Goal: Use online tool/utility: Utilize a website feature to perform a specific function

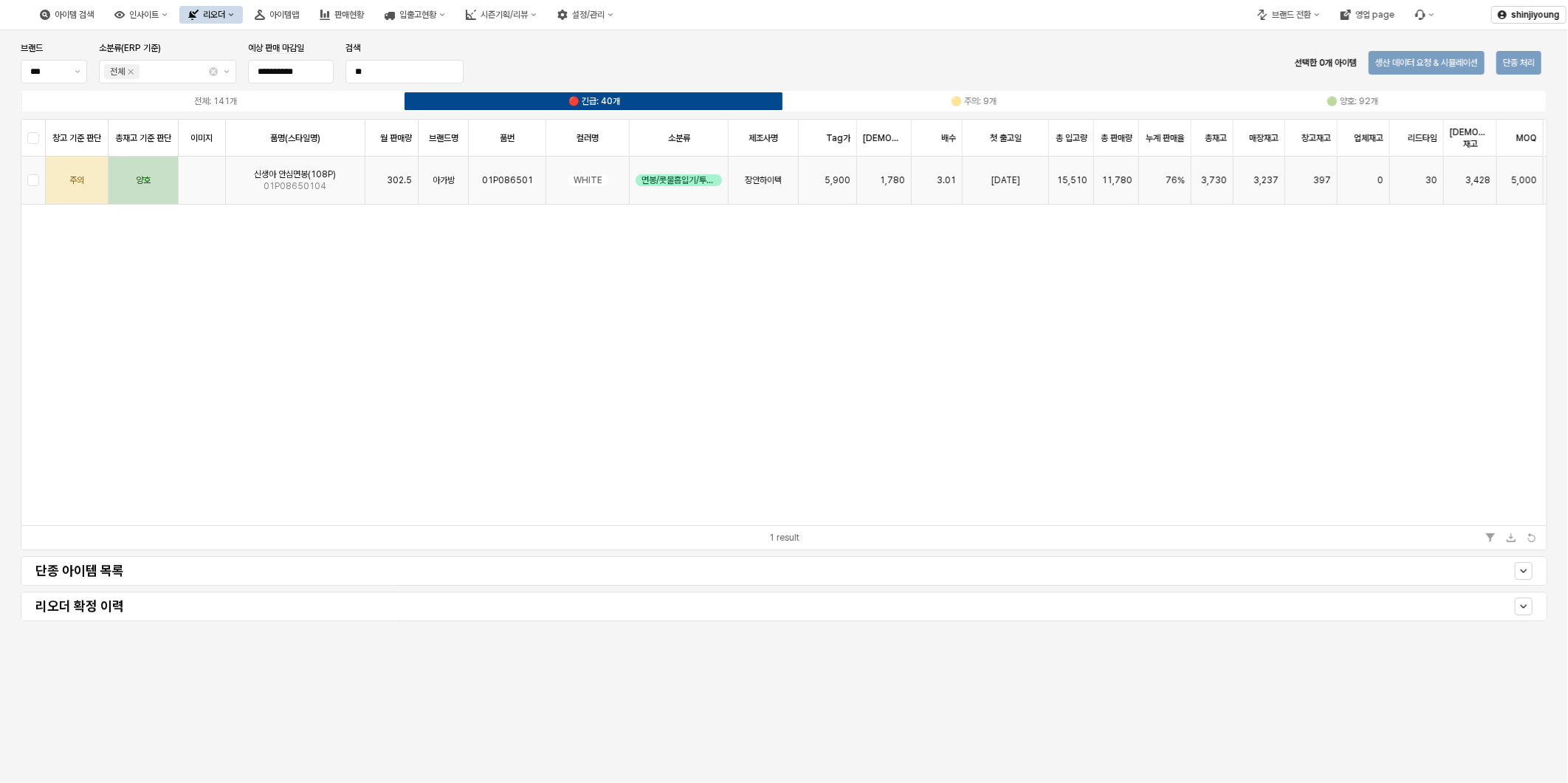
click at [37, 176] on div "App Frame" at bounding box center [33, 181] width 24 height 48
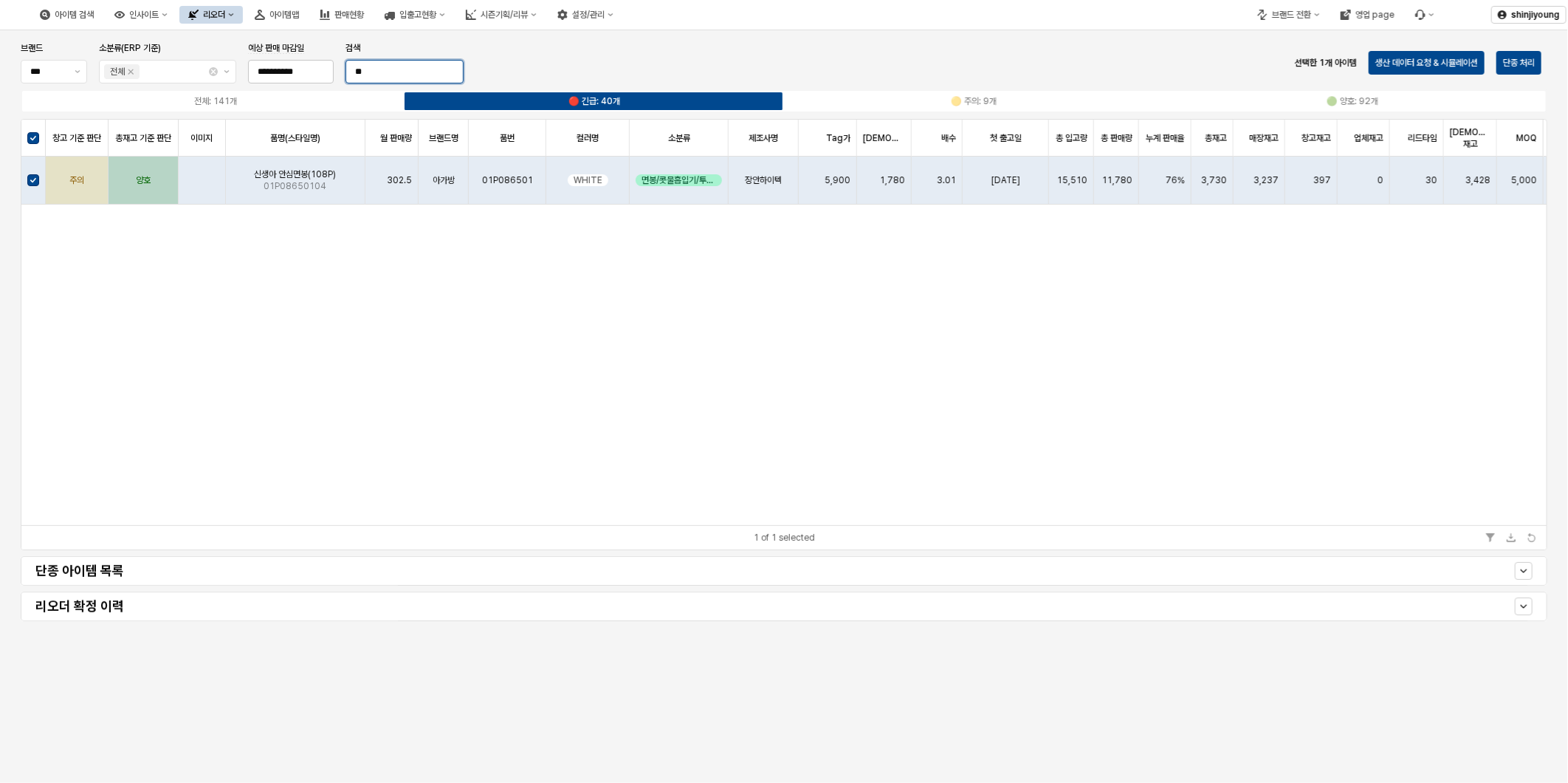
drag, startPoint x: 387, startPoint y: 75, endPoint x: 299, endPoint y: 74, distance: 88.0
click at [300, 75] on div "**********" at bounding box center [242, 62] width 455 height 47
click at [226, 76] on button "제안 사항 표시" at bounding box center [226, 72] width 17 height 22
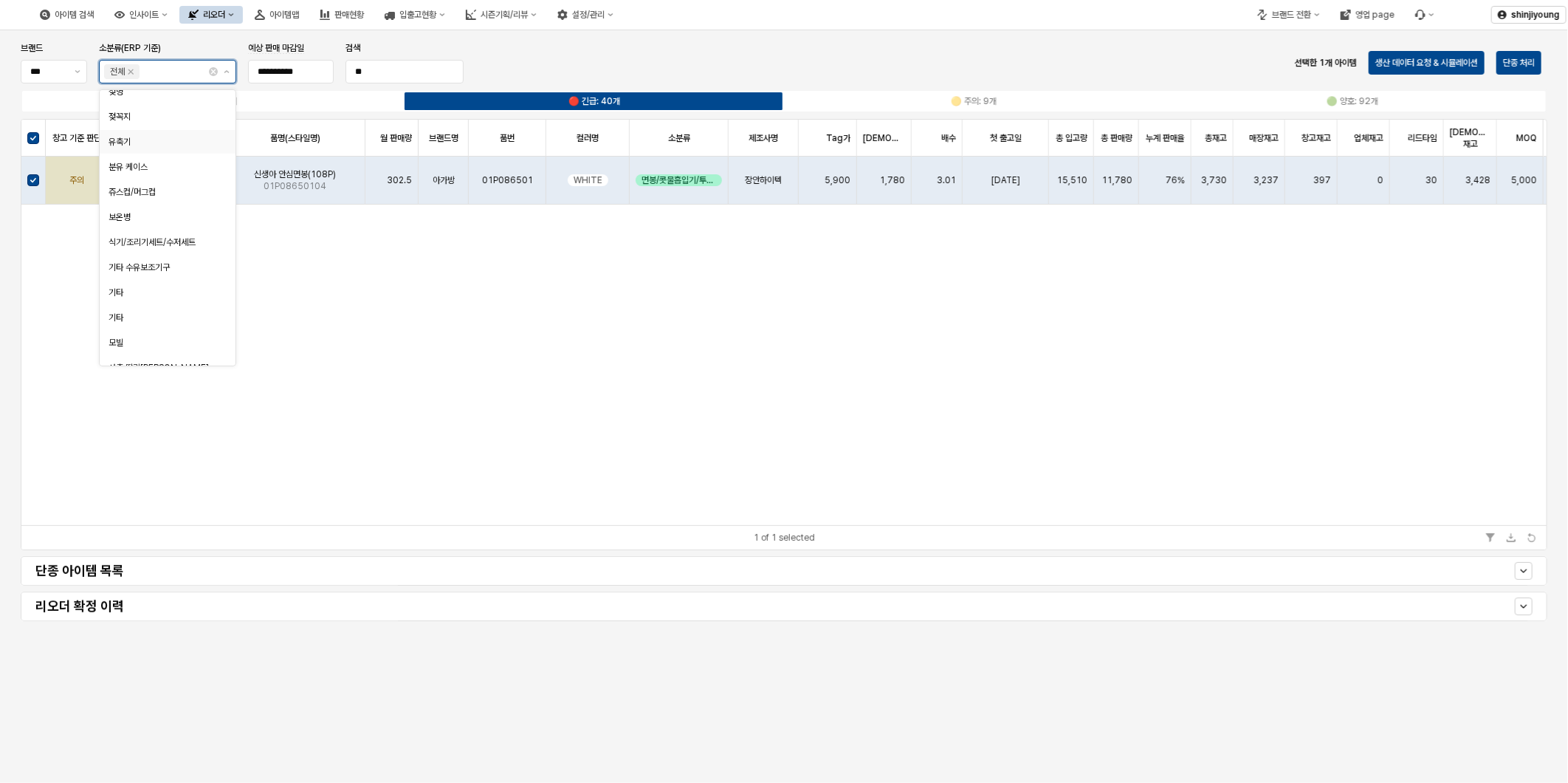
scroll to position [727, 0]
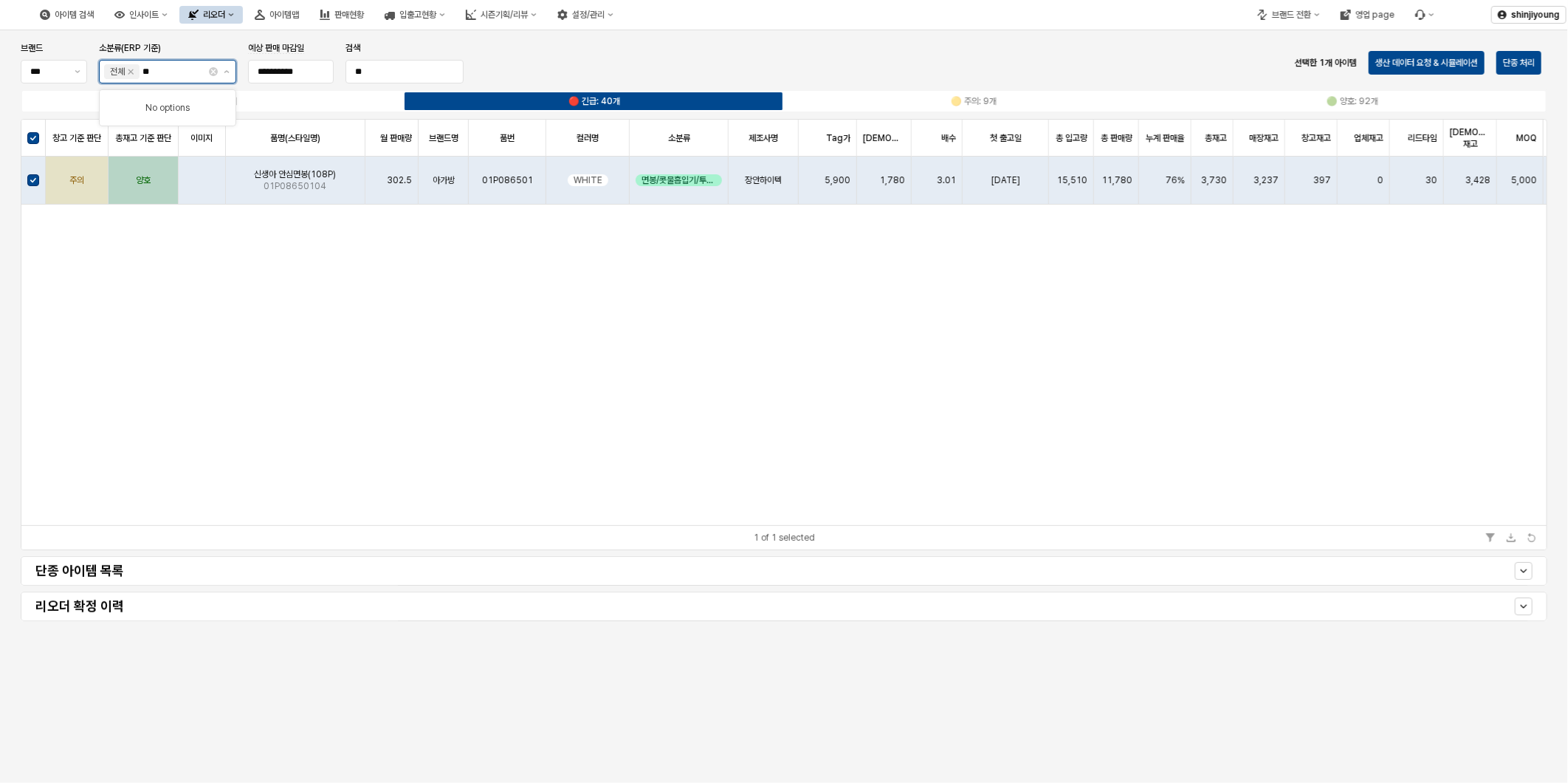
type input "*"
drag, startPoint x: 388, startPoint y: 70, endPoint x: 299, endPoint y: 72, distance: 89.0
click at [299, 72] on div "**********" at bounding box center [242, 62] width 455 height 47
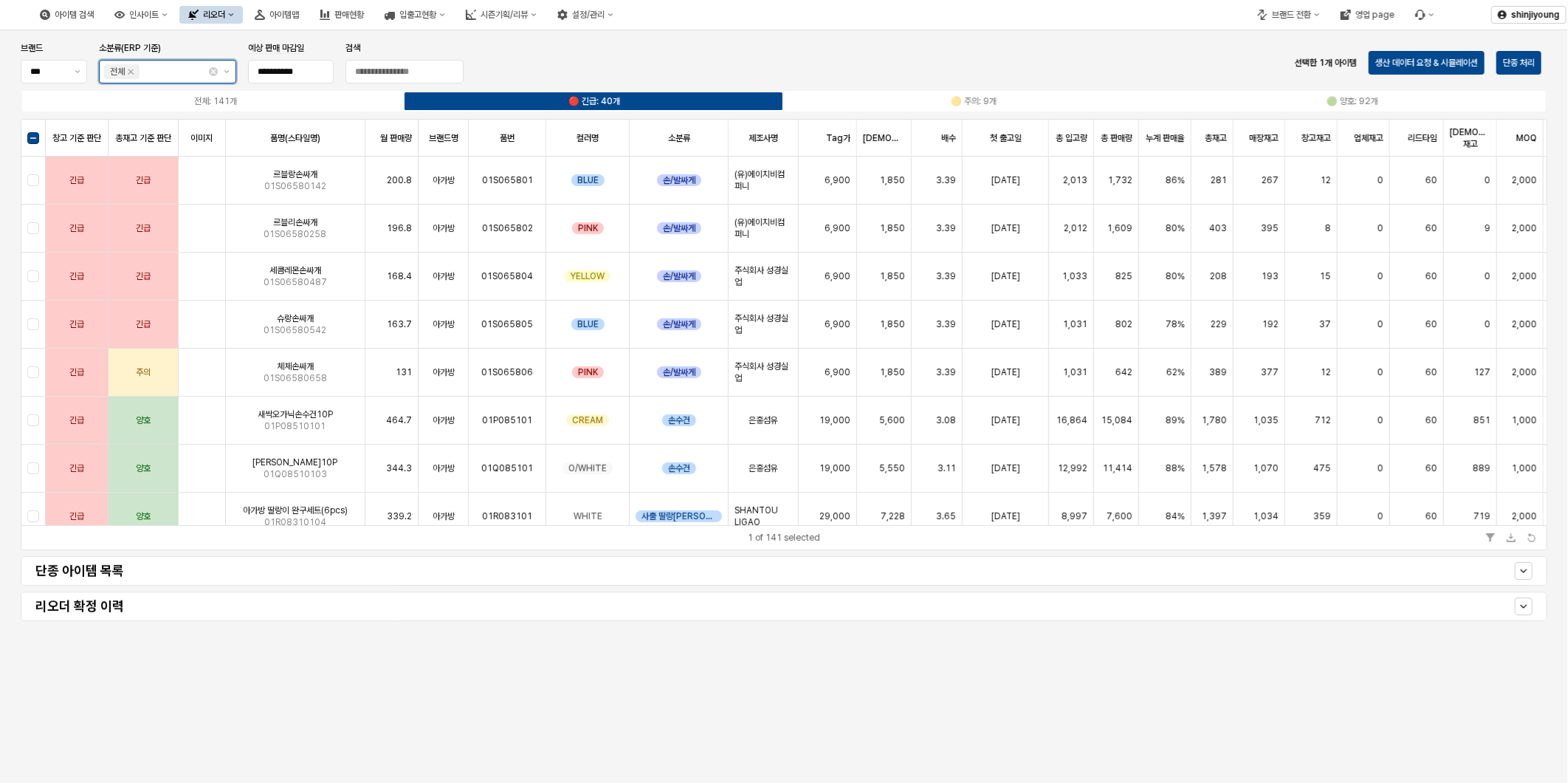
click at [183, 65] on input "소분류(ERP 기준)" at bounding box center [173, 71] width 62 height 15
type input "*"
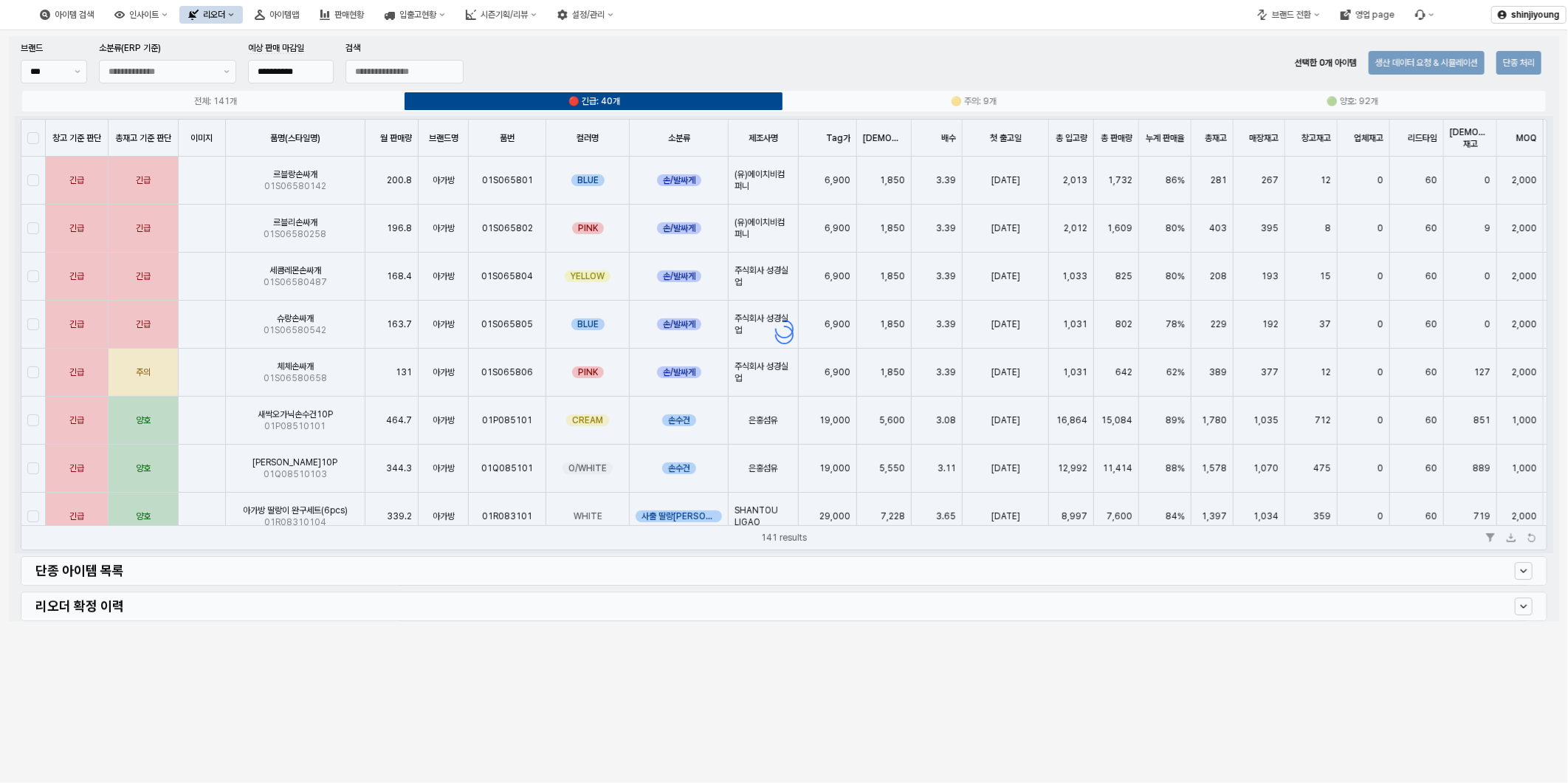
click at [370, 669] on div "**********" at bounding box center [784, 350] width 1568 height 641
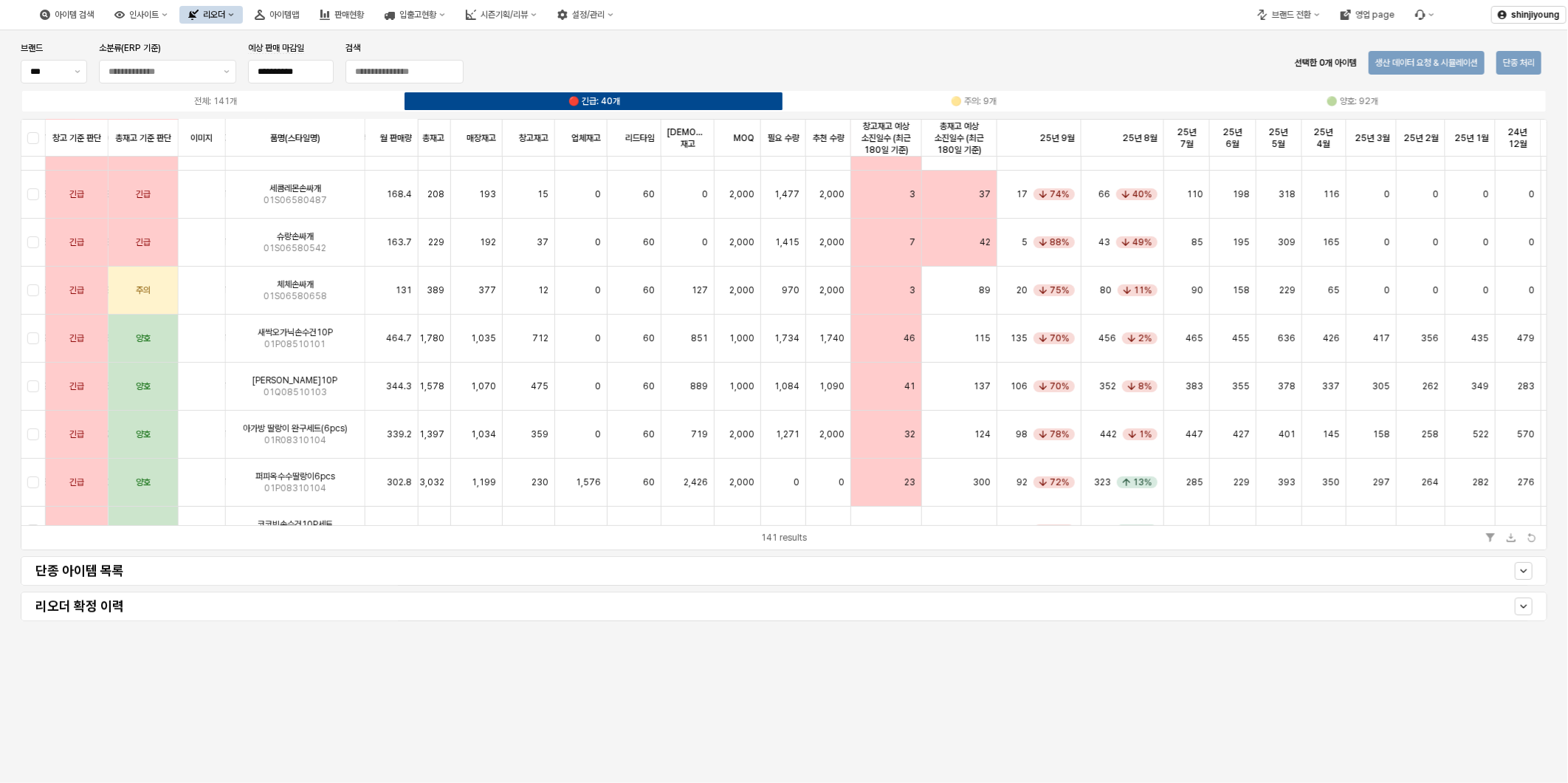
scroll to position [82, 756]
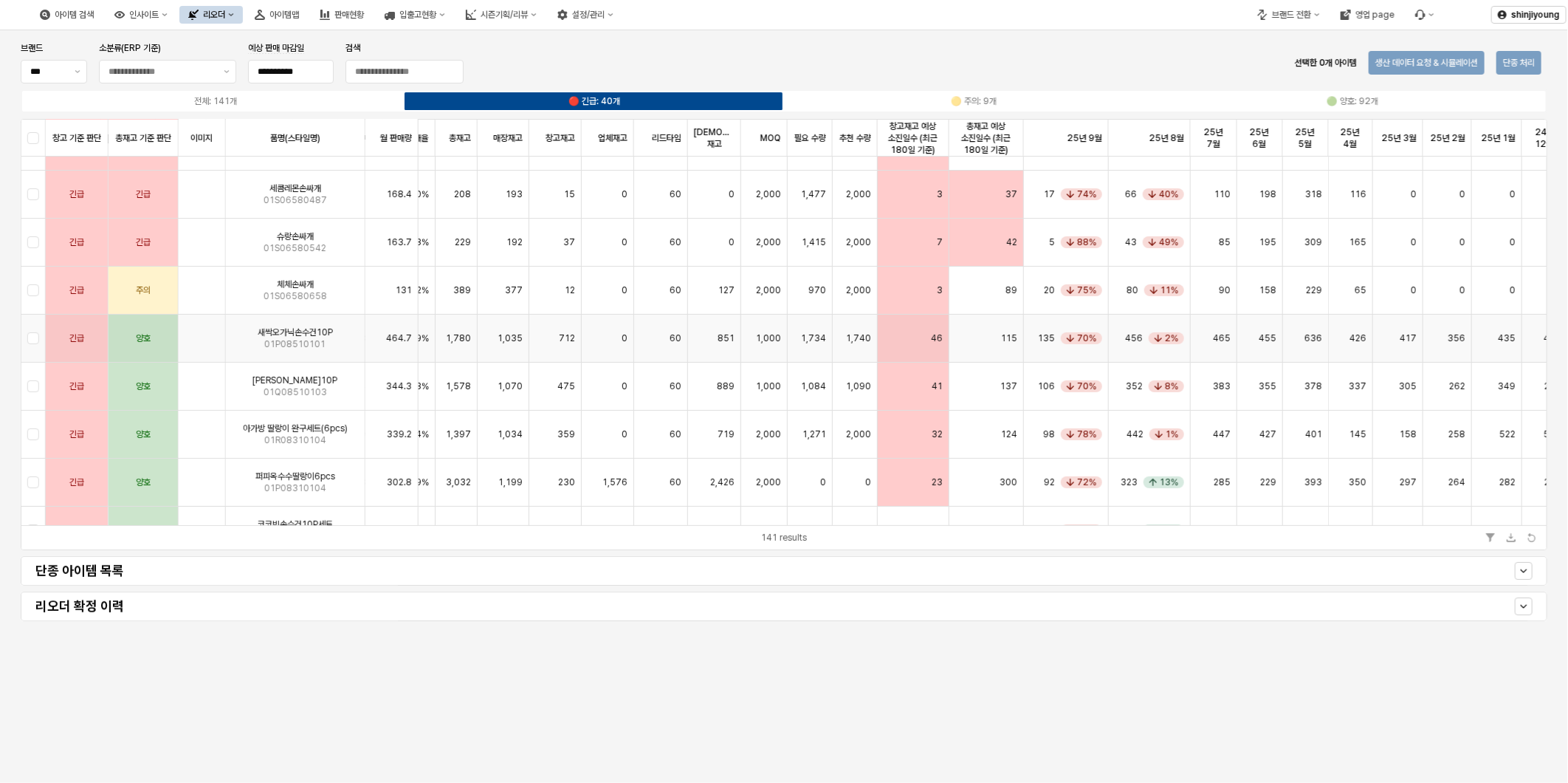
click at [24, 336] on div "App Frame" at bounding box center [33, 339] width 24 height 48
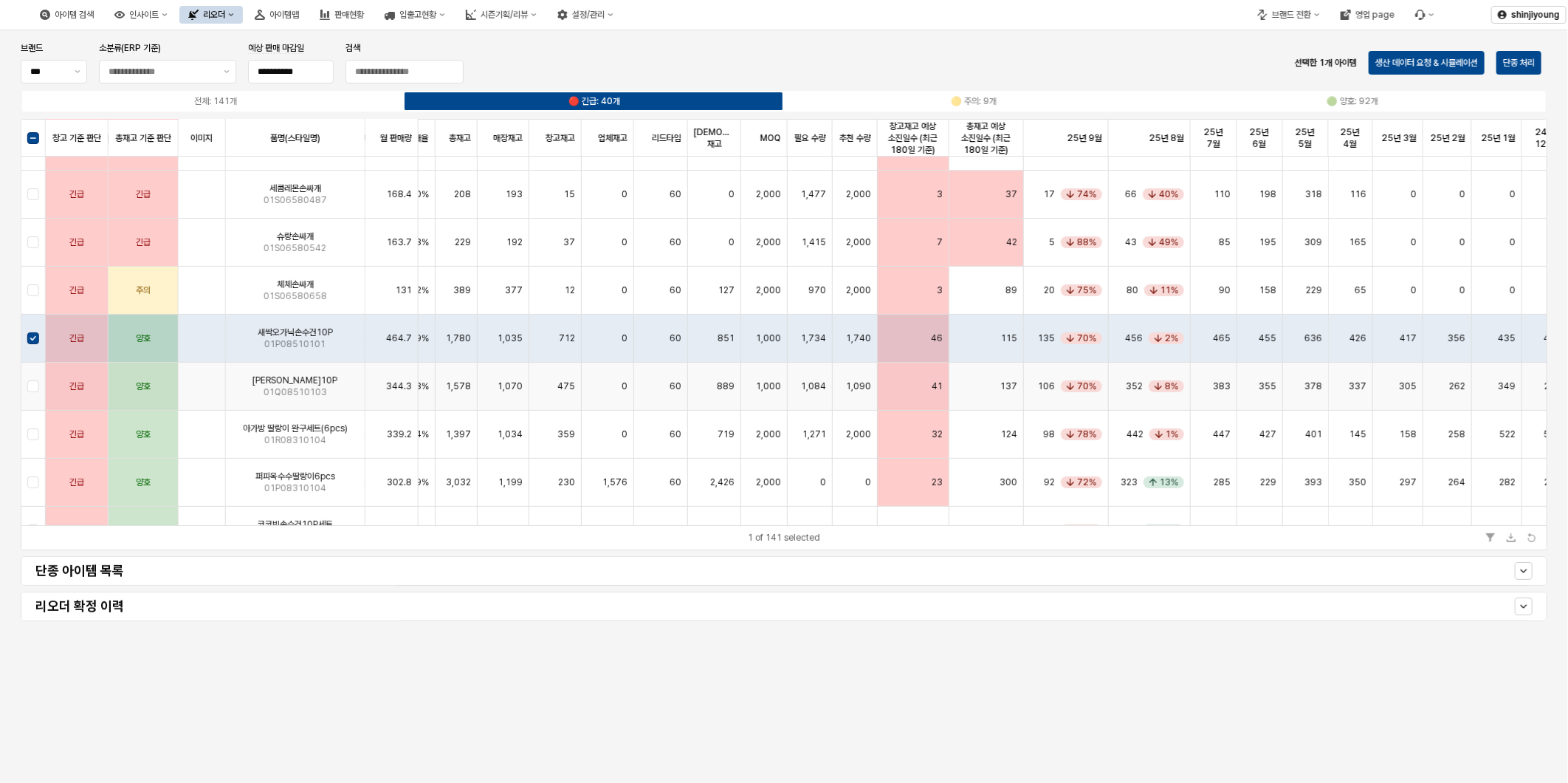
click at [33, 385] on div "App Frame" at bounding box center [33, 387] width 24 height 48
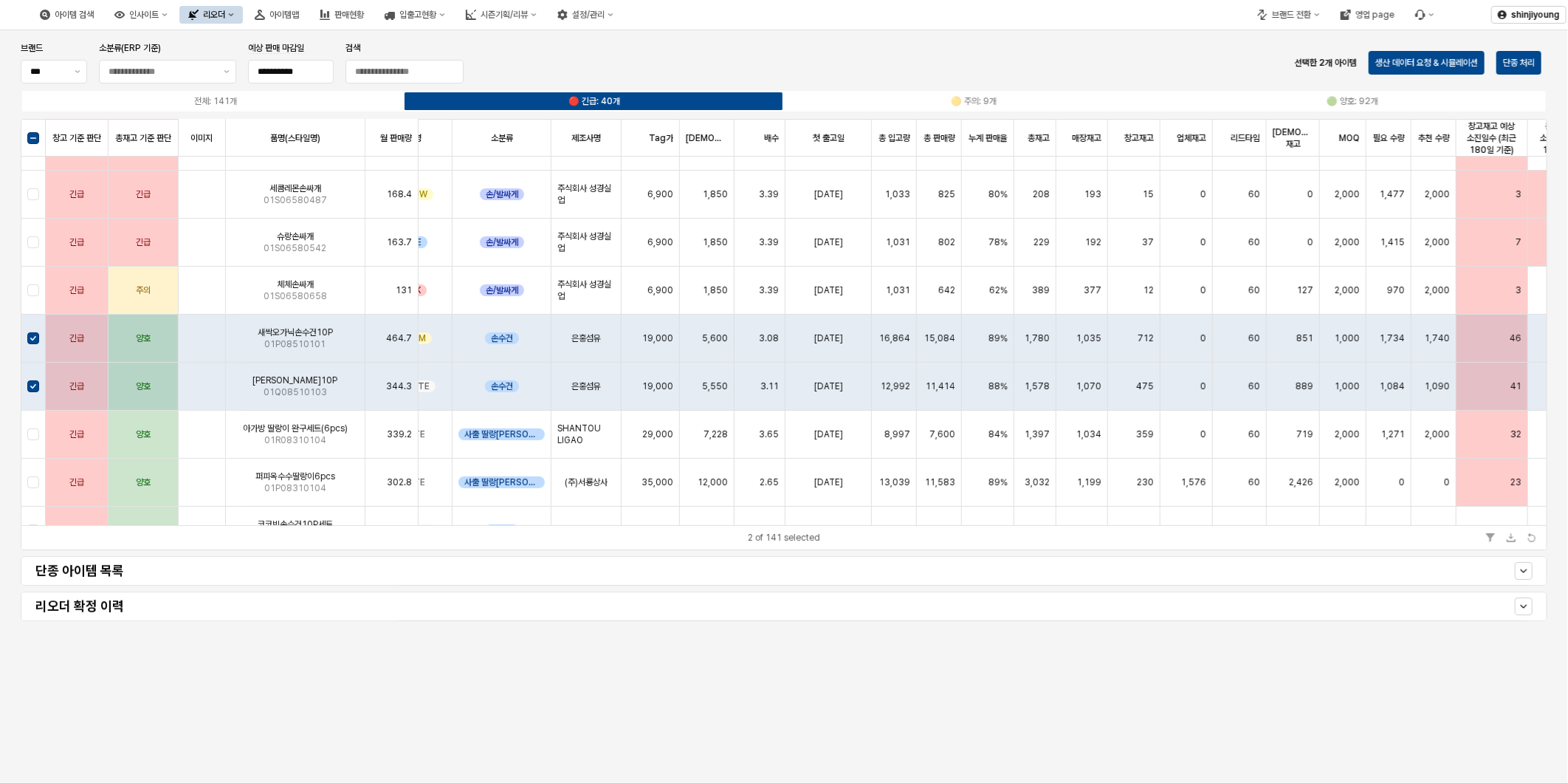
scroll to position [82, 111]
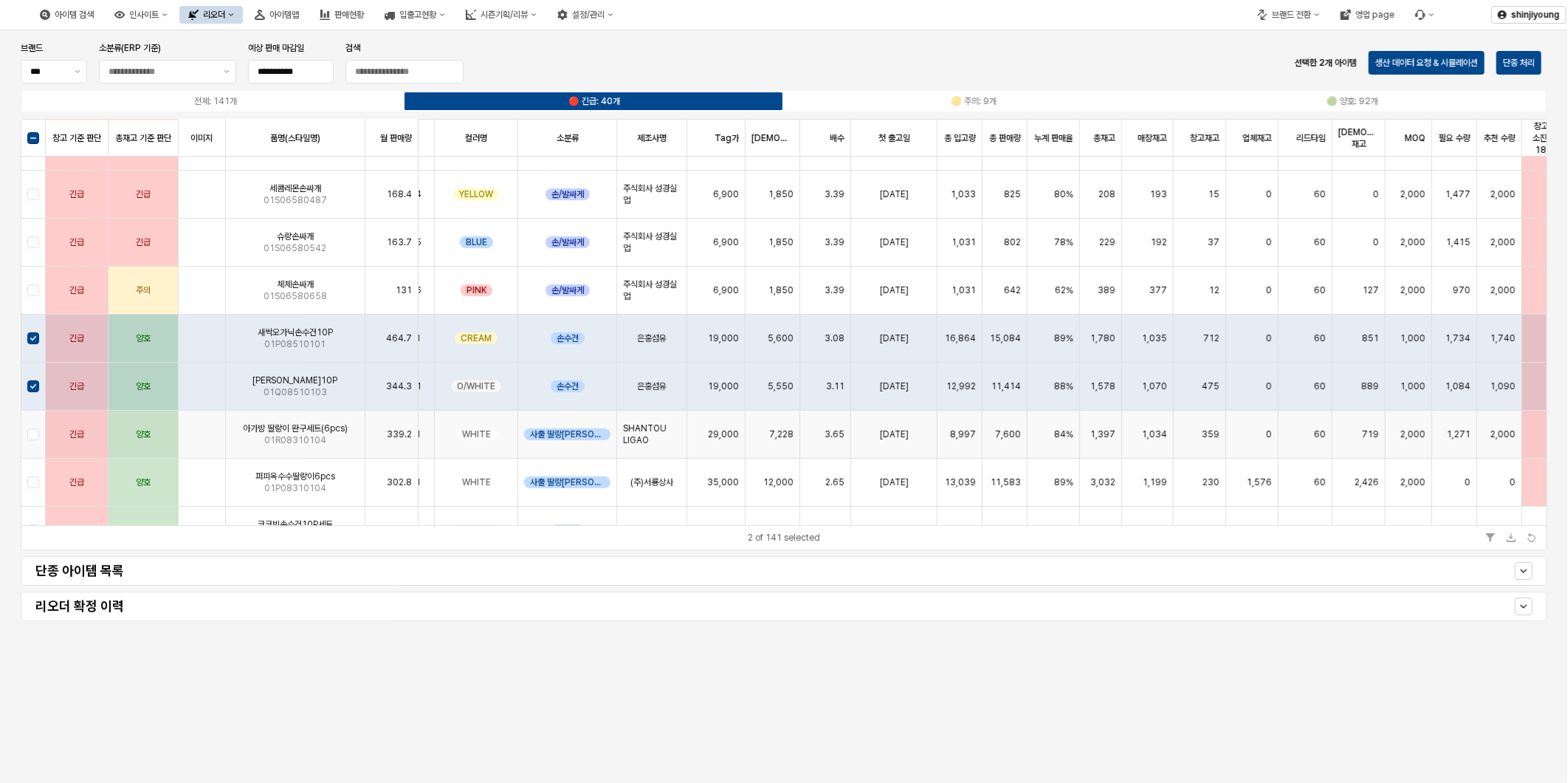
click at [30, 434] on div "App Frame" at bounding box center [33, 435] width 24 height 48
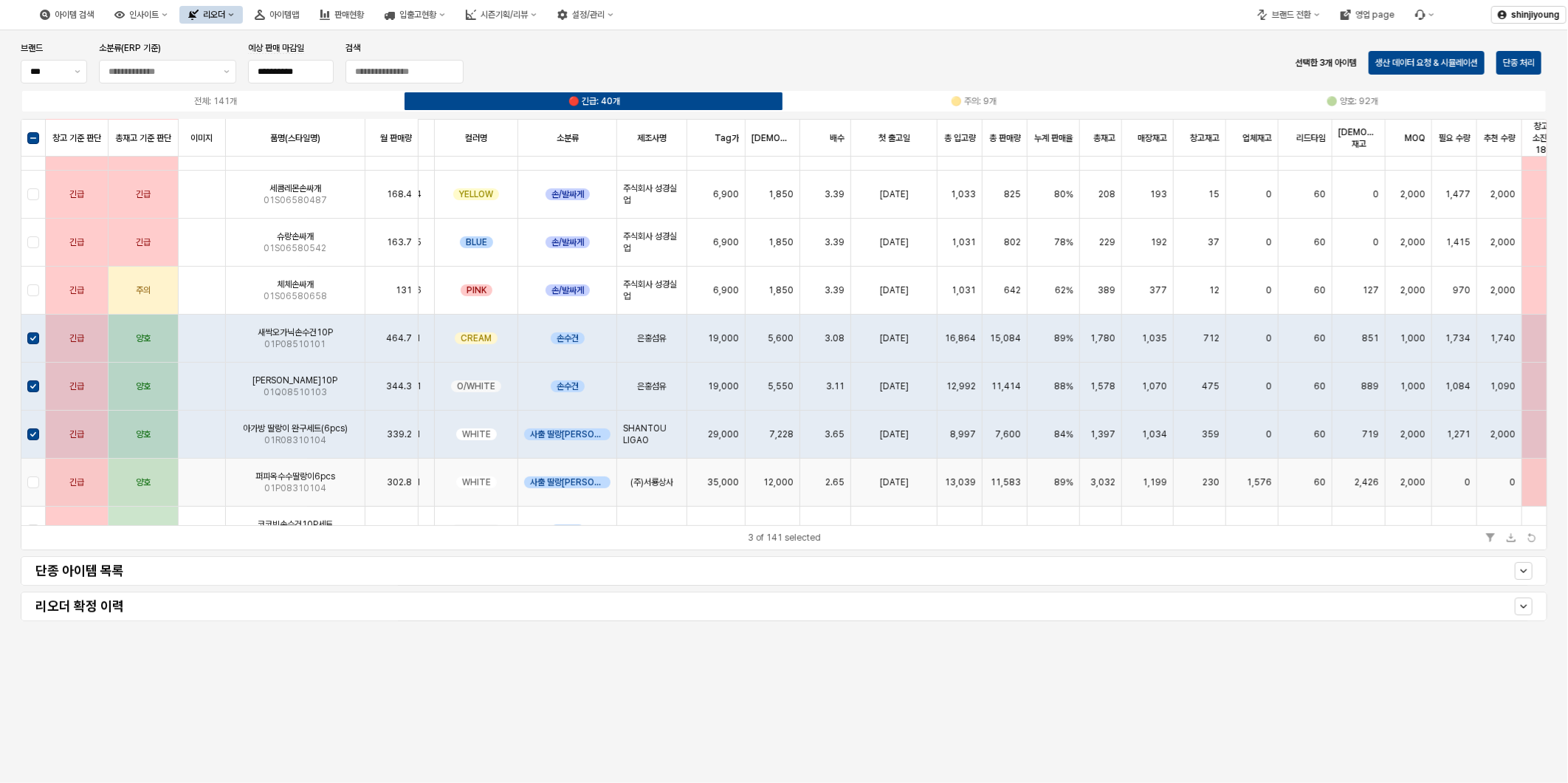
click at [30, 481] on div "App Frame" at bounding box center [33, 483] width 24 height 48
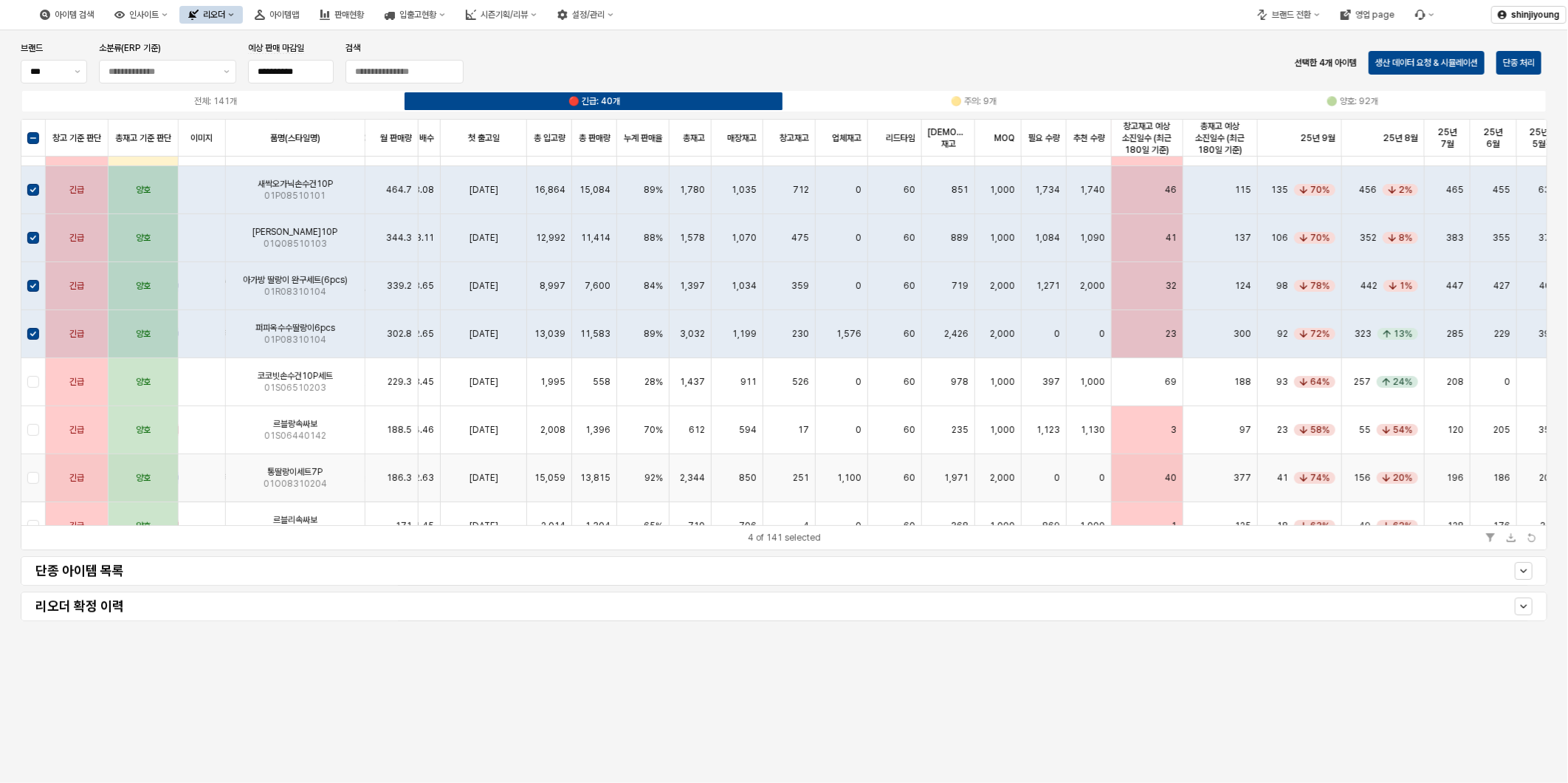
scroll to position [246, 522]
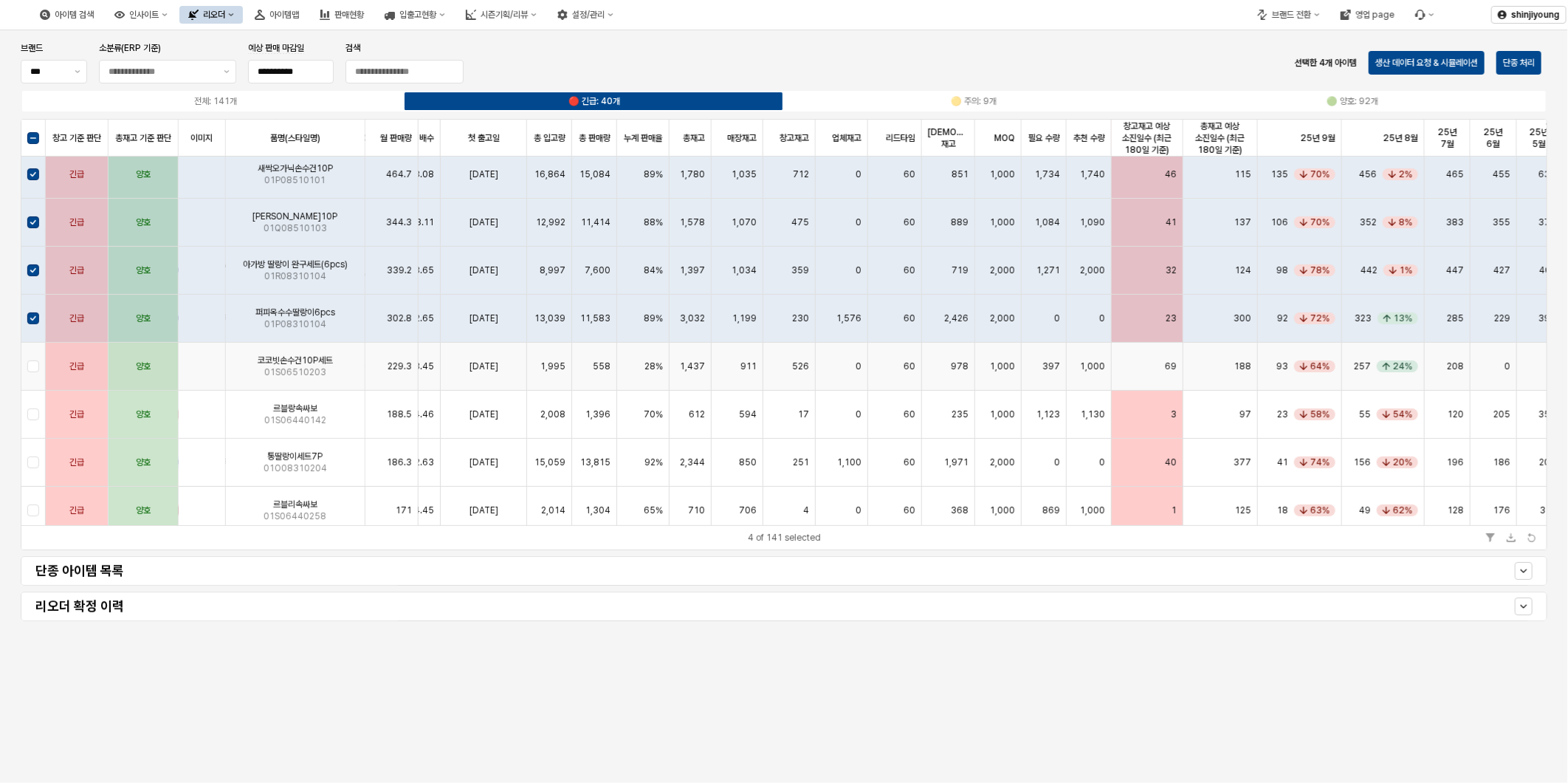
click at [34, 364] on div "App Frame" at bounding box center [33, 367] width 24 height 48
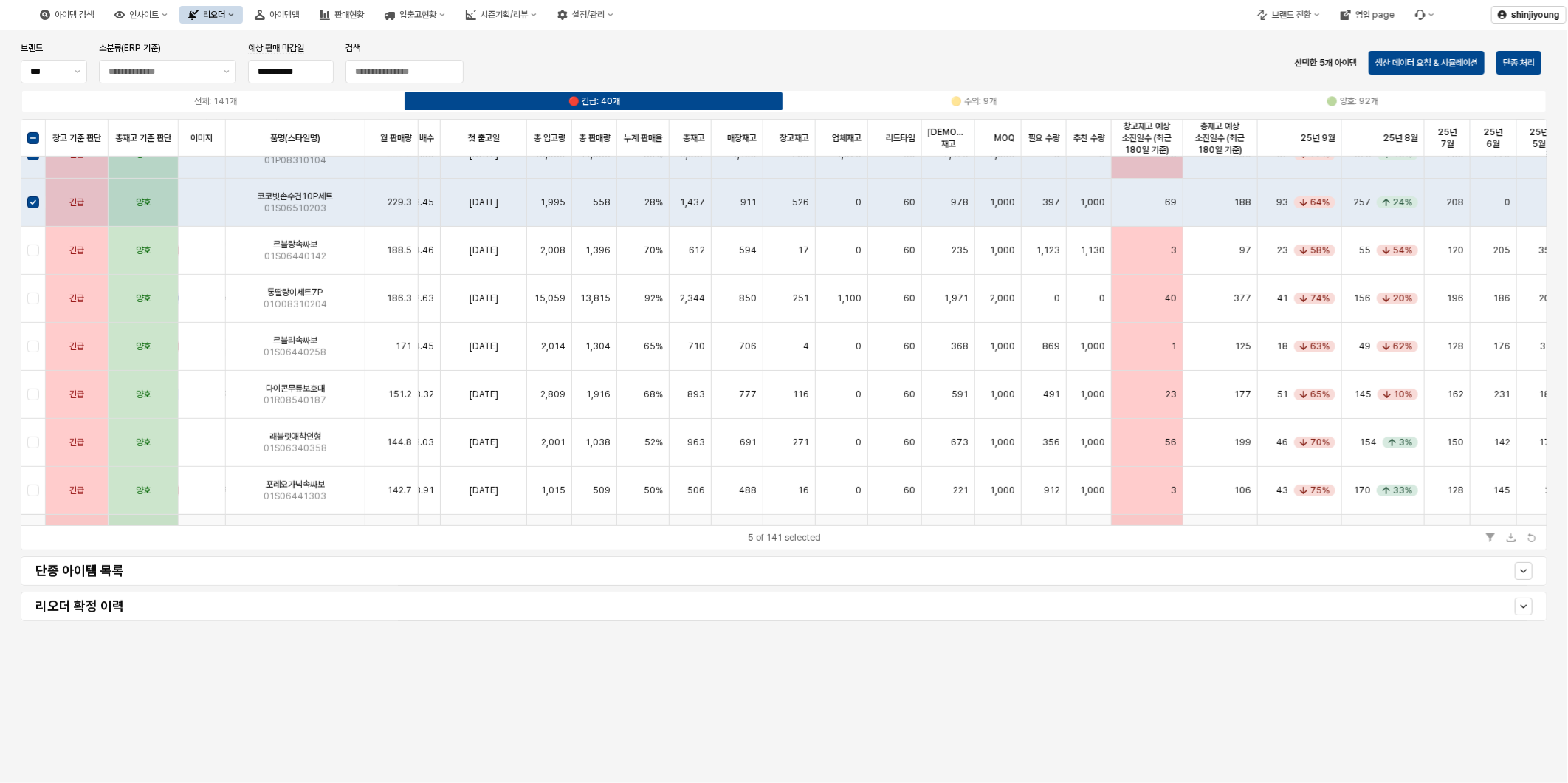
scroll to position [492, 522]
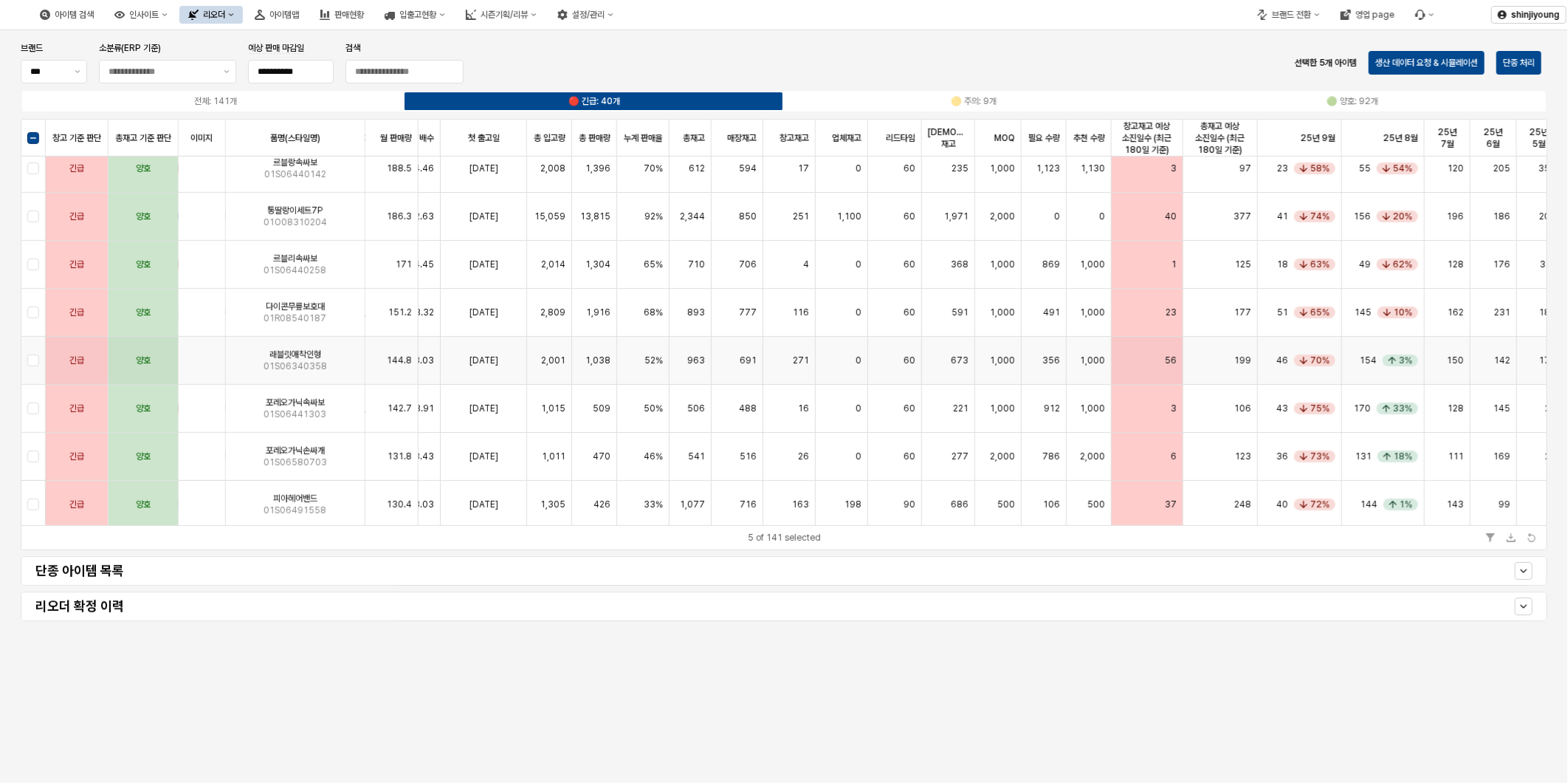
click at [32, 360] on div "App Frame" at bounding box center [33, 361] width 24 height 48
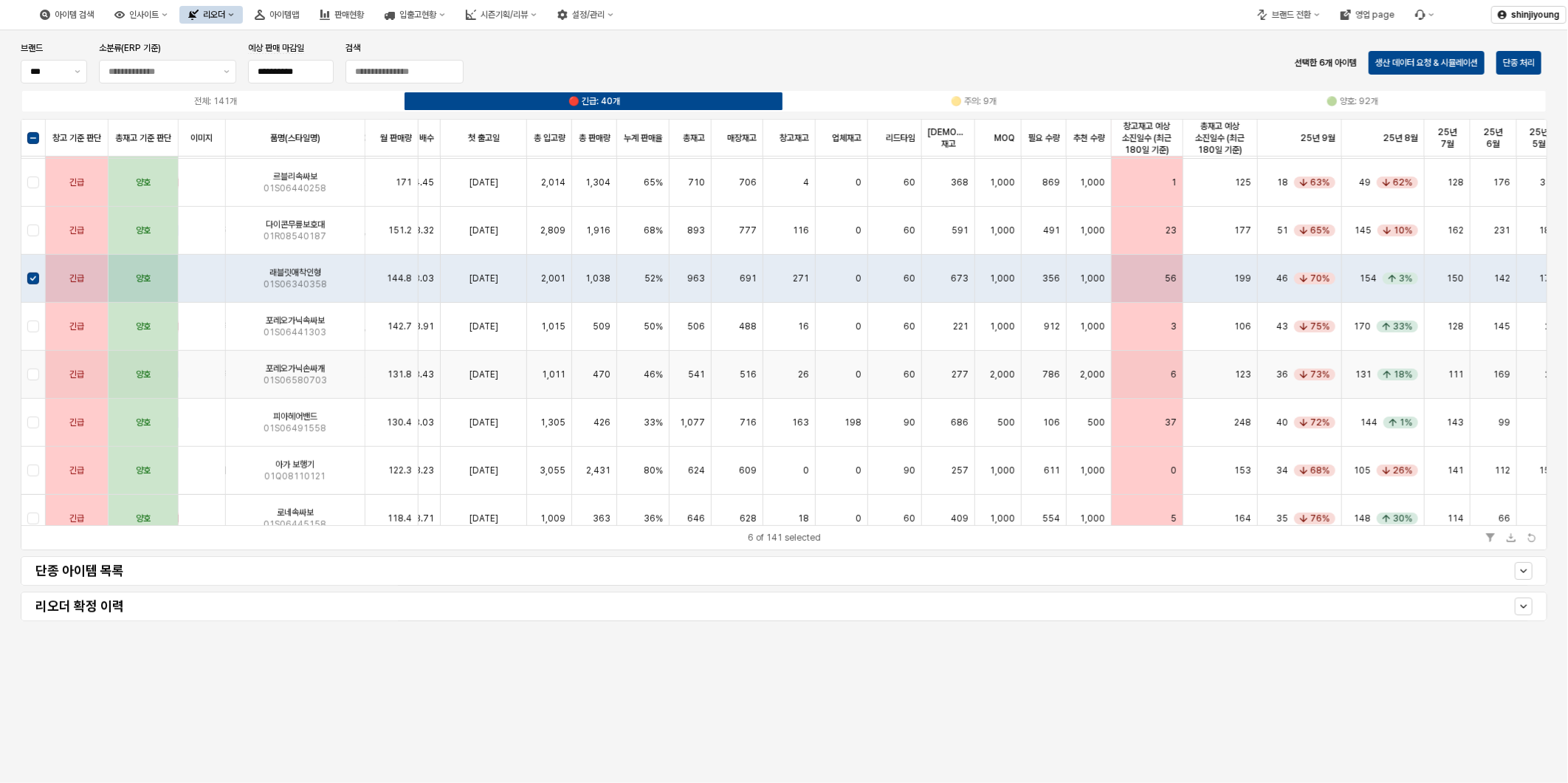
scroll to position [655, 522]
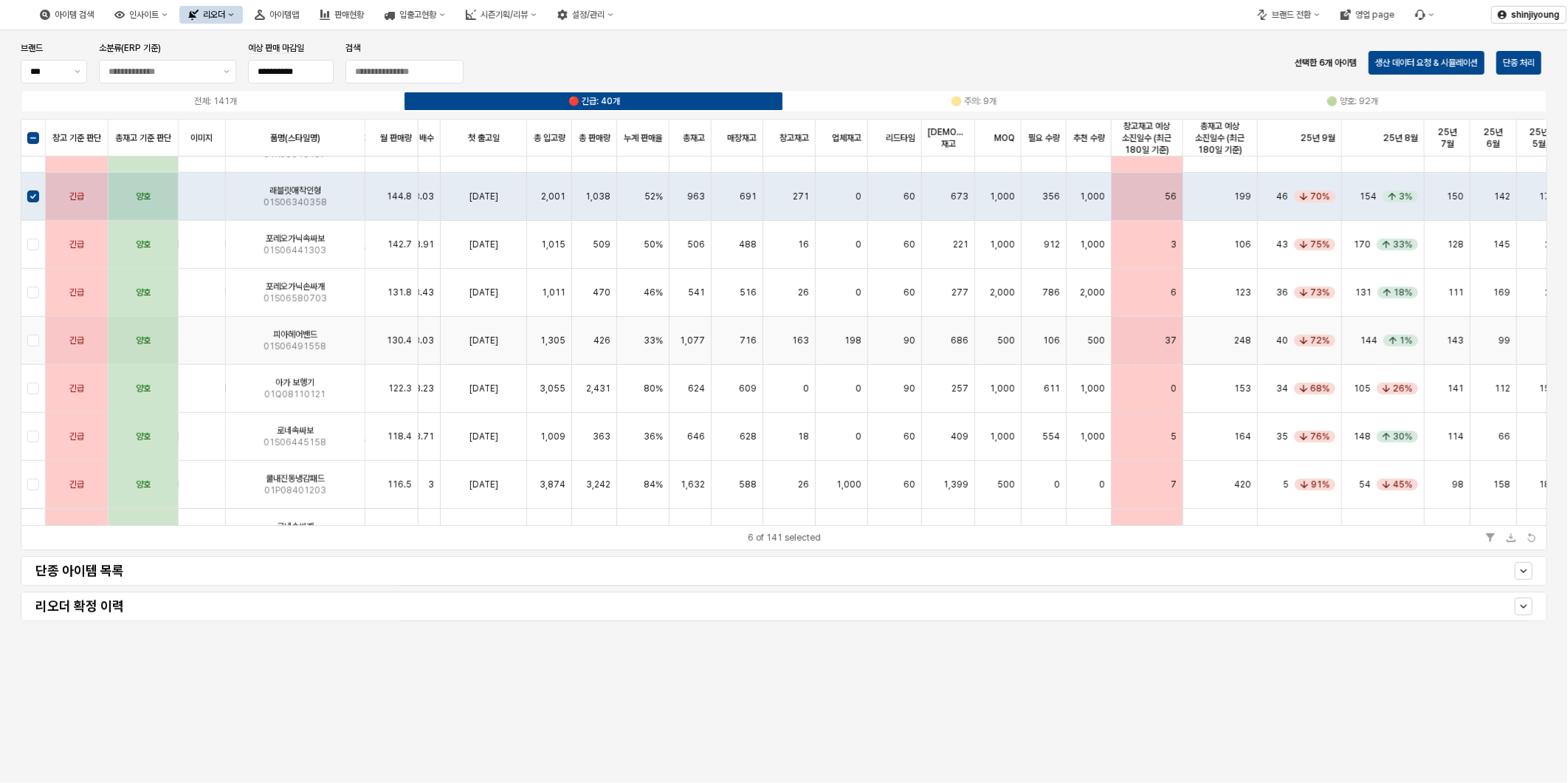
click at [26, 343] on div "App Frame" at bounding box center [33, 341] width 24 height 48
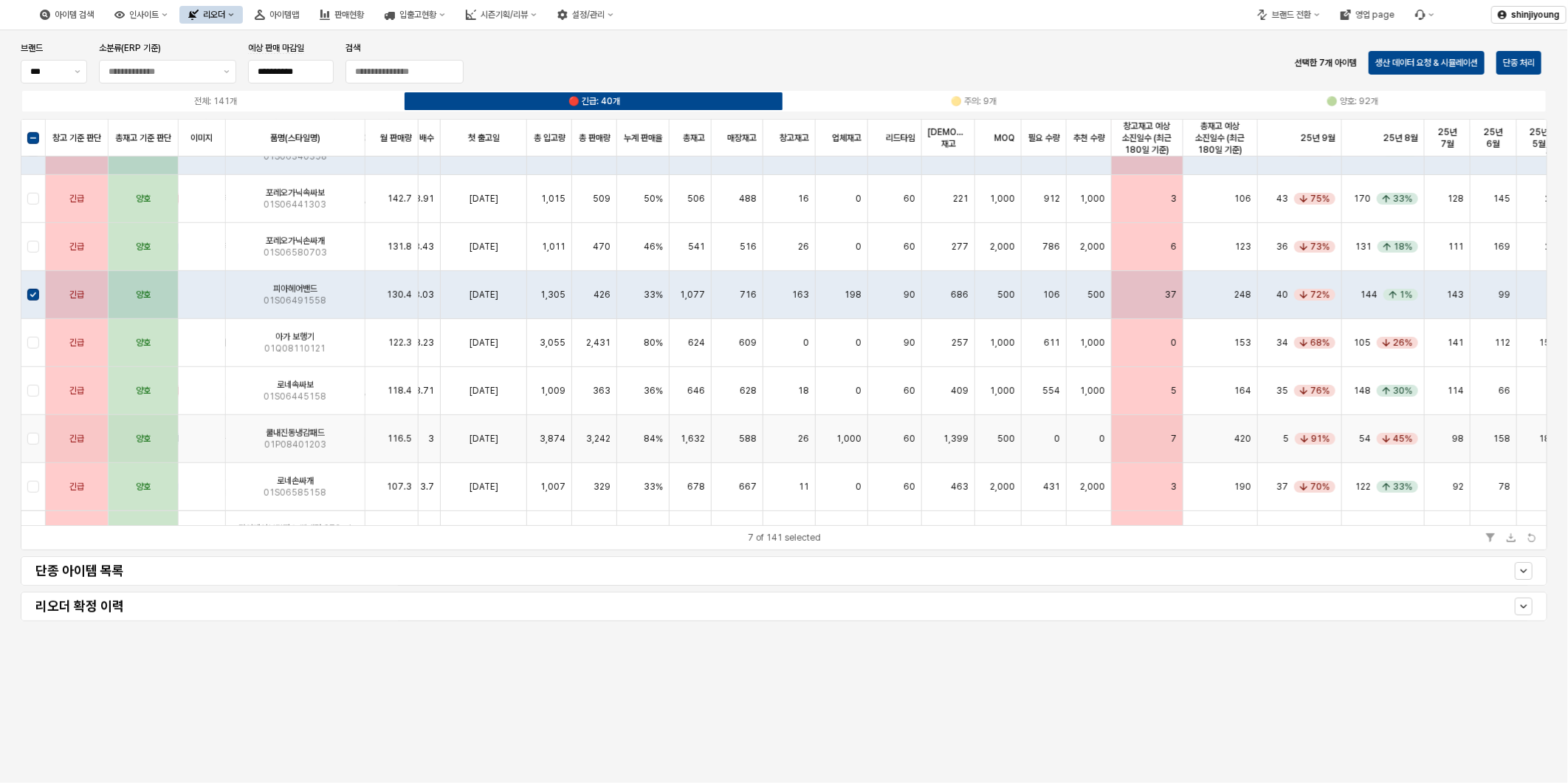
scroll to position [738, 522]
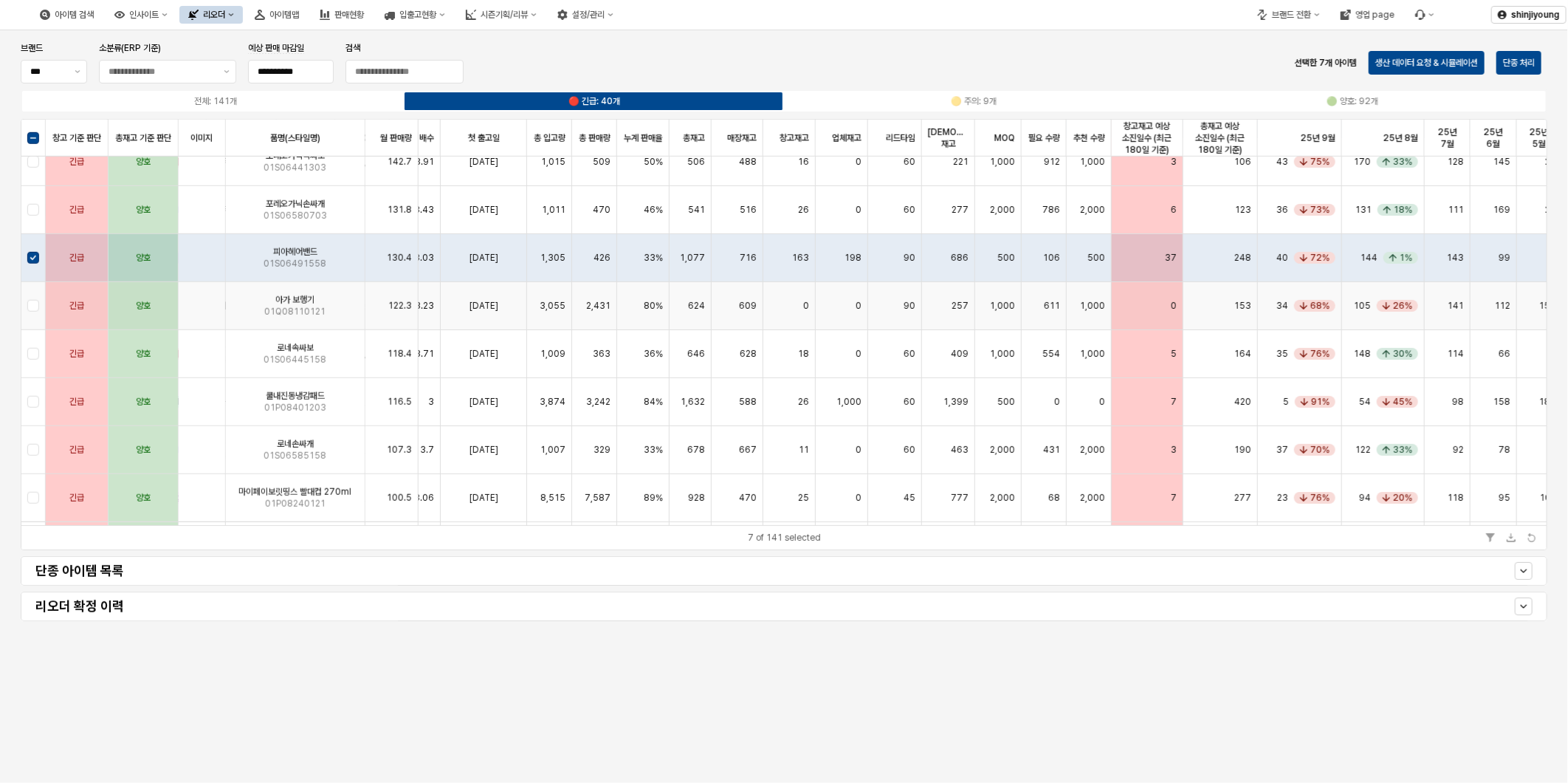
click at [23, 300] on div "App Frame" at bounding box center [33, 306] width 24 height 48
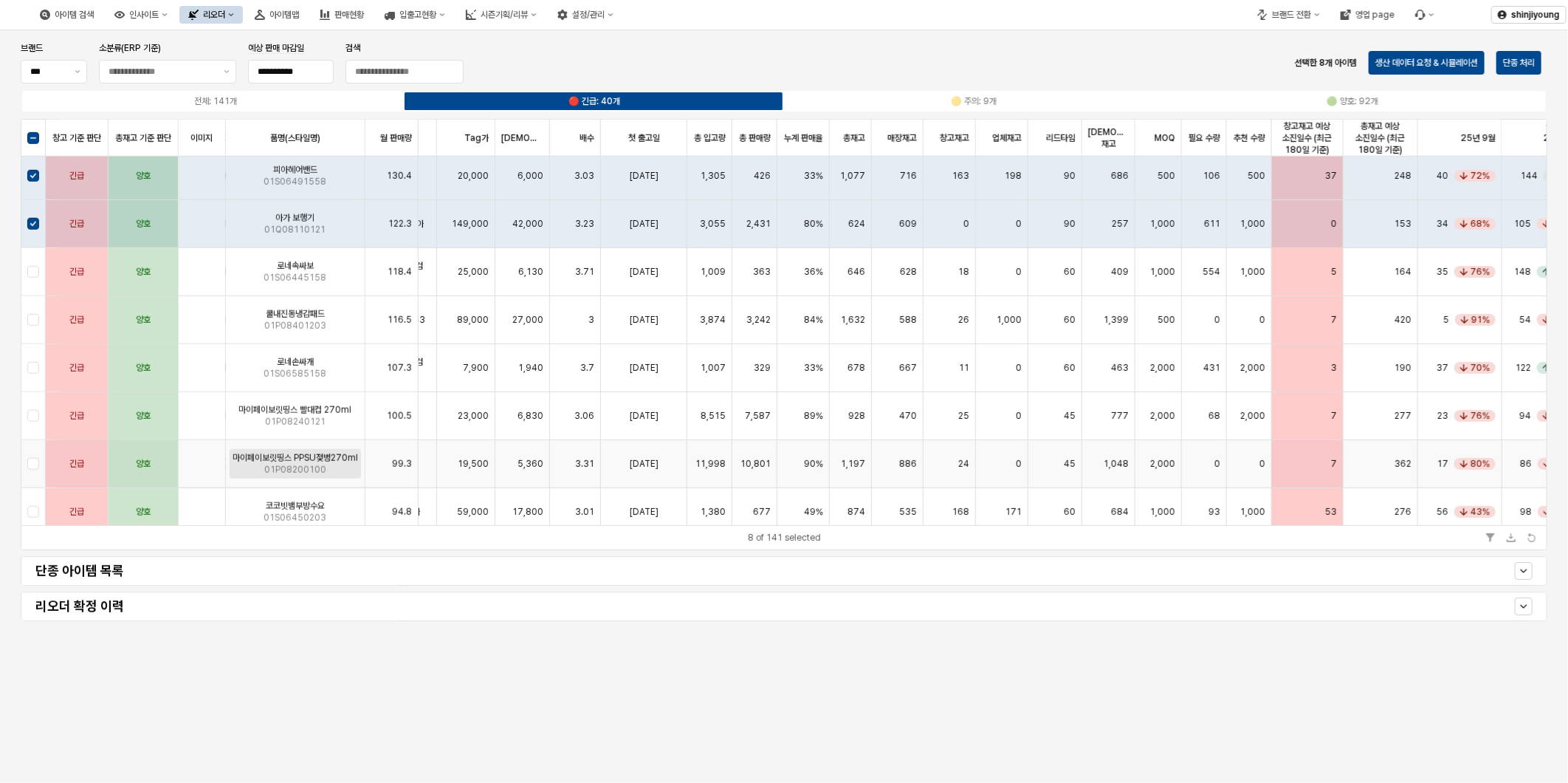
scroll to position [902, 362]
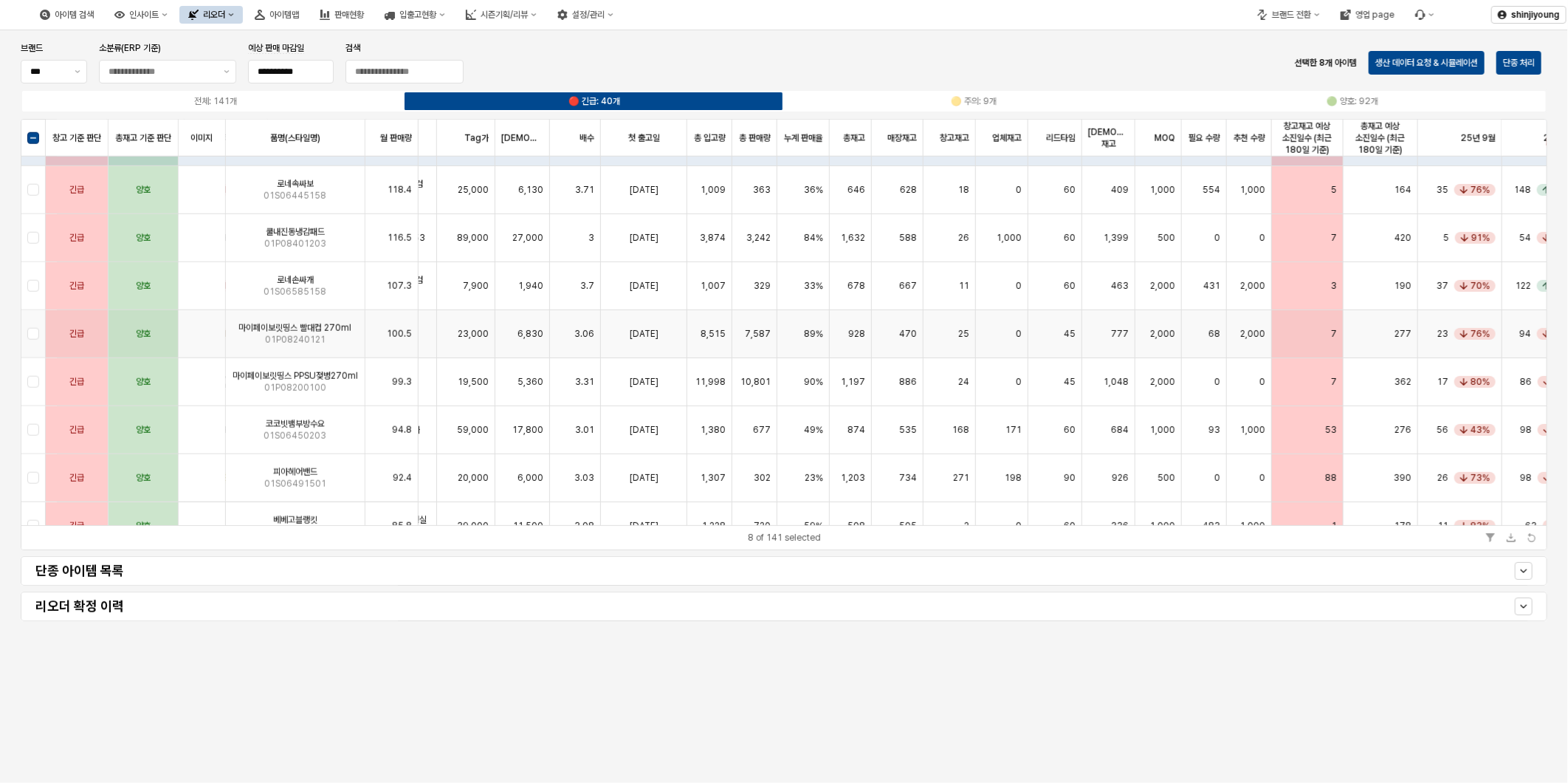
click at [31, 330] on div "App Frame" at bounding box center [33, 334] width 24 height 48
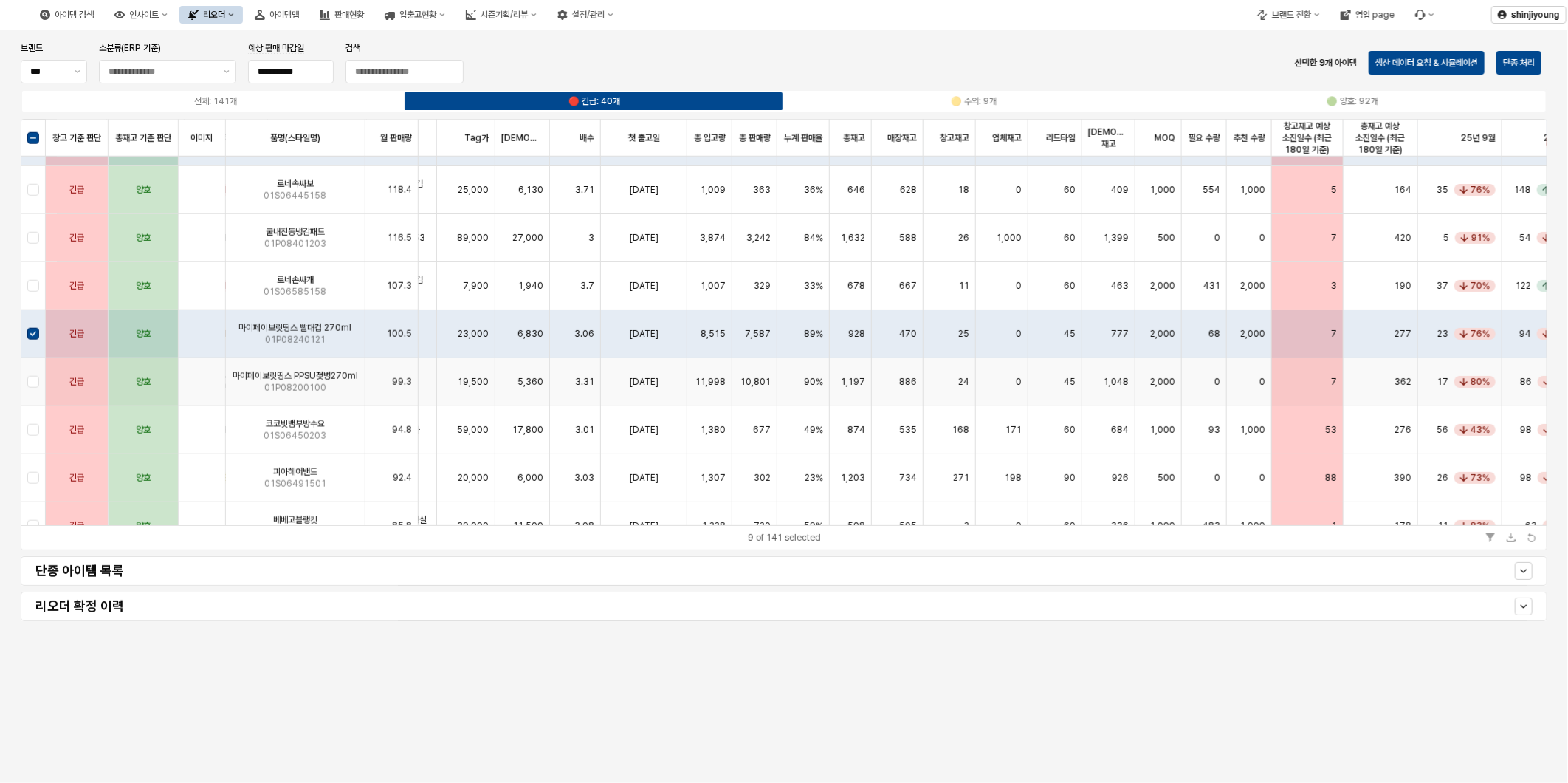
click at [31, 378] on div "App Frame" at bounding box center [33, 382] width 24 height 48
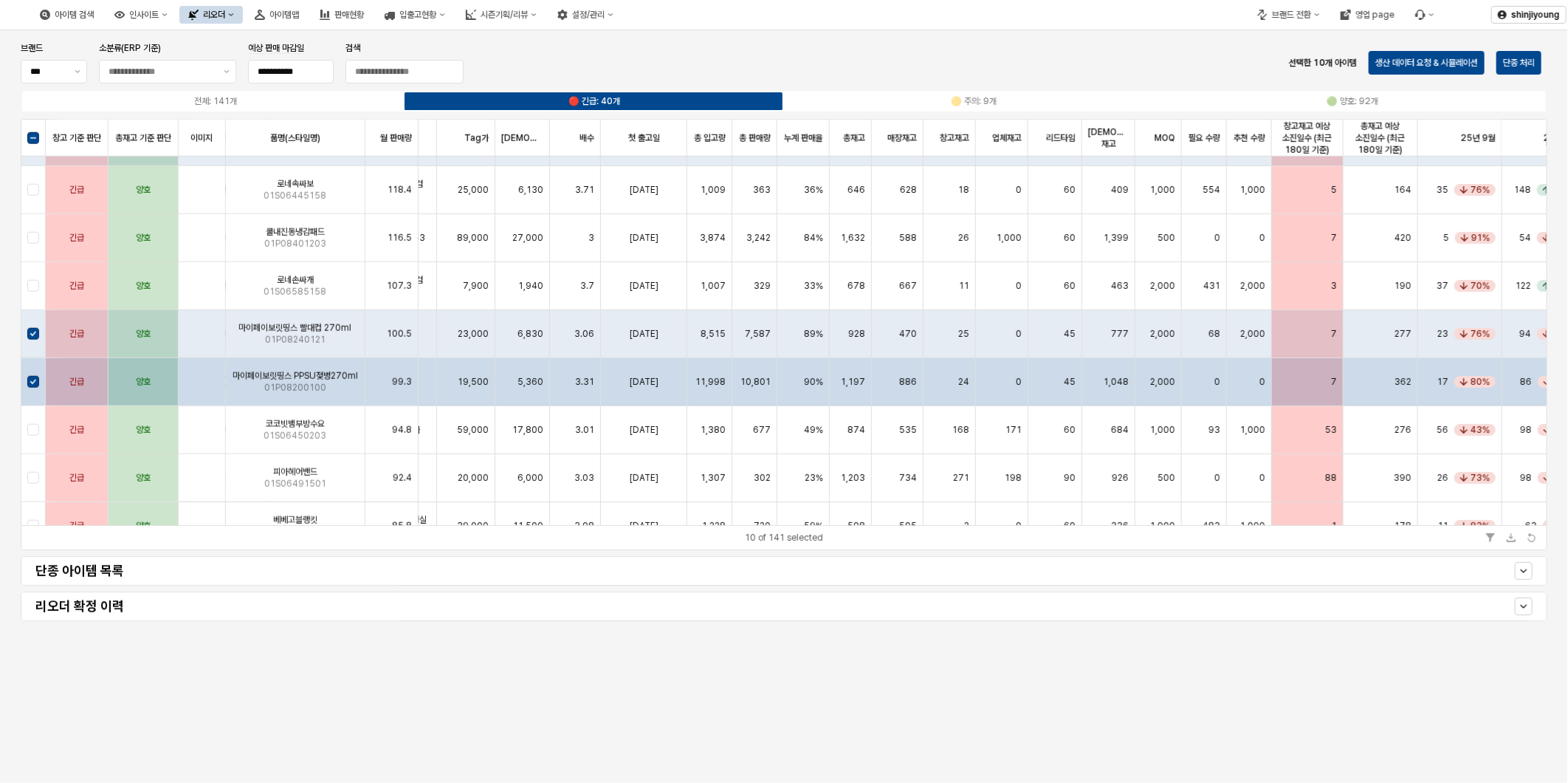
click at [30, 376] on div "App Frame" at bounding box center [33, 382] width 24 height 48
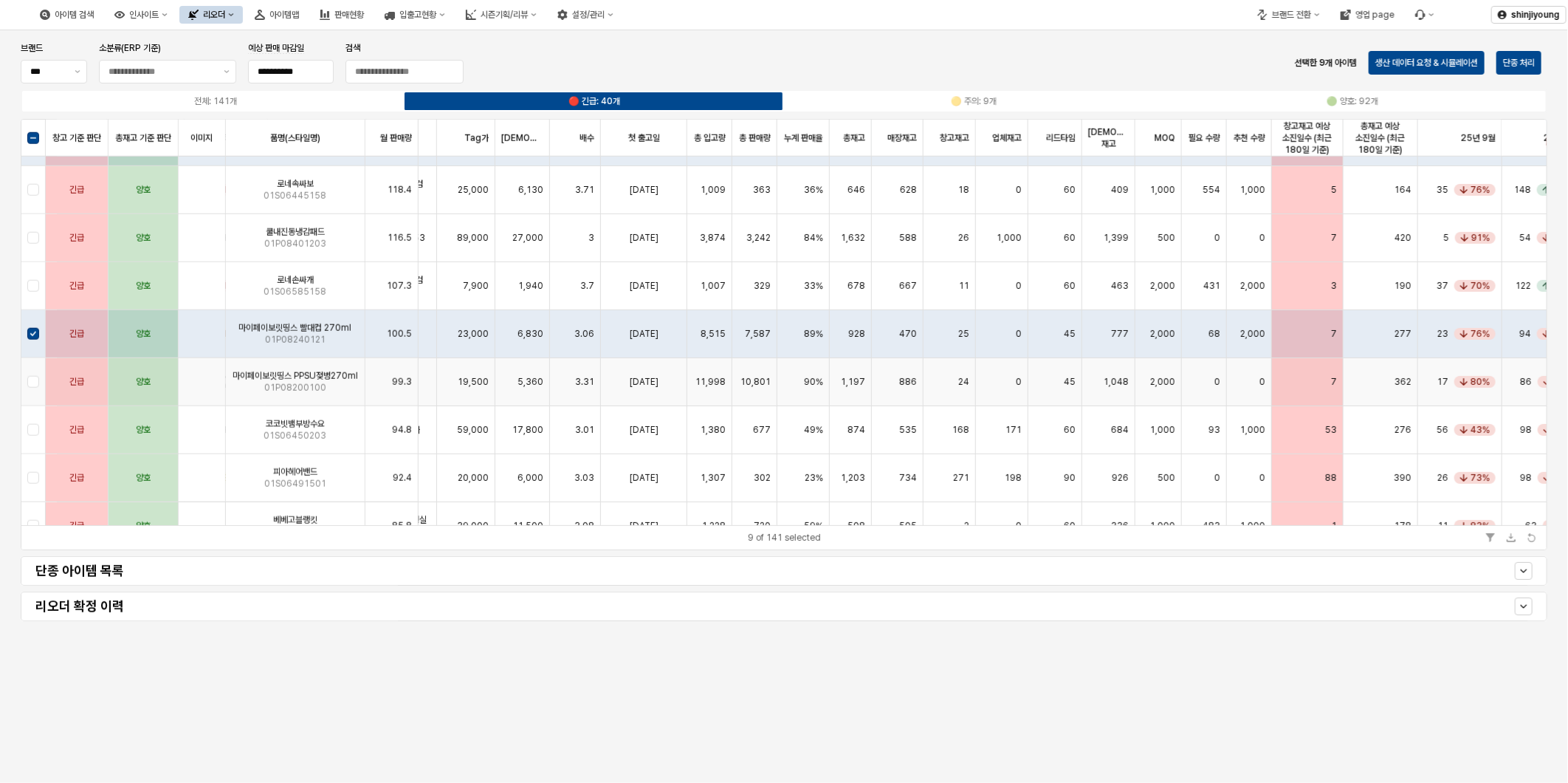
click at [30, 377] on div "App Frame" at bounding box center [33, 382] width 24 height 48
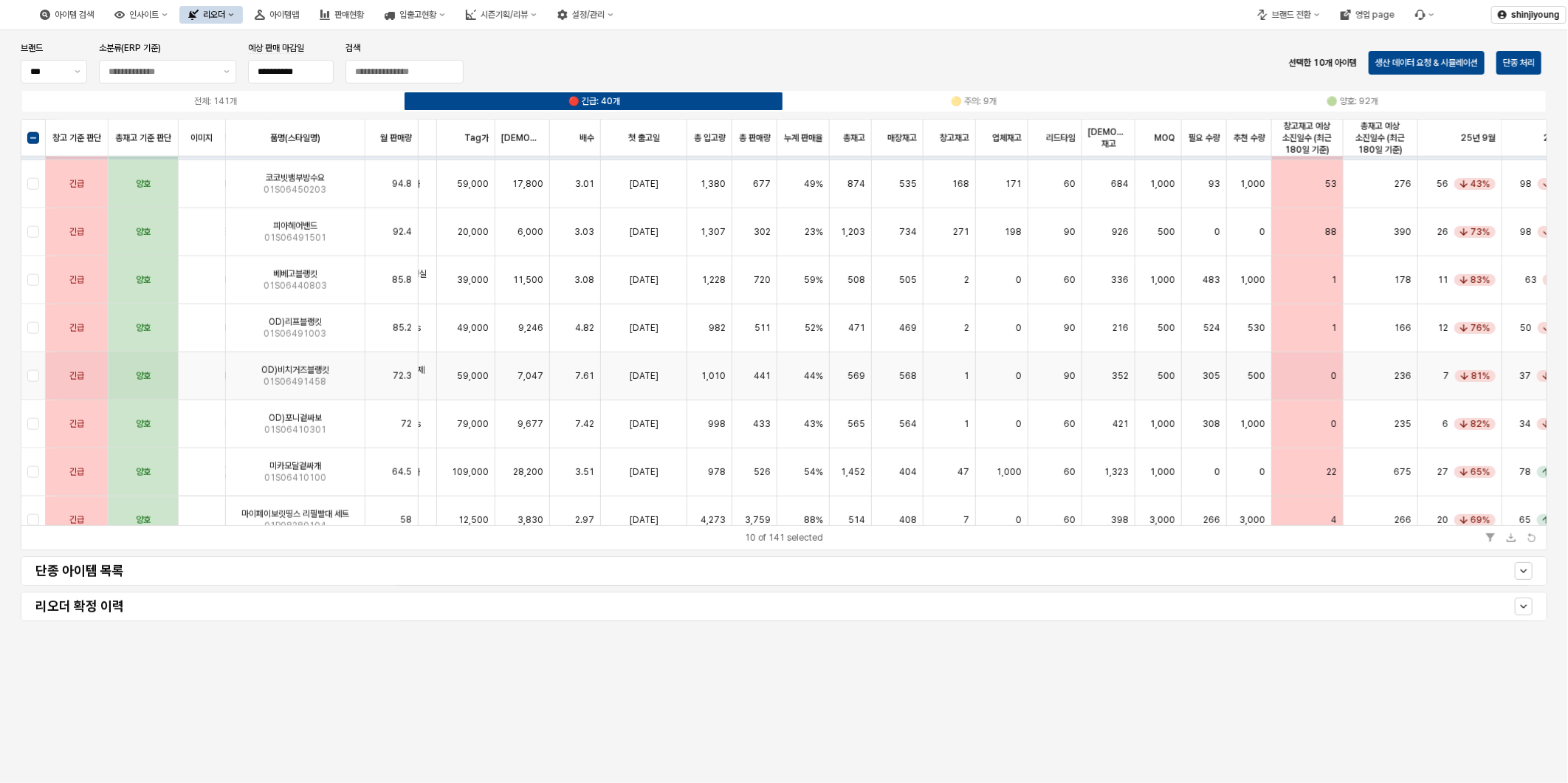
scroll to position [1230, 362]
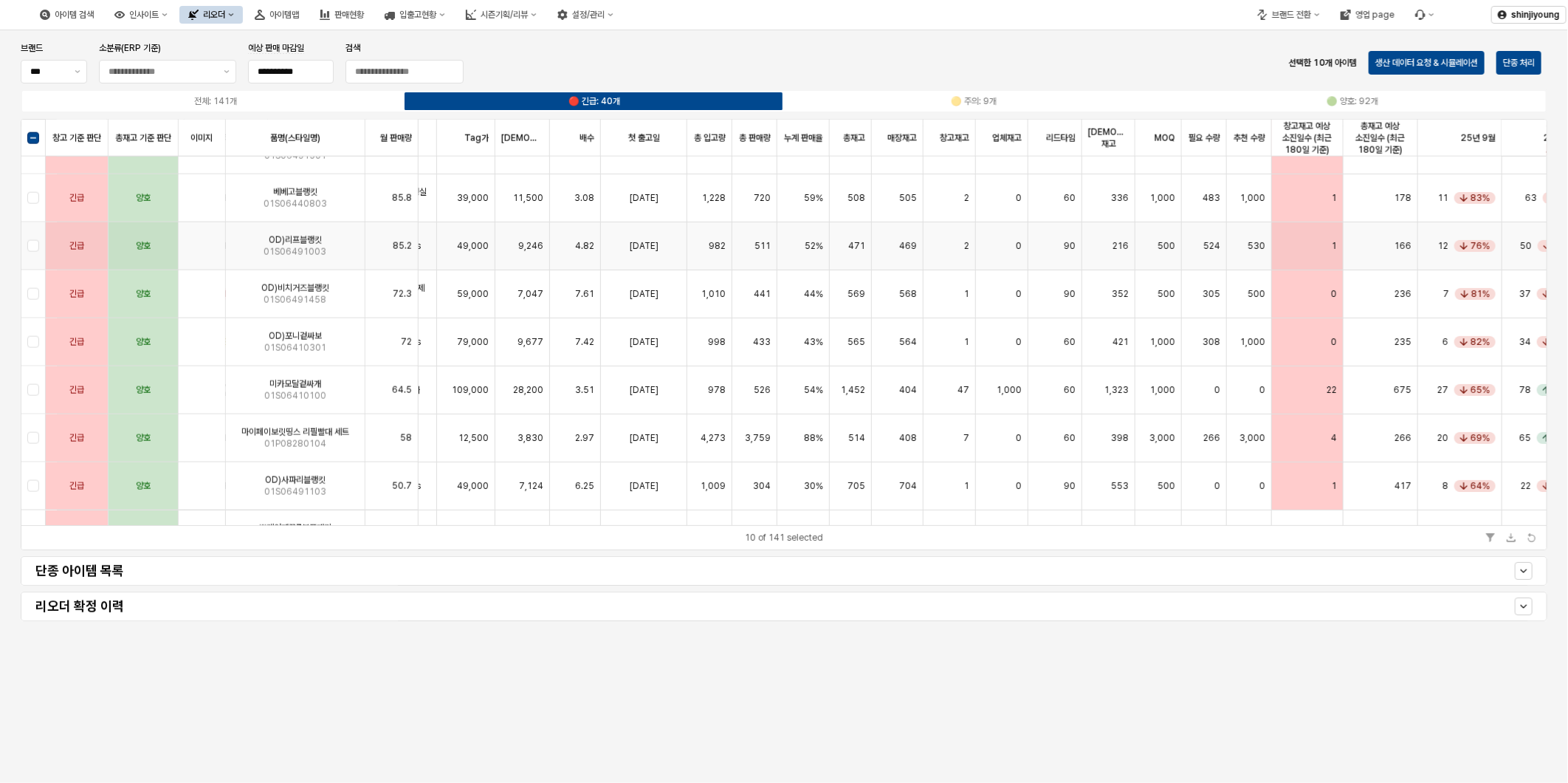
click at [38, 245] on div "App Frame" at bounding box center [33, 247] width 24 height 48
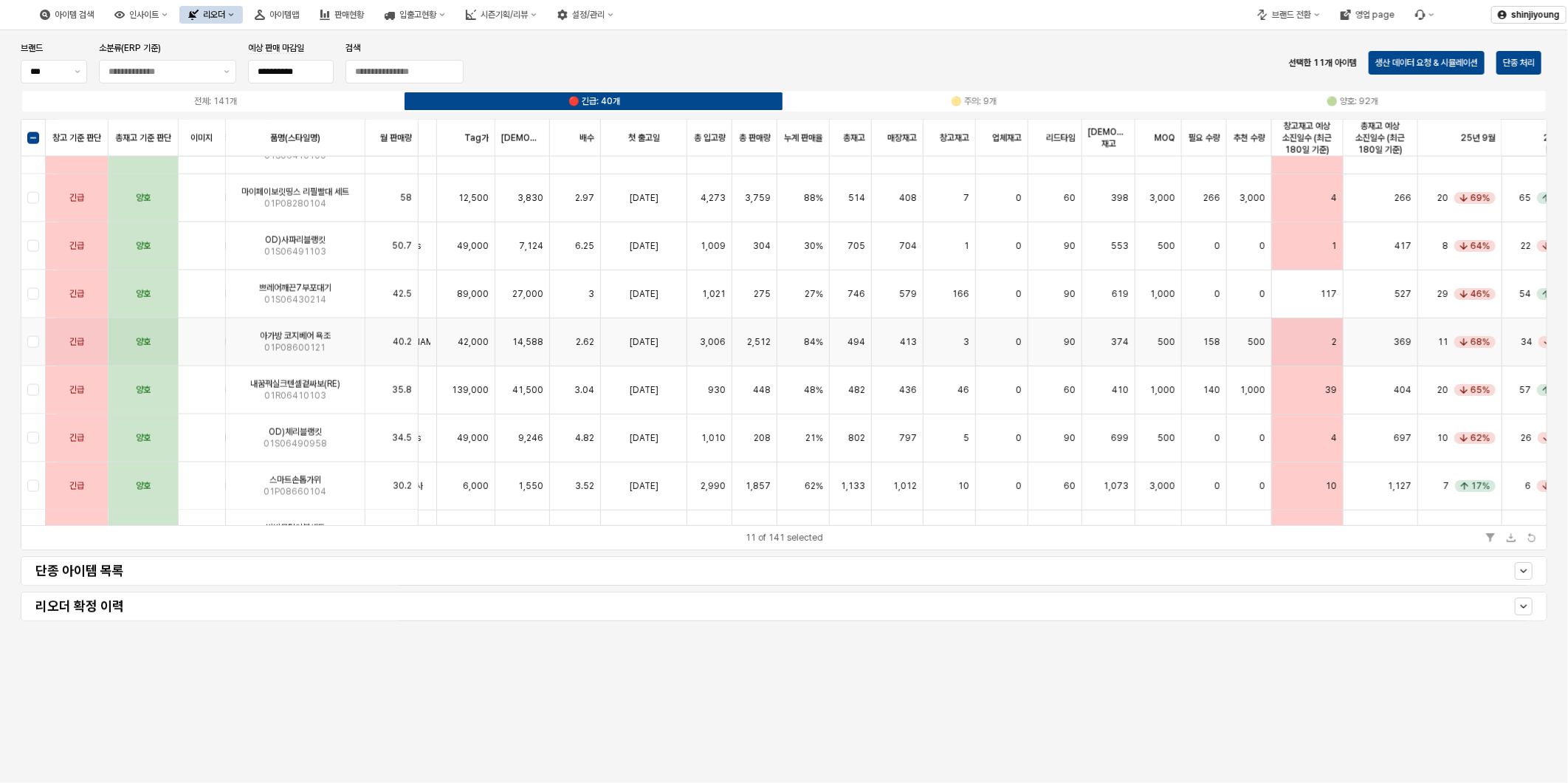
scroll to position [1477, 362]
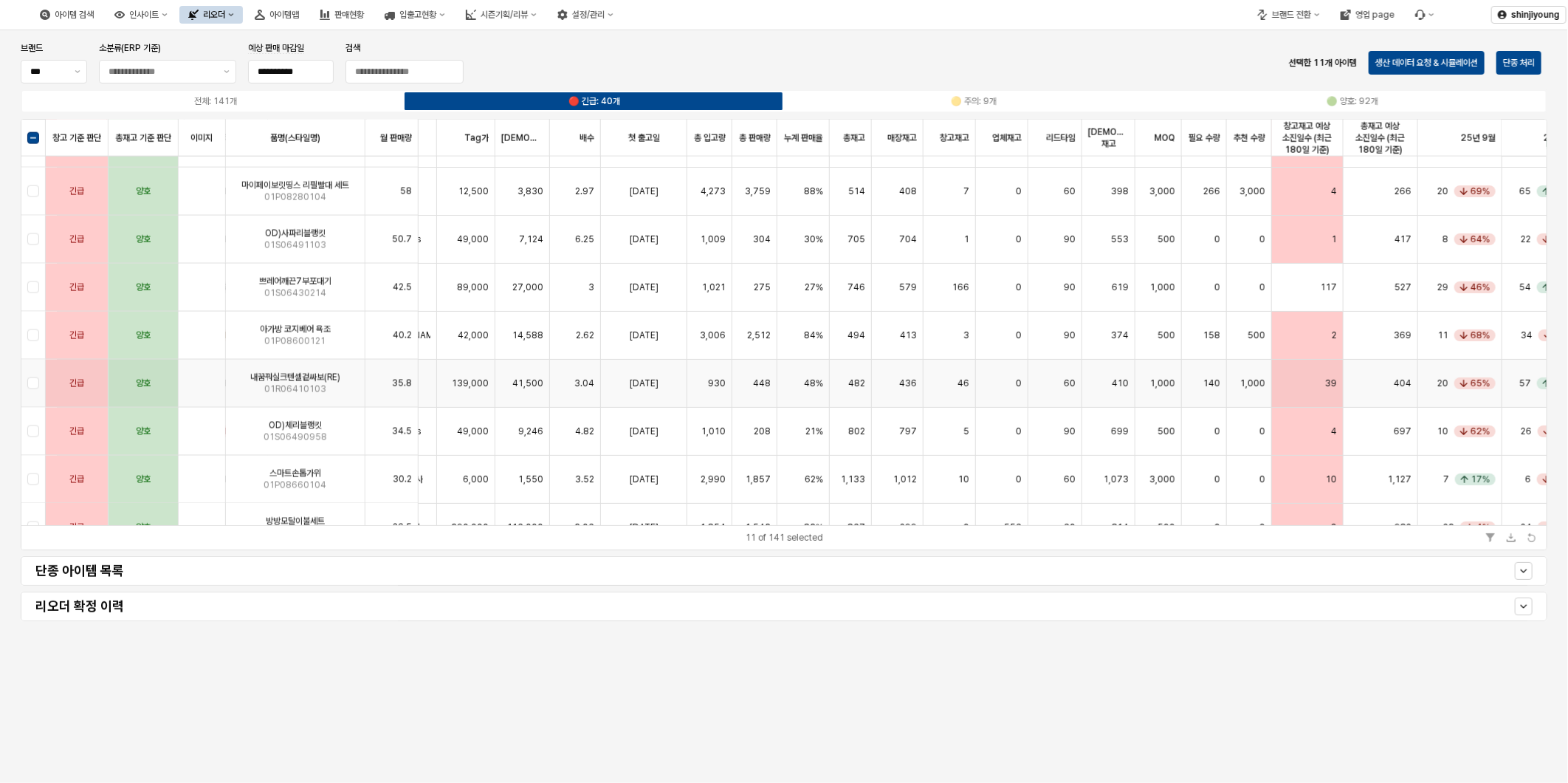
click at [26, 385] on div "App Frame" at bounding box center [33, 384] width 24 height 48
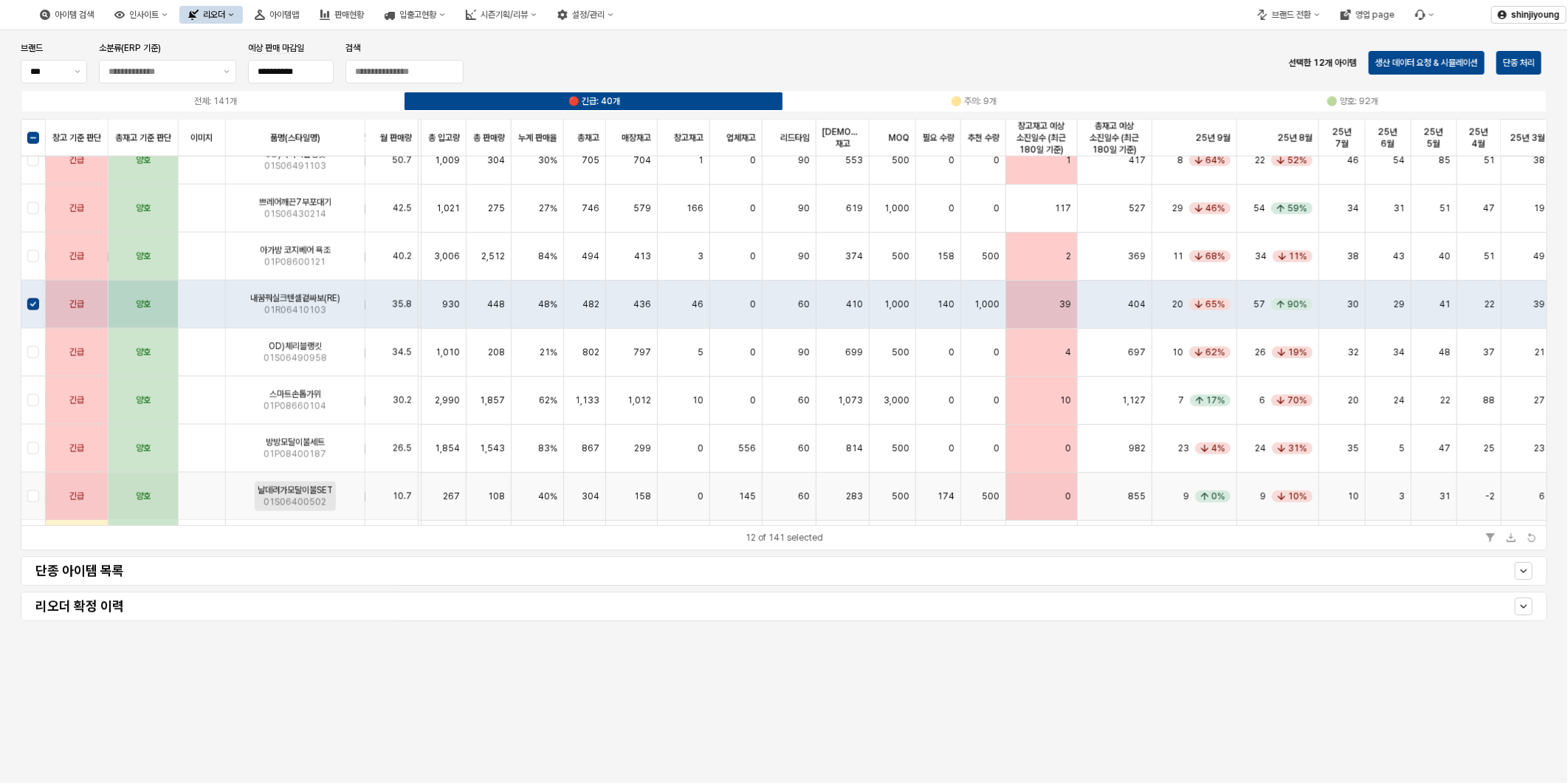
scroll to position [1558, 627]
click at [33, 399] on div "App Frame" at bounding box center [33, 398] width 24 height 48
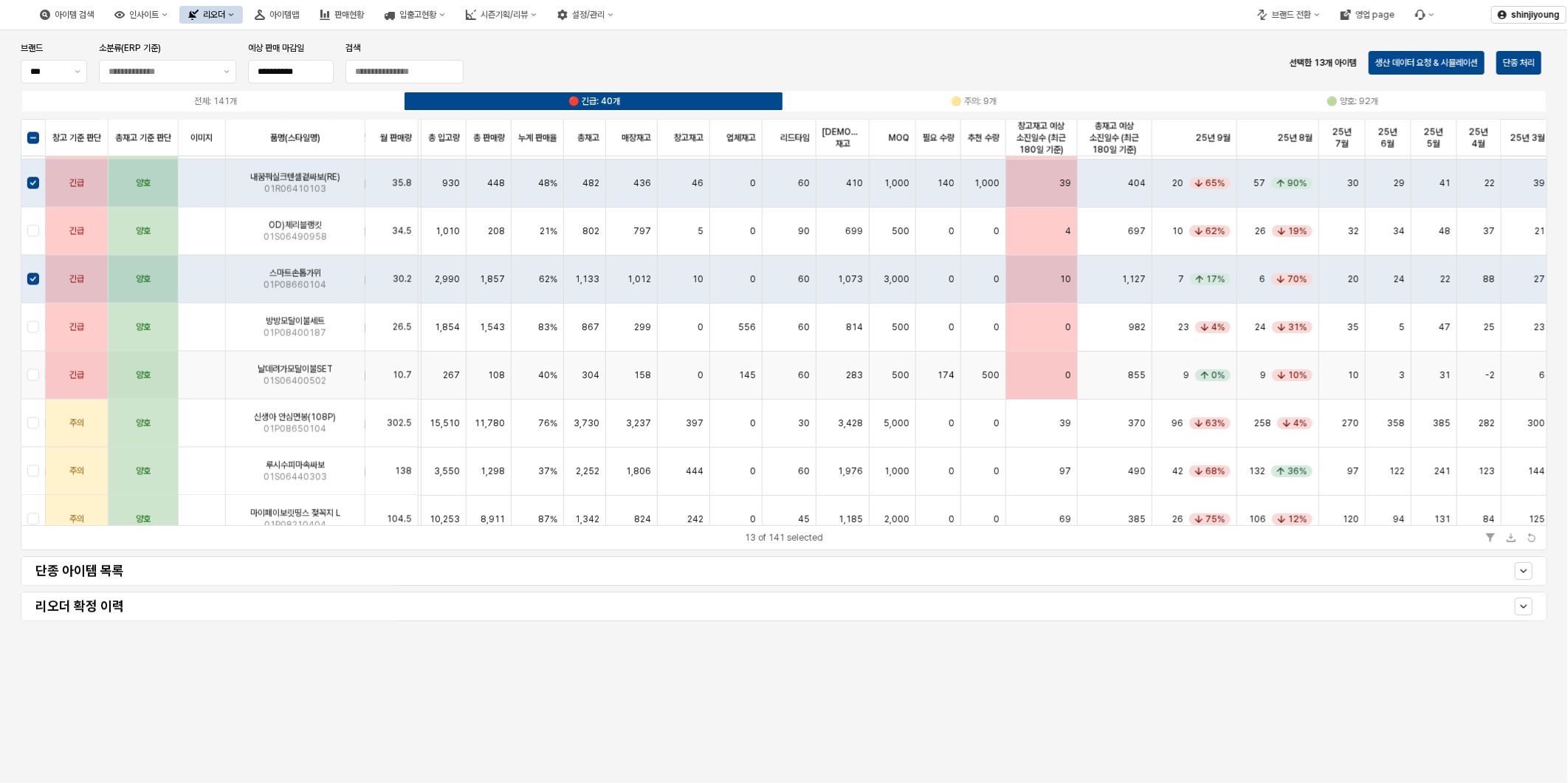
scroll to position [1723, 627]
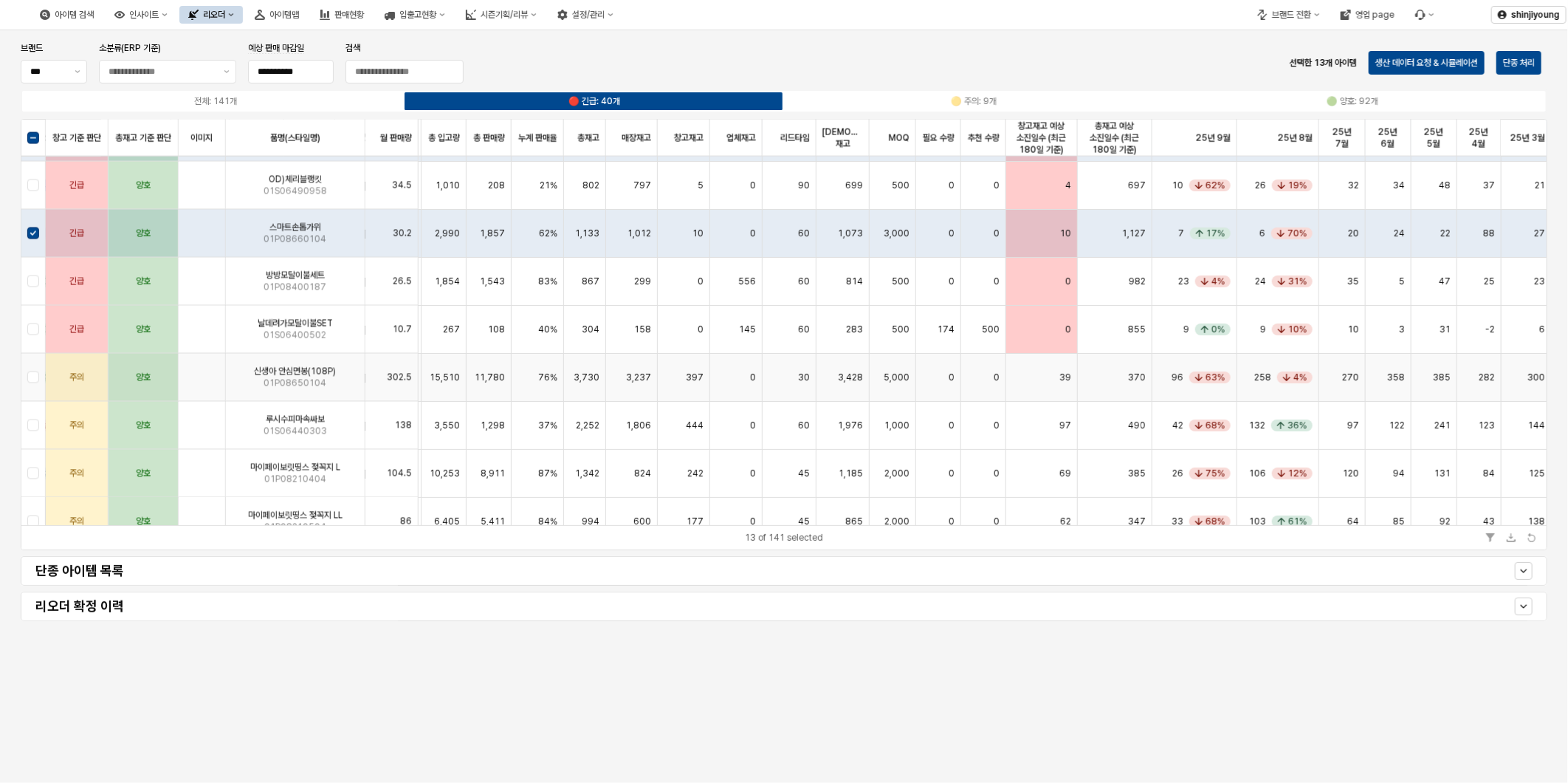
click at [27, 378] on div "App Frame" at bounding box center [33, 377] width 24 height 48
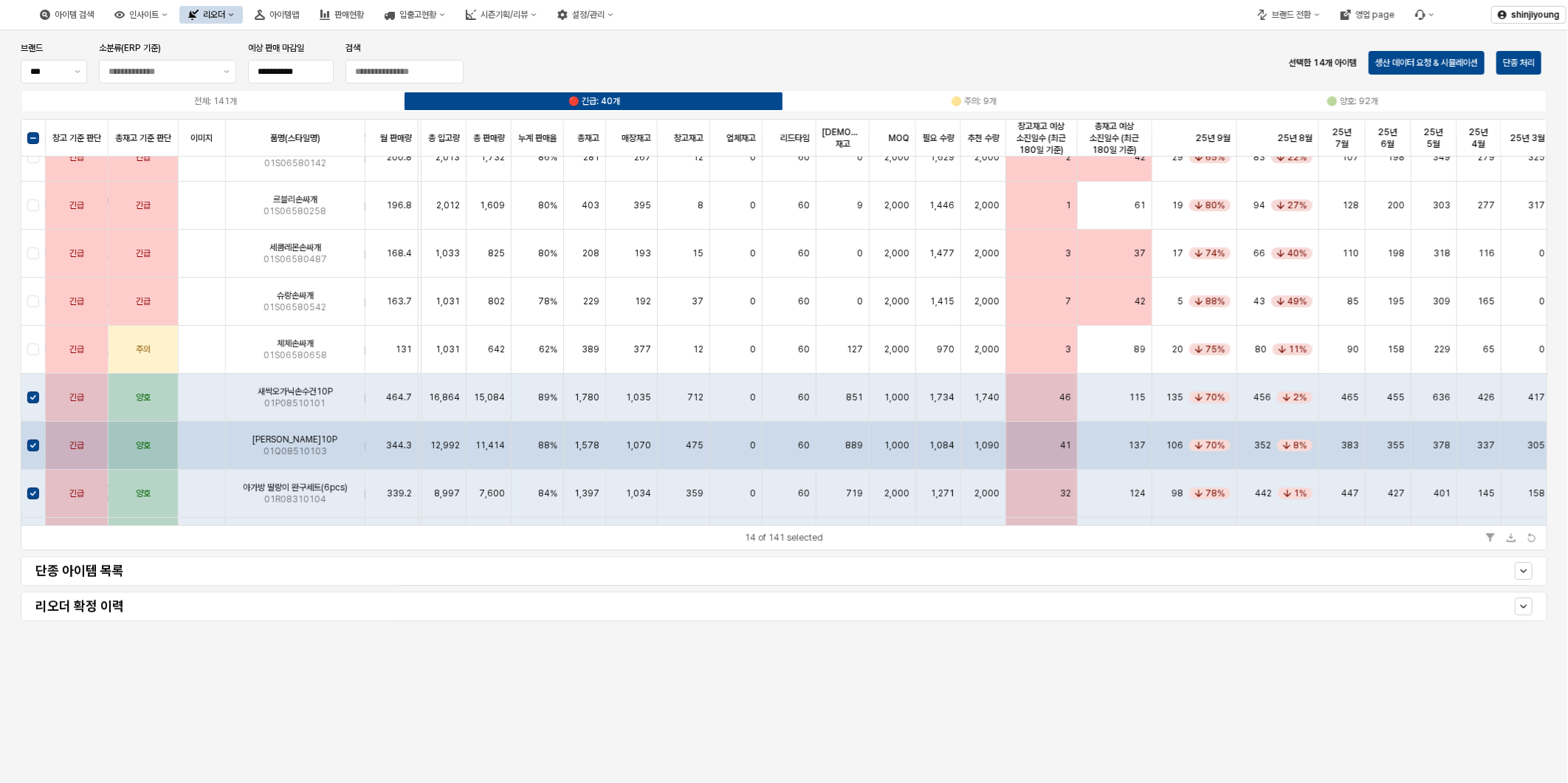
scroll to position [0, 627]
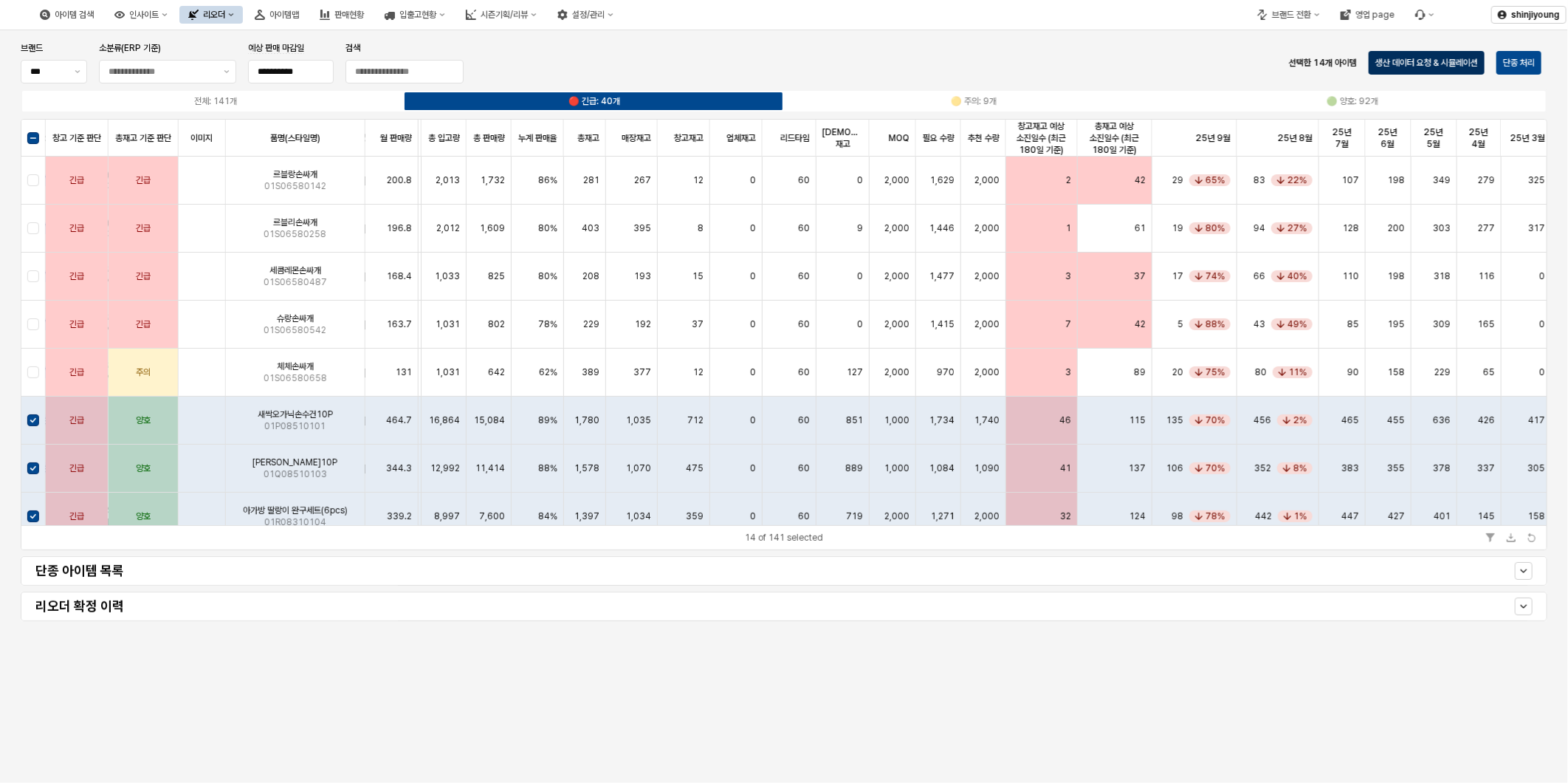
click at [1459, 58] on p "생산 데이터 요청 & 시뮬레이션" at bounding box center [1427, 63] width 103 height 12
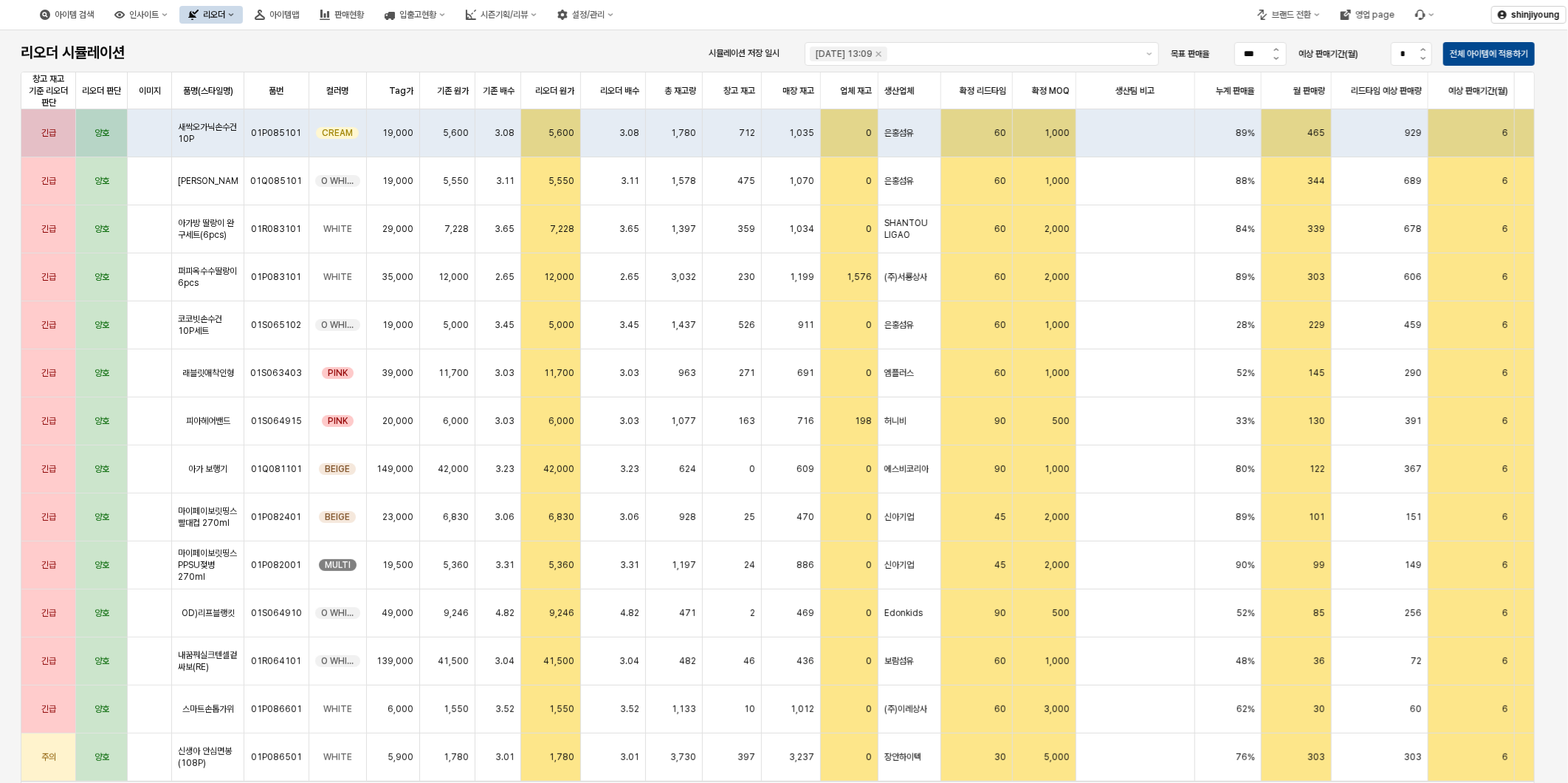
click at [243, 16] on button "리오더" at bounding box center [211, 15] width 64 height 17
click at [278, 45] on div "용품" at bounding box center [295, 42] width 78 height 12
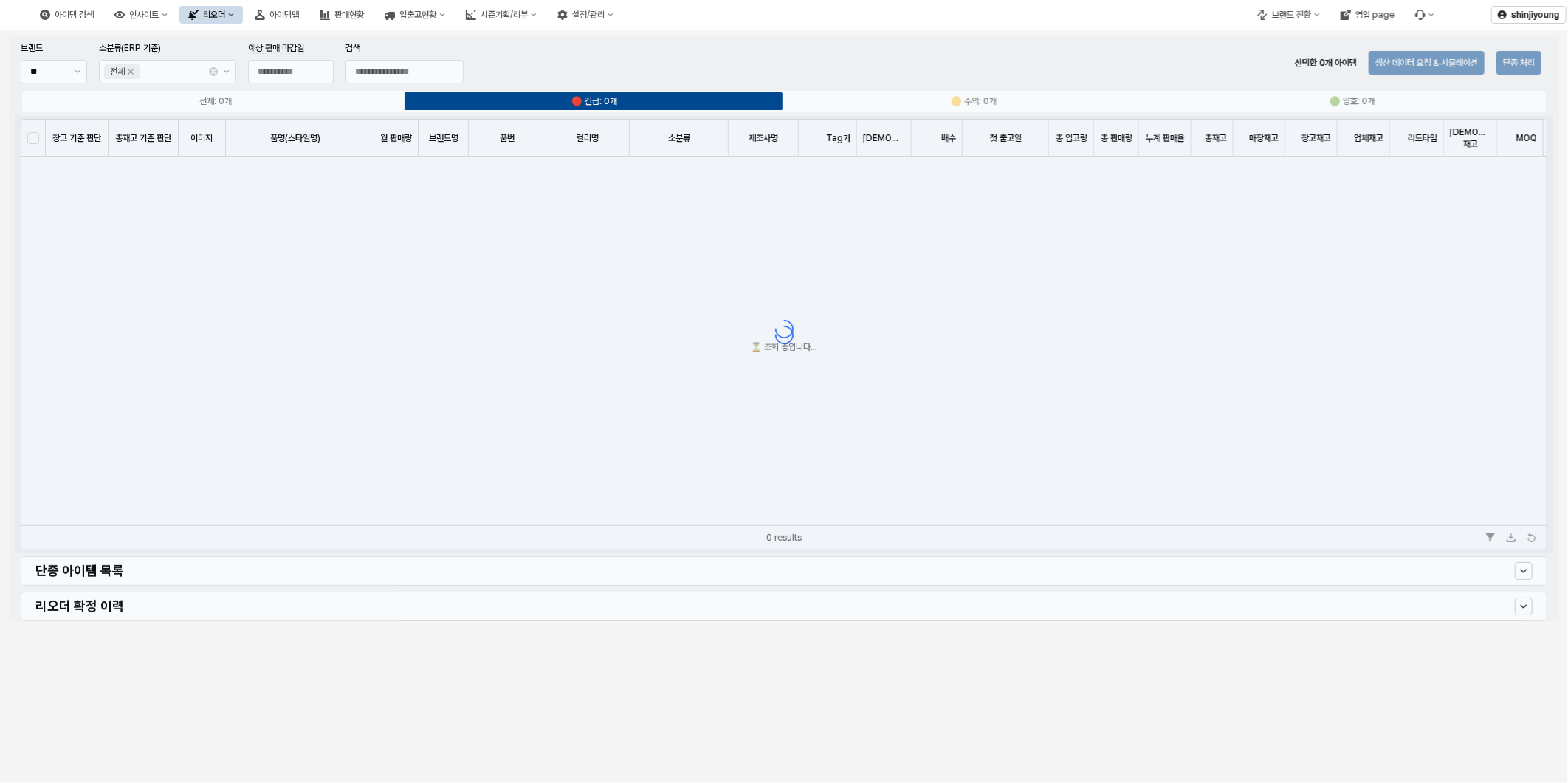
type input "**********"
click at [381, 69] on div "App Frame" at bounding box center [784, 328] width 1551 height 585
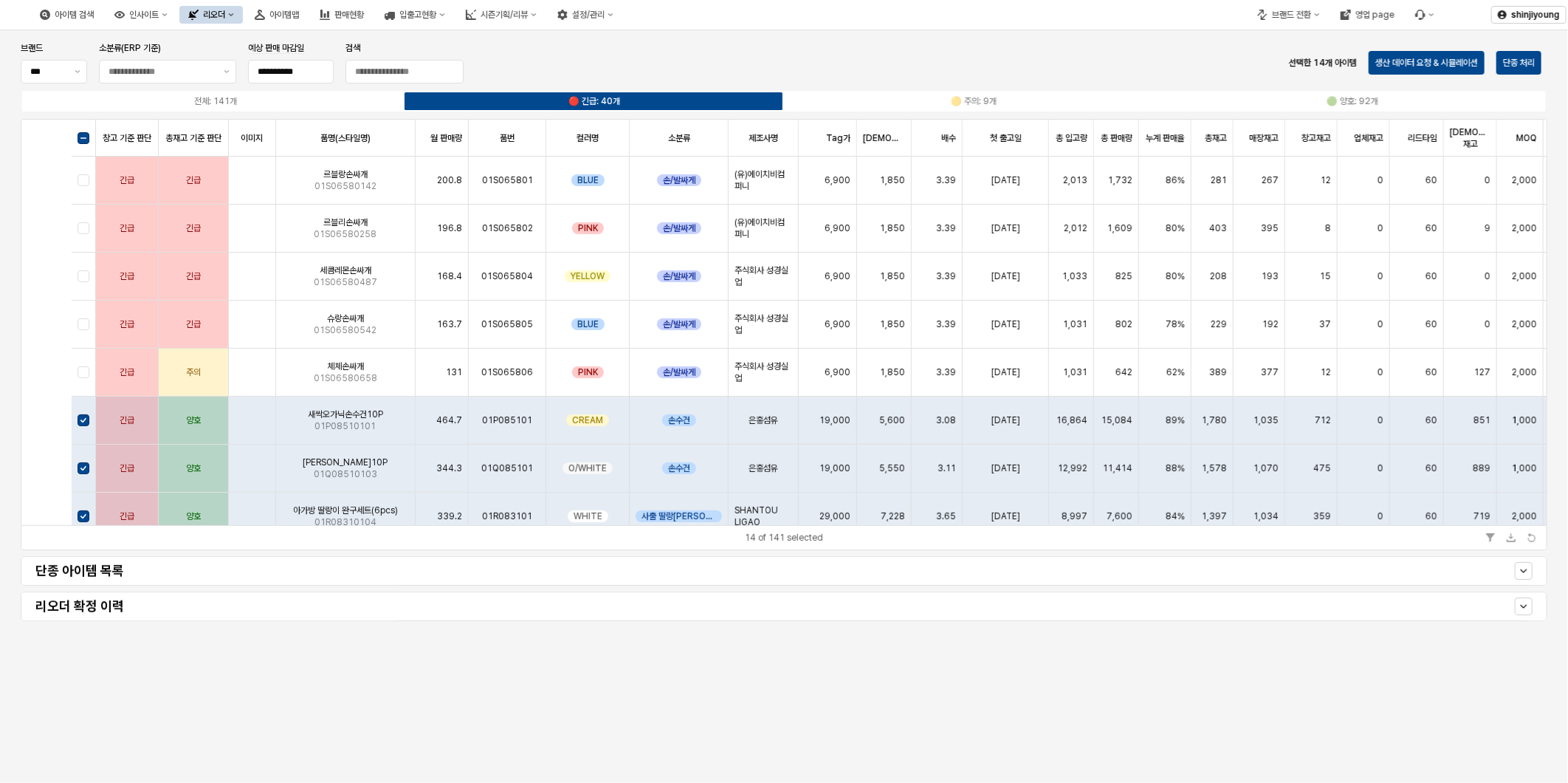
scroll to position [0, 627]
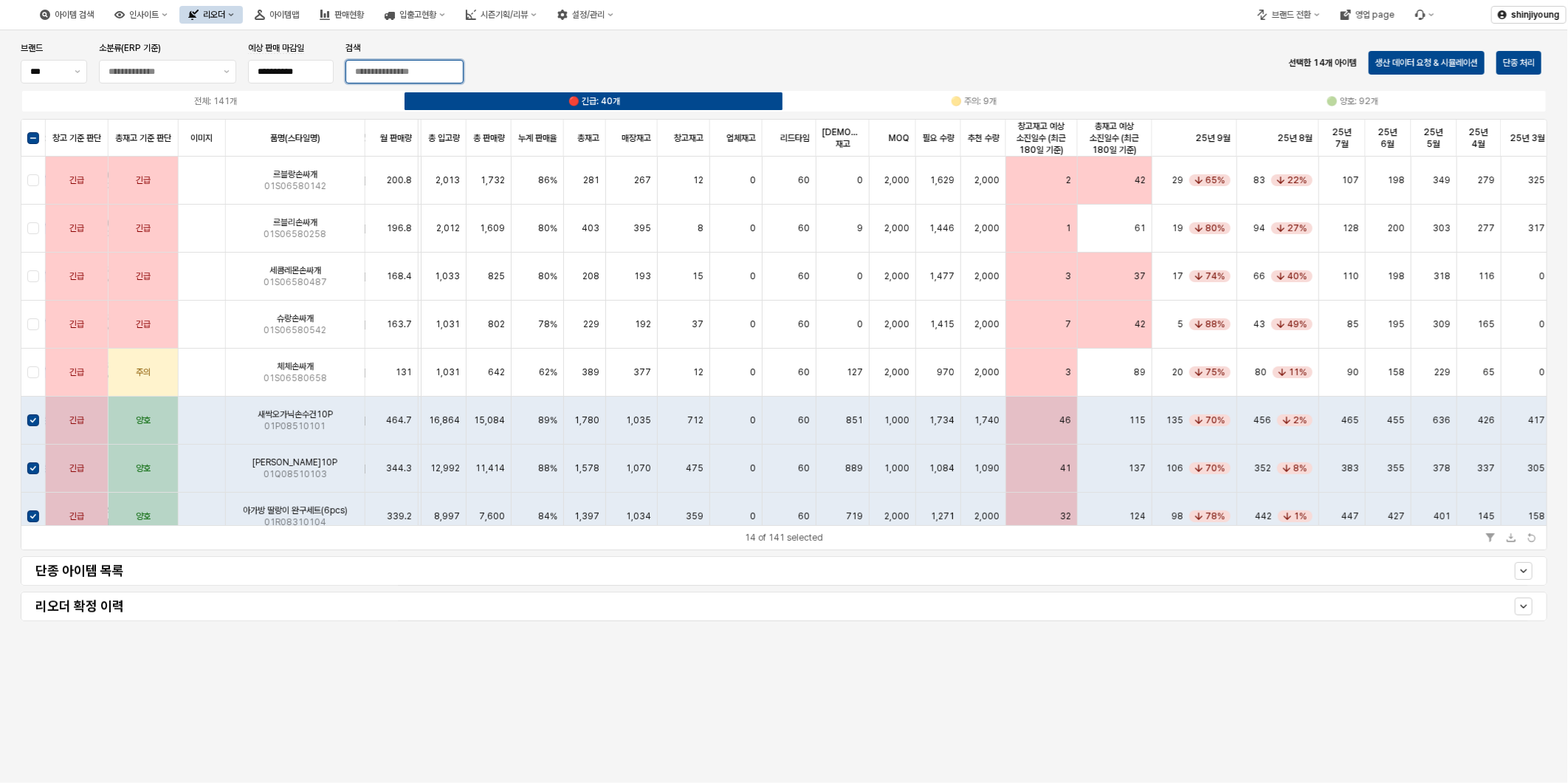
click at [399, 75] on input "검색" at bounding box center [405, 72] width 117 height 22
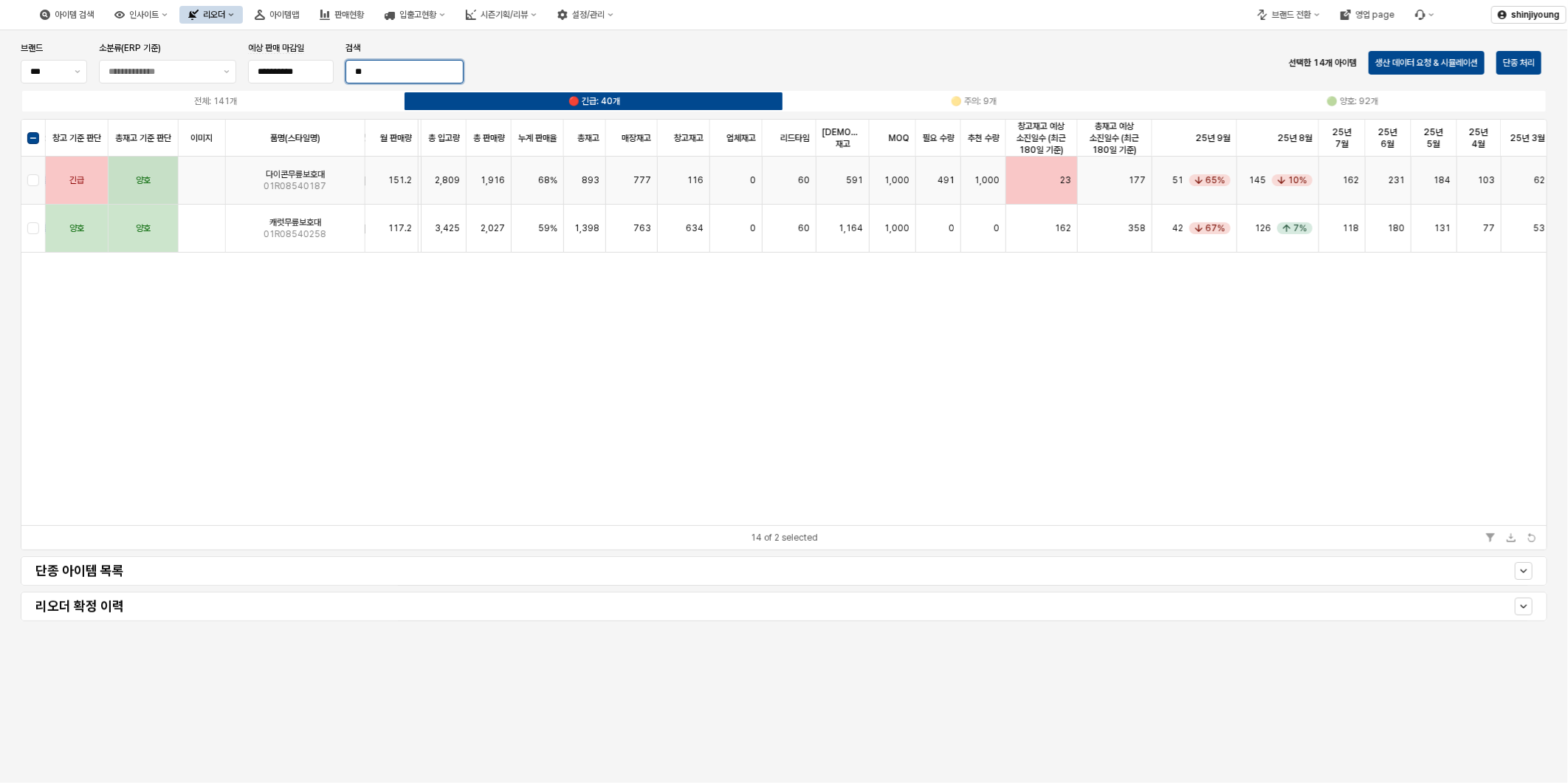
type input "**"
click at [32, 182] on div "App Frame" at bounding box center [33, 181] width 24 height 48
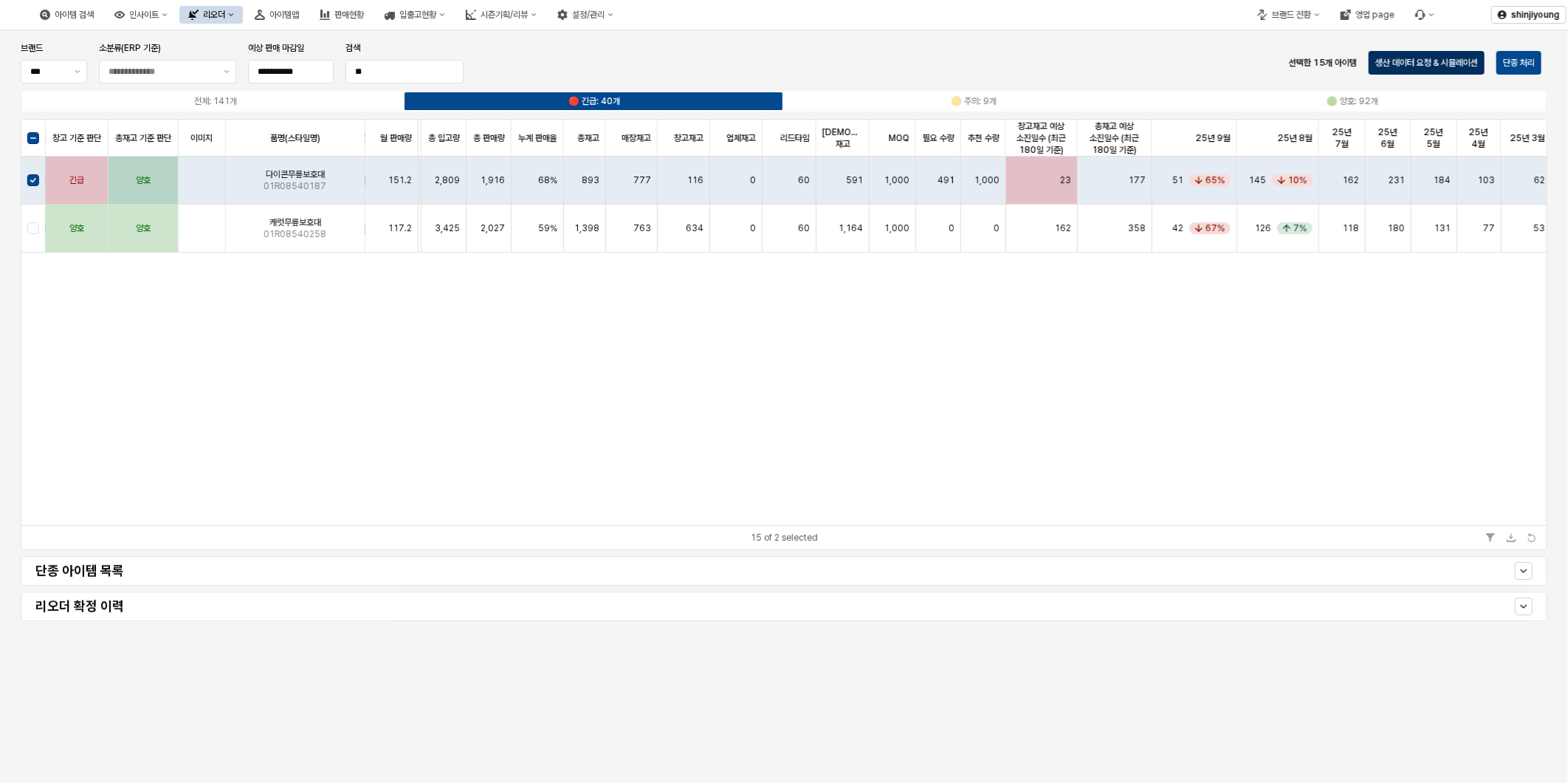
click at [1428, 64] on p "생산 데이터 요청 & 시뮬레이션" at bounding box center [1427, 63] width 103 height 12
click at [243, 16] on button "리오더" at bounding box center [211, 15] width 64 height 17
click at [297, 62] on div "ㄴ 용품 시뮬레이션" at bounding box center [295, 67] width 78 height 12
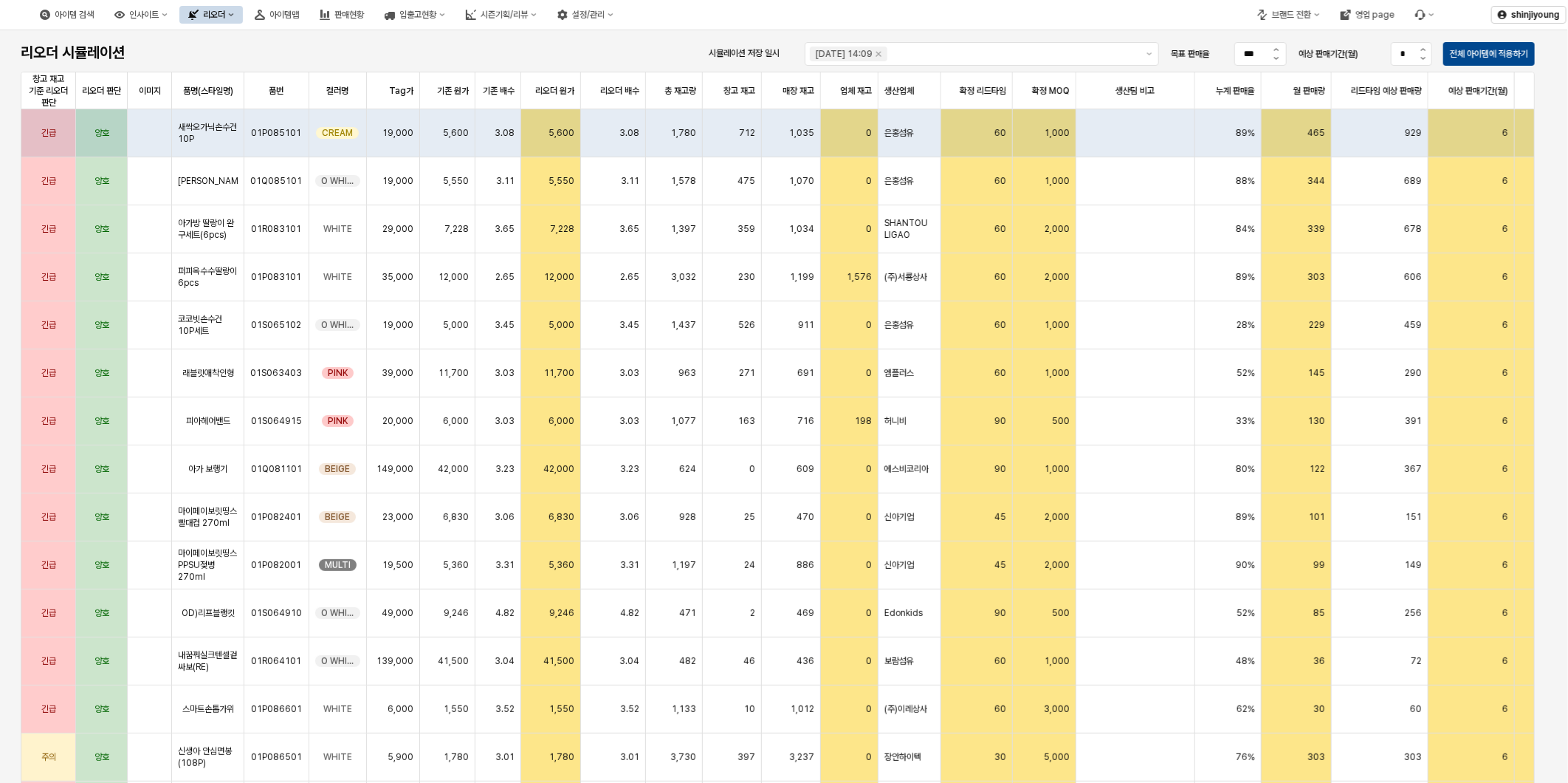
click at [226, 10] on div "리오더" at bounding box center [214, 15] width 22 height 11
click at [282, 39] on div "용품" at bounding box center [295, 42] width 78 height 12
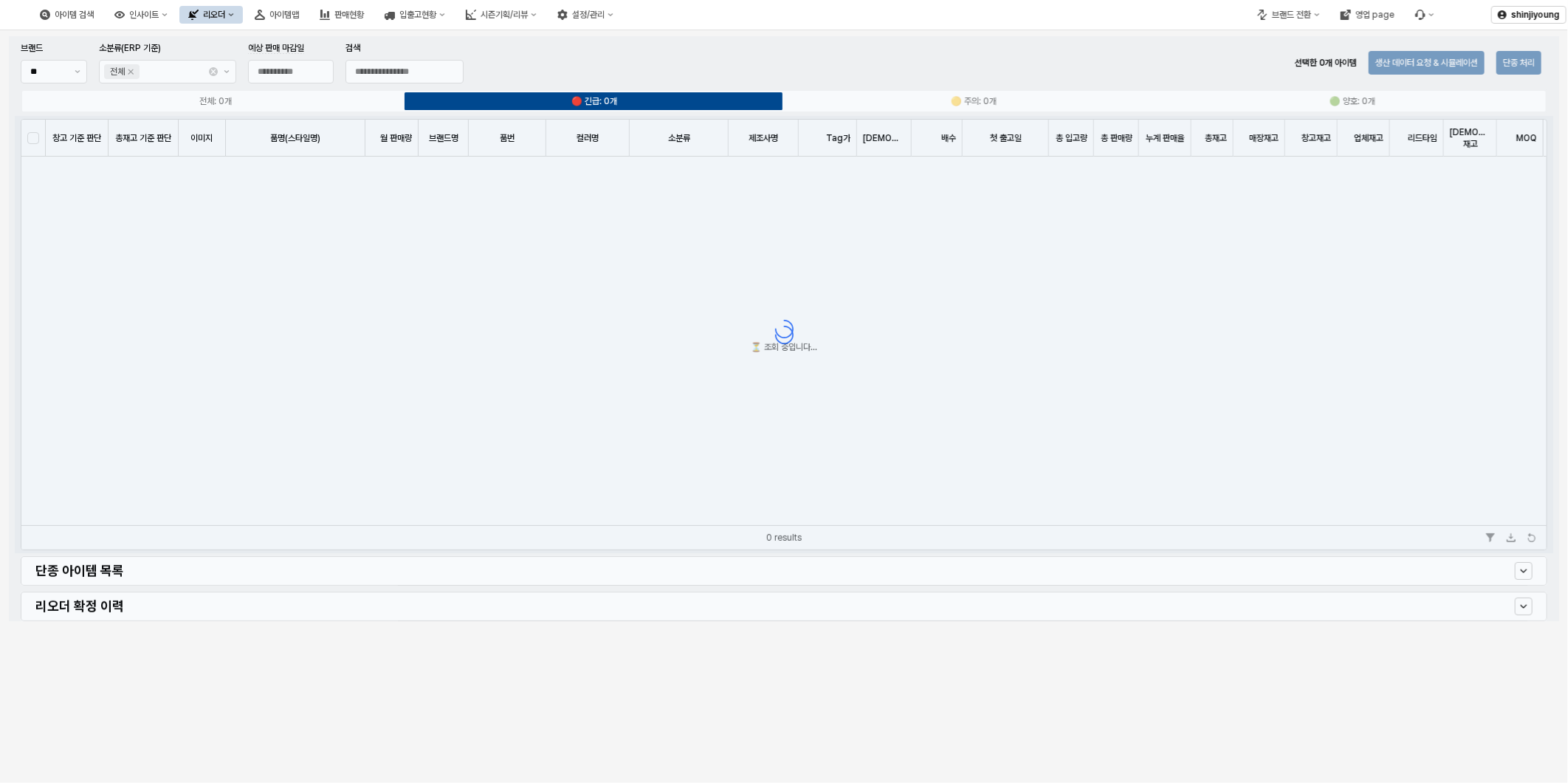
type input "**********"
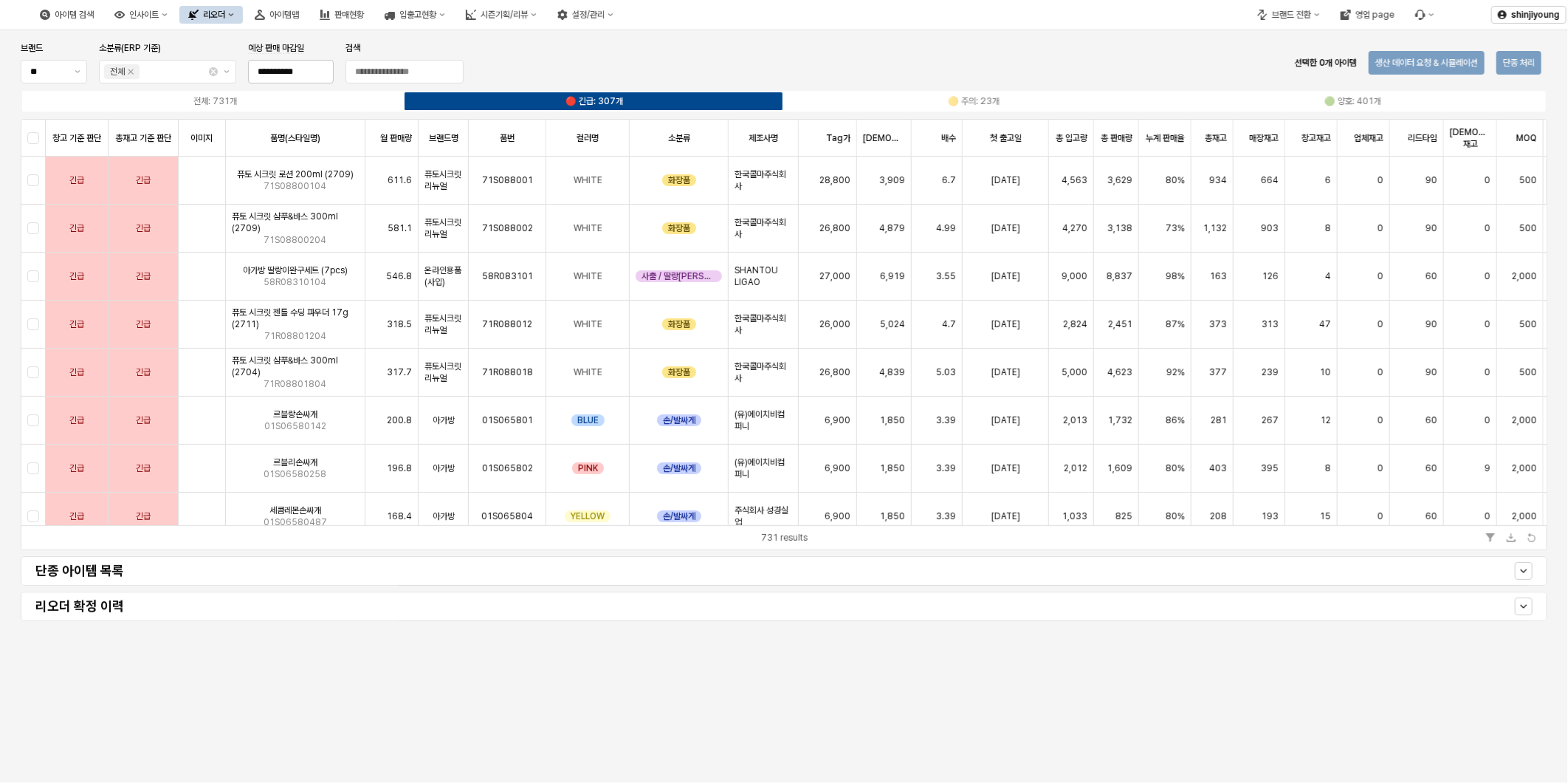
drag, startPoint x: 212, startPoint y: 69, endPoint x: 269, endPoint y: 67, distance: 57.0
click at [212, 69] on button "Clear" at bounding box center [213, 71] width 9 height 9
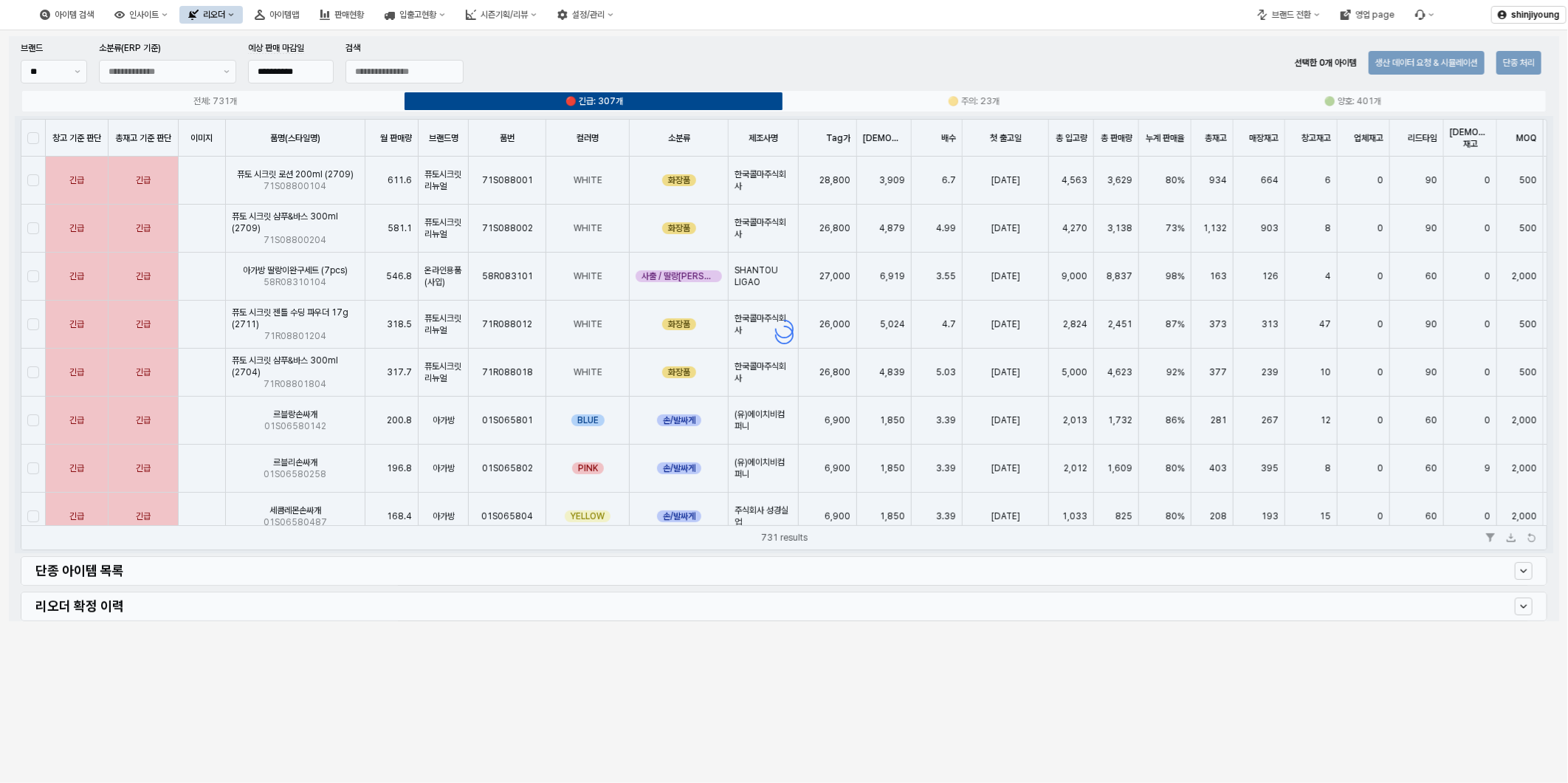
click at [377, 68] on div "App Frame" at bounding box center [784, 328] width 1551 height 585
click at [75, 70] on div "App Frame" at bounding box center [784, 328] width 1551 height 585
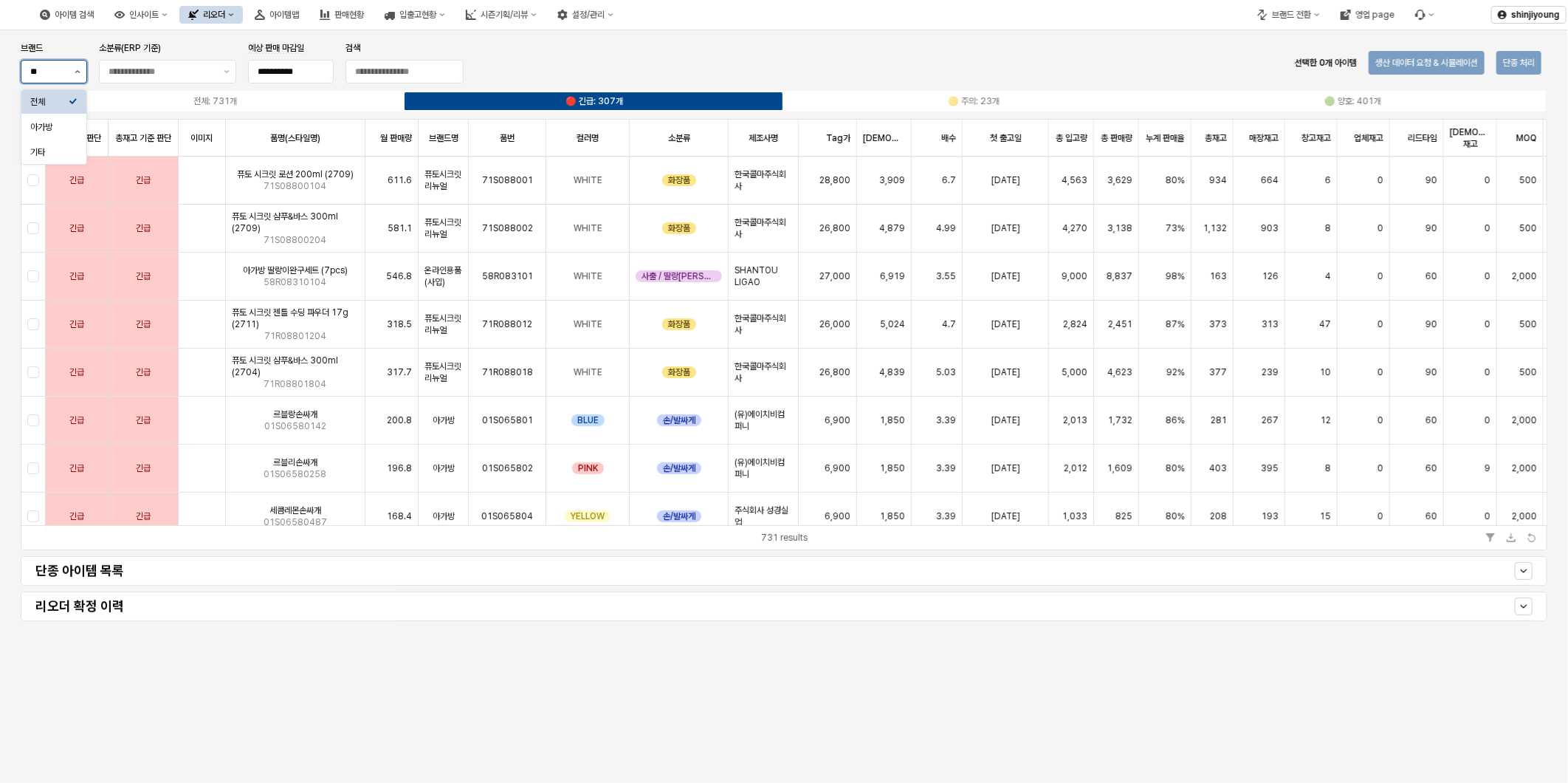
click at [71, 70] on button "제안 사항 표시" at bounding box center [77, 72] width 17 height 22
click at [51, 120] on div "아가방" at bounding box center [49, 127] width 39 height 15
type input "***"
click at [409, 74] on input "검색" at bounding box center [405, 72] width 117 height 22
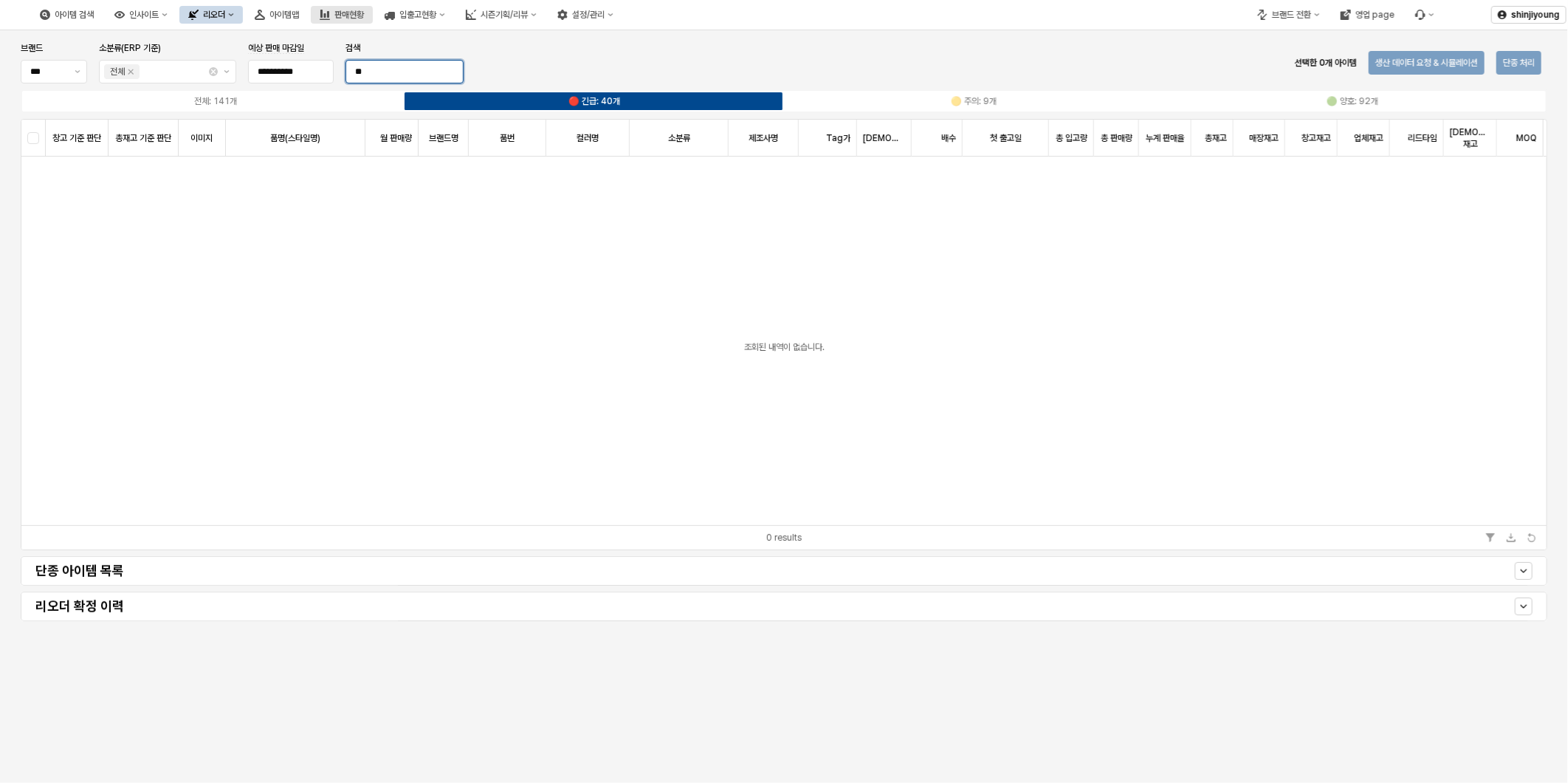
type input "*"
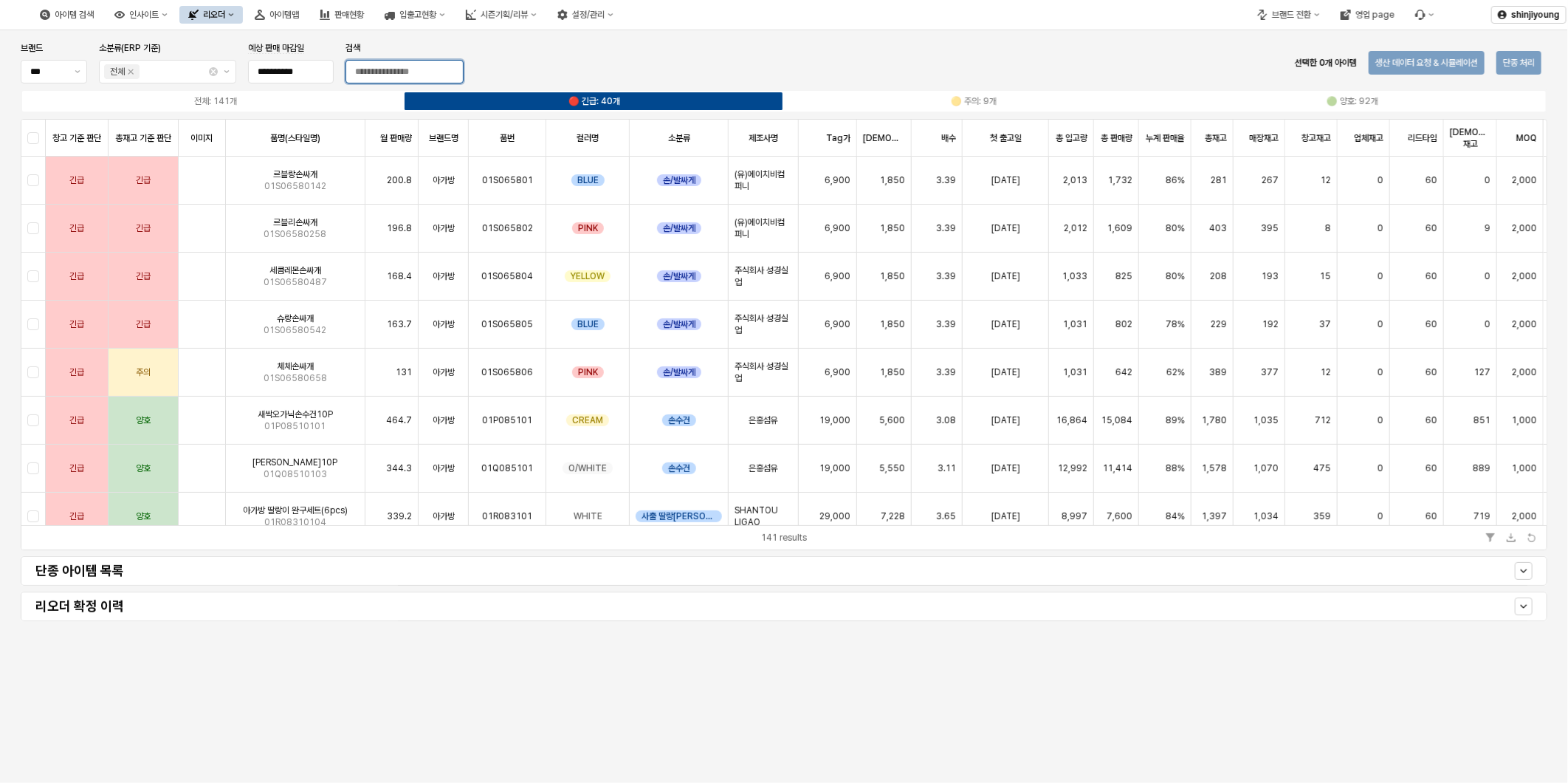
click at [388, 76] on input "검색" at bounding box center [405, 72] width 117 height 22
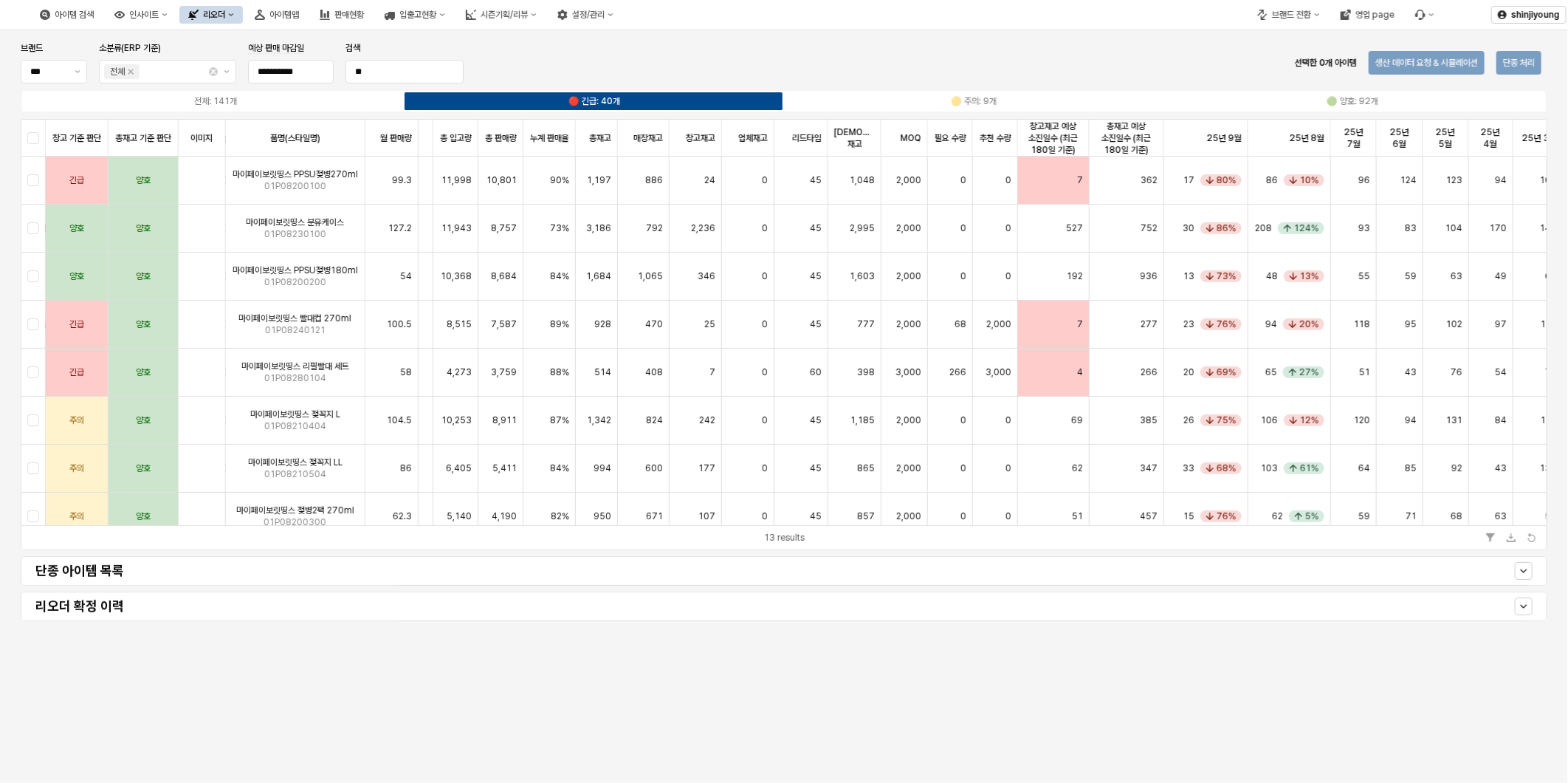
scroll to position [0, 650]
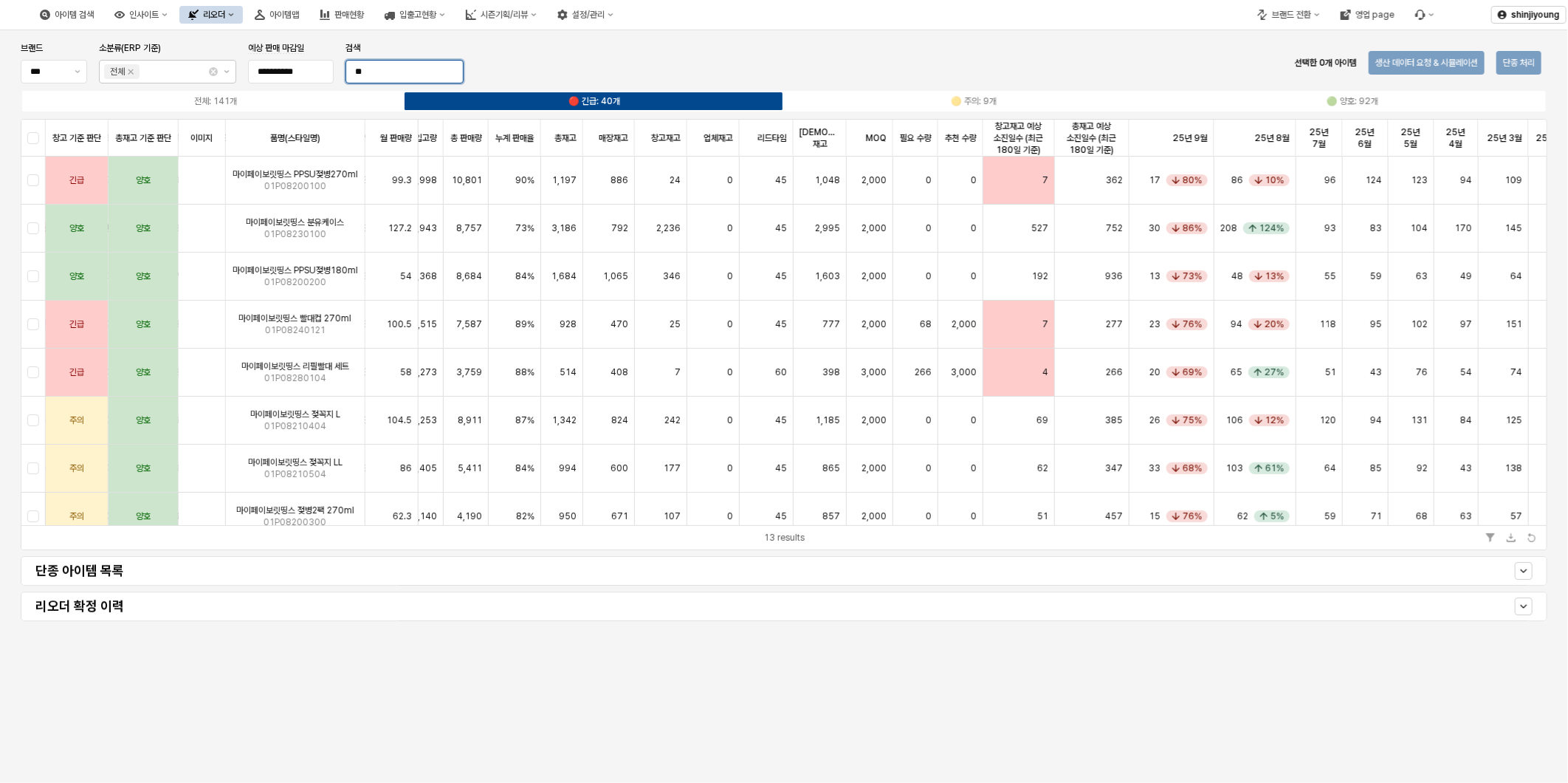
drag, startPoint x: 430, startPoint y: 73, endPoint x: 214, endPoint y: 63, distance: 216.2
click at [214, 63] on div "**********" at bounding box center [242, 62] width 455 height 47
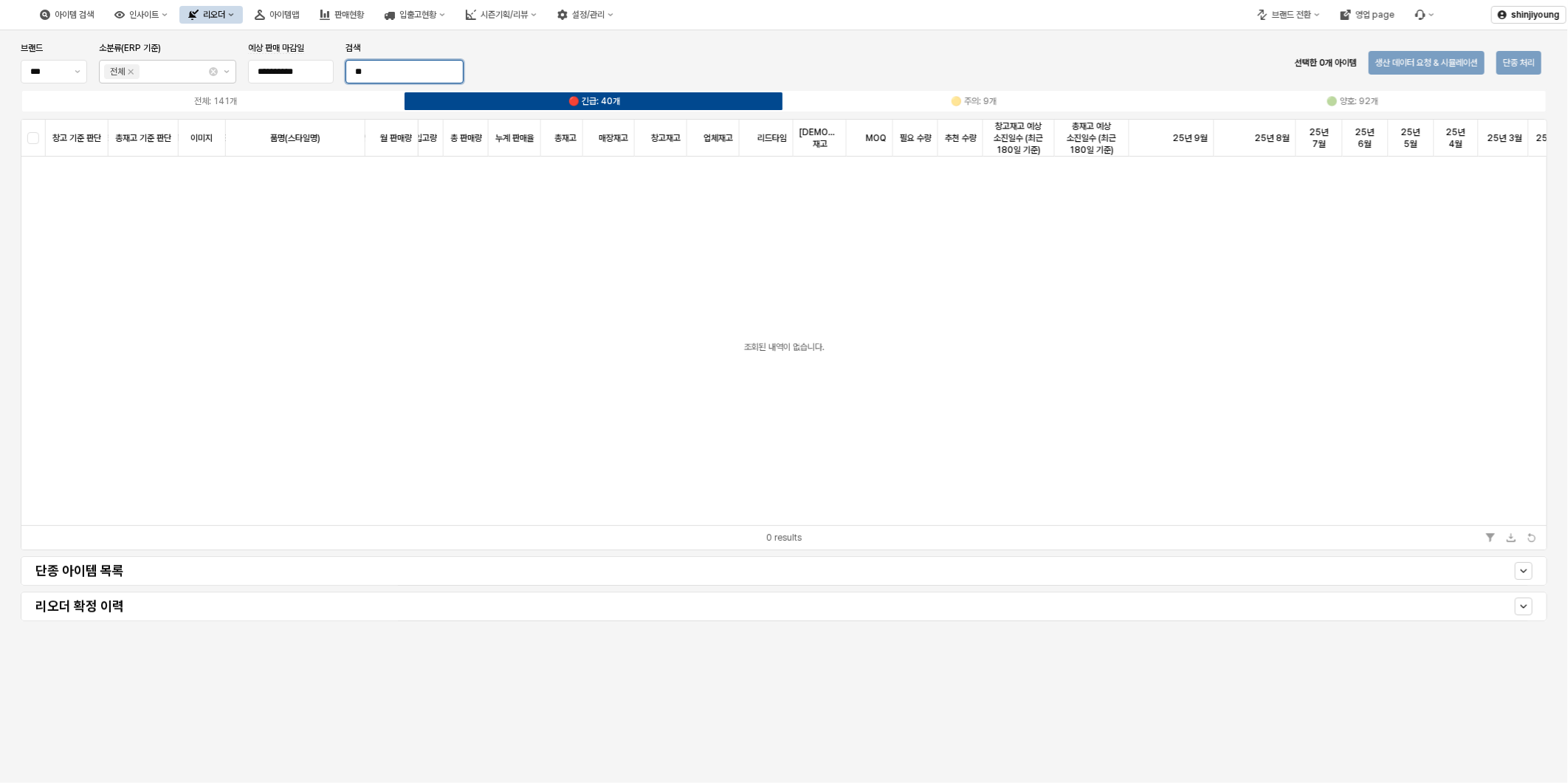
type input "**"
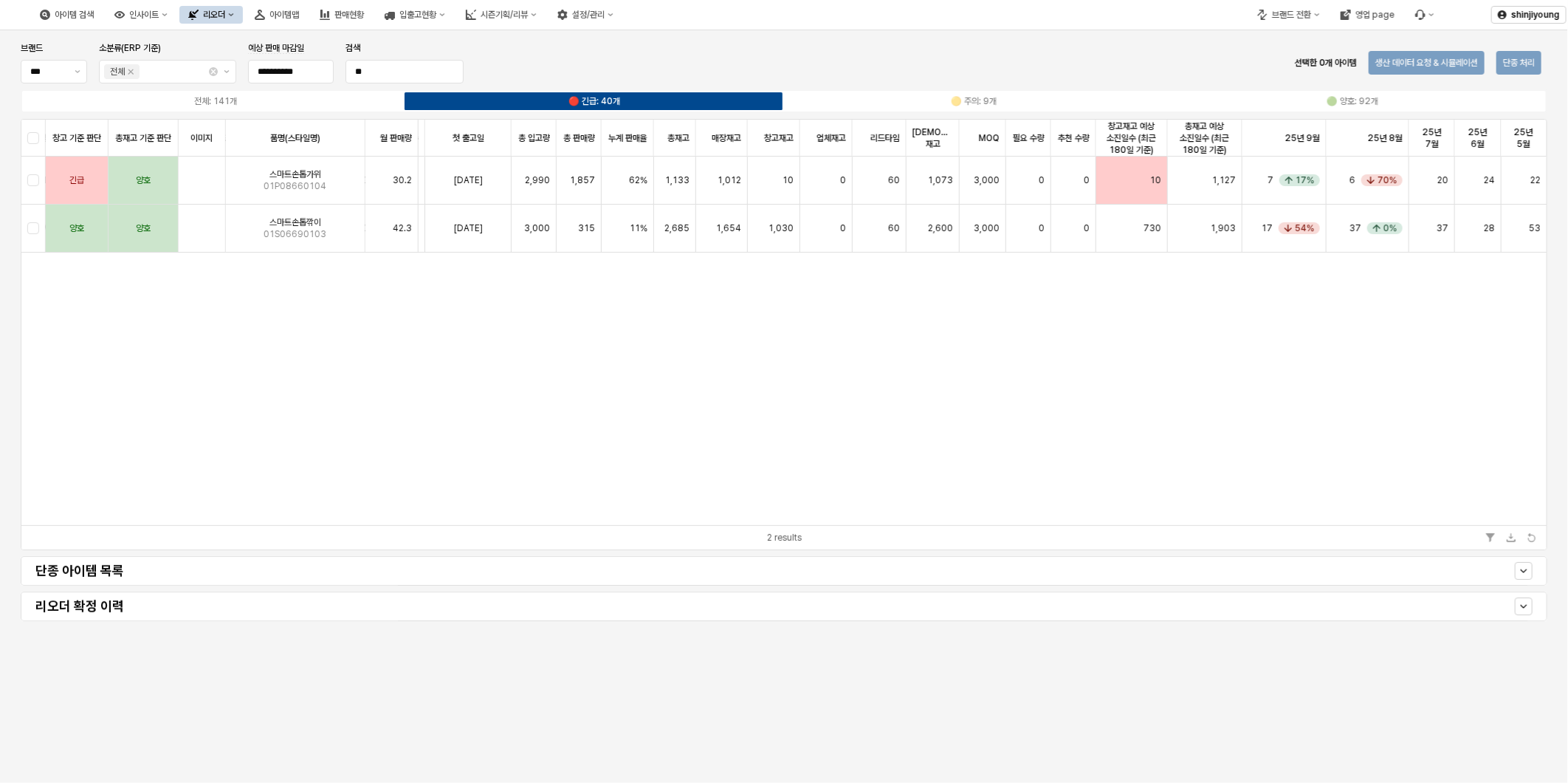
scroll to position [0, 527]
drag, startPoint x: 1131, startPoint y: 335, endPoint x: 1119, endPoint y: 347, distance: 17.0
click at [1131, 336] on div "창고 기준 판단 창고 기준 판단 총재고 기준 판단 총재고 기준 판단 이미지 이미지 품명(스타일명) 품명(스타일명) 월 판매량 월 판매량 브랜드…" at bounding box center [784, 322] width 1525 height 406
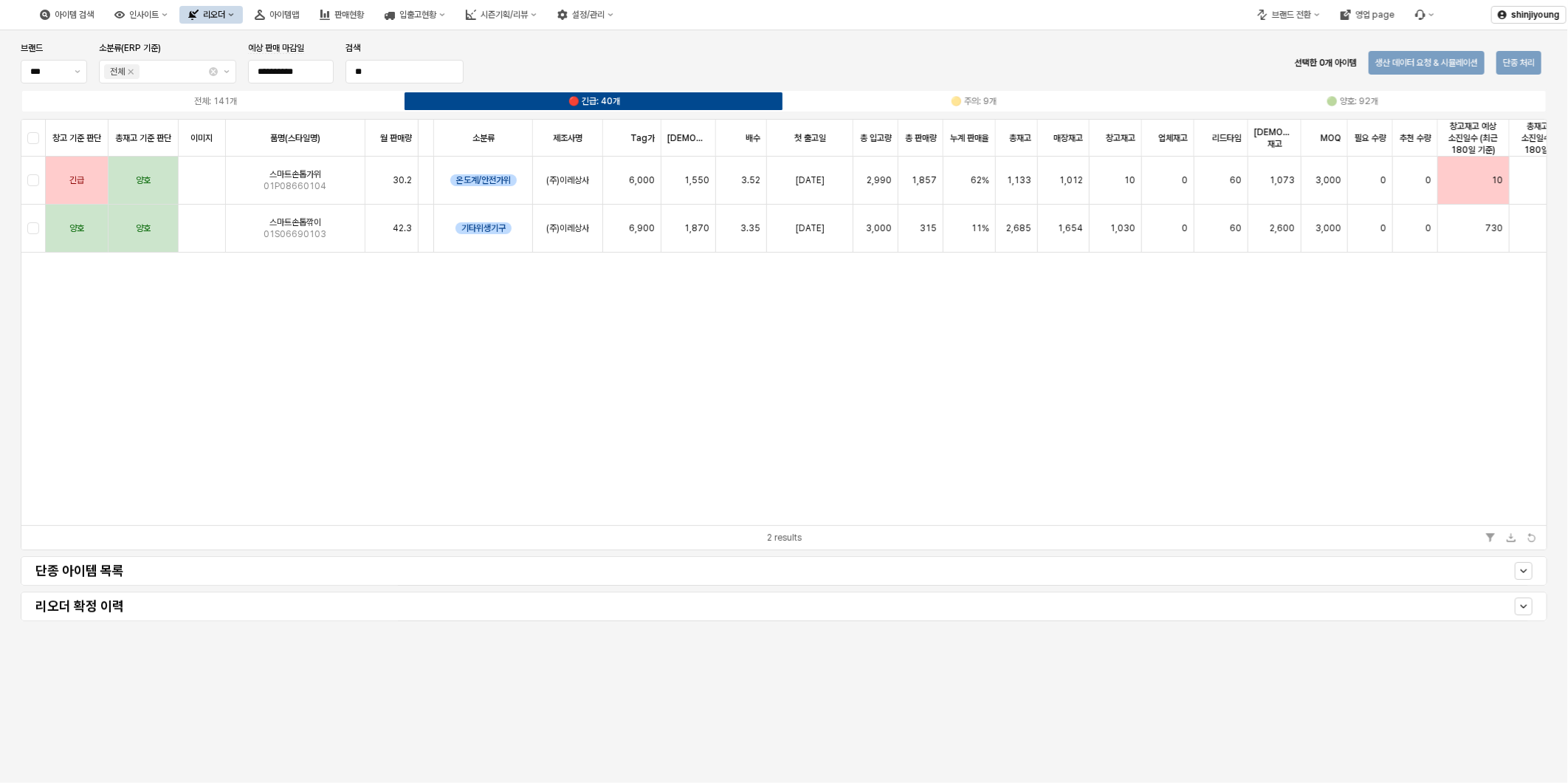
scroll to position [0, 196]
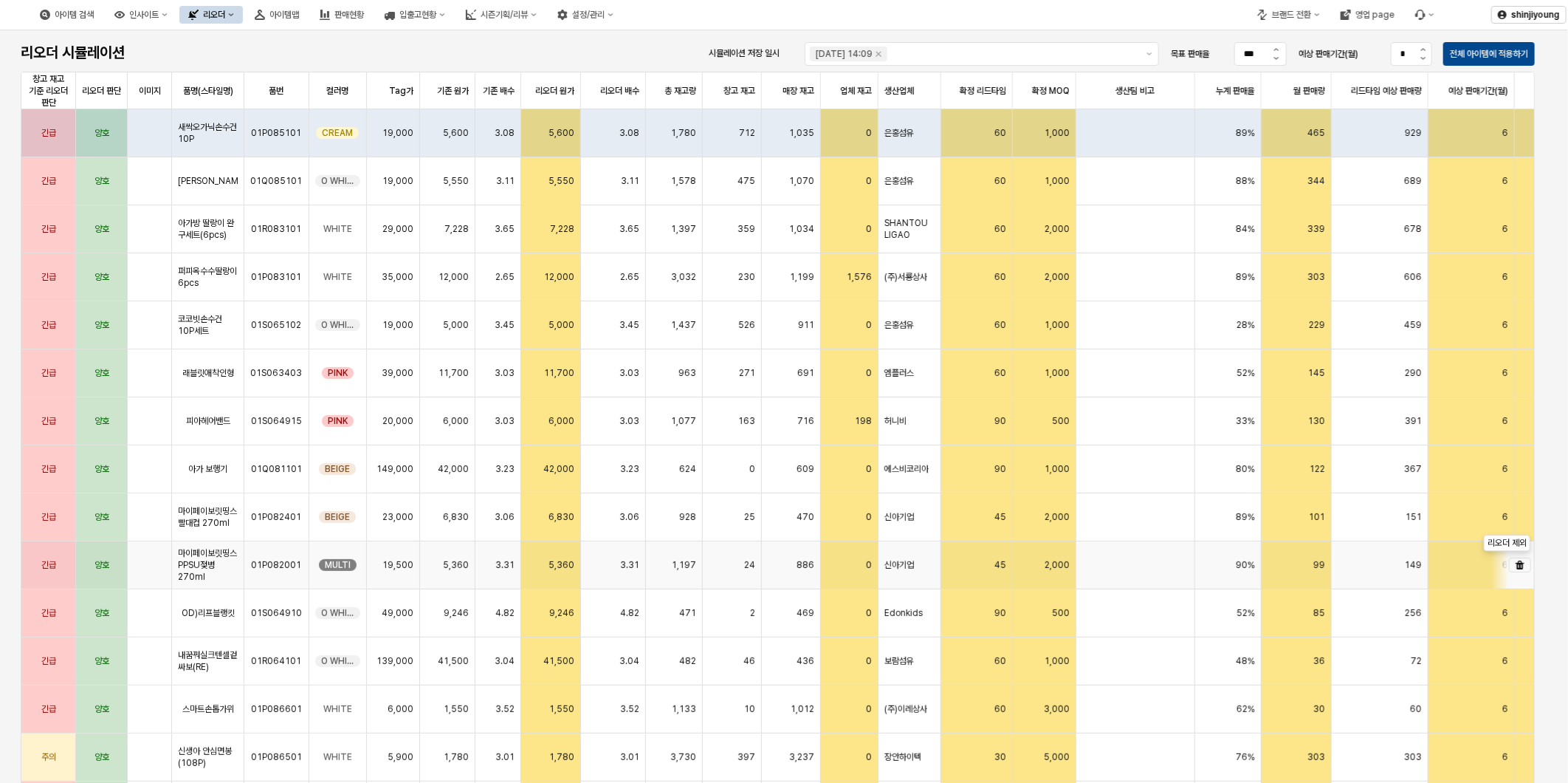
click at [1516, 560] on icon "리오더 제외" at bounding box center [1520, 564] width 9 height 9
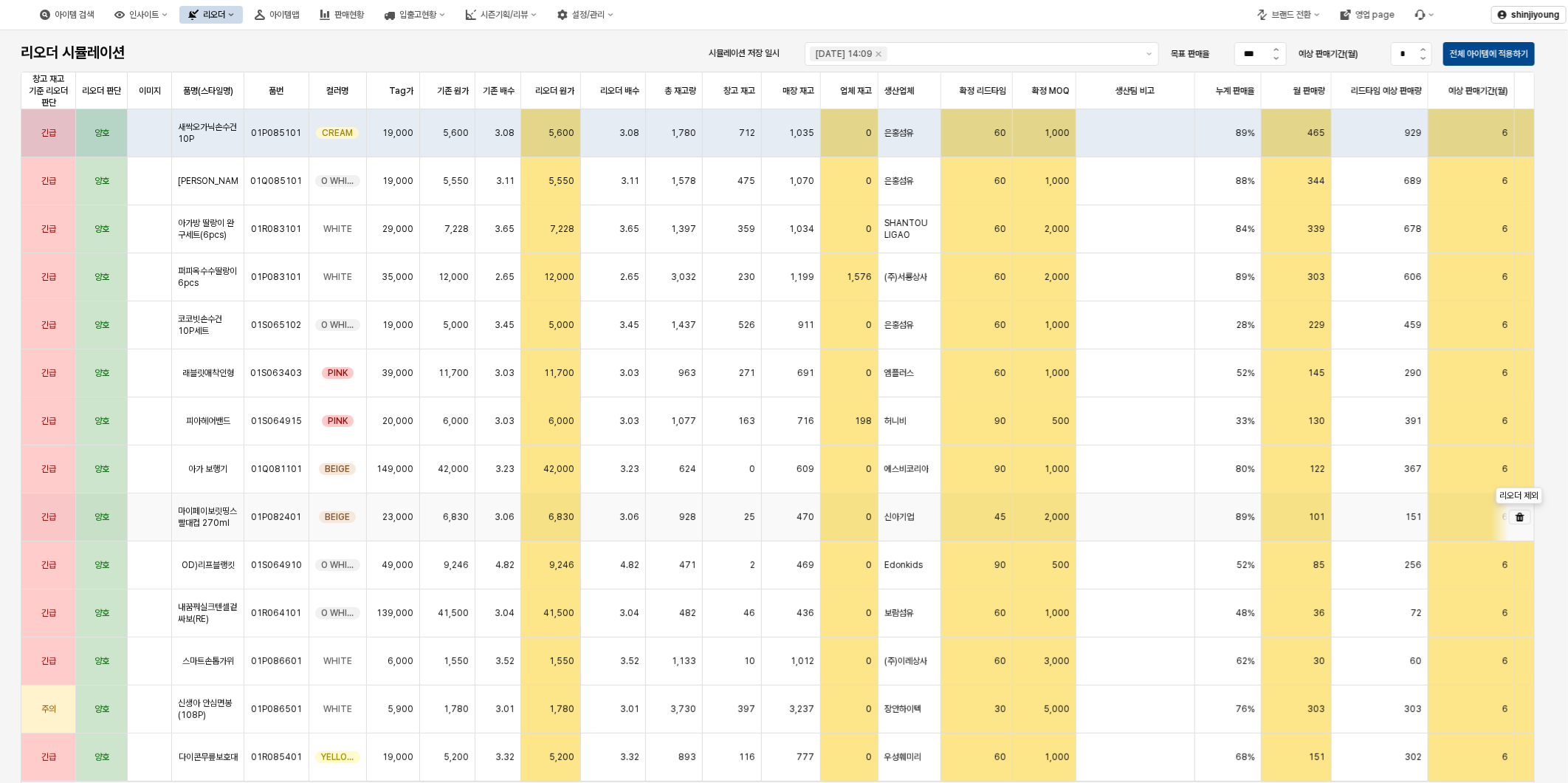
click at [1522, 516] on icon "리오더 제외" at bounding box center [1520, 516] width 9 height 9
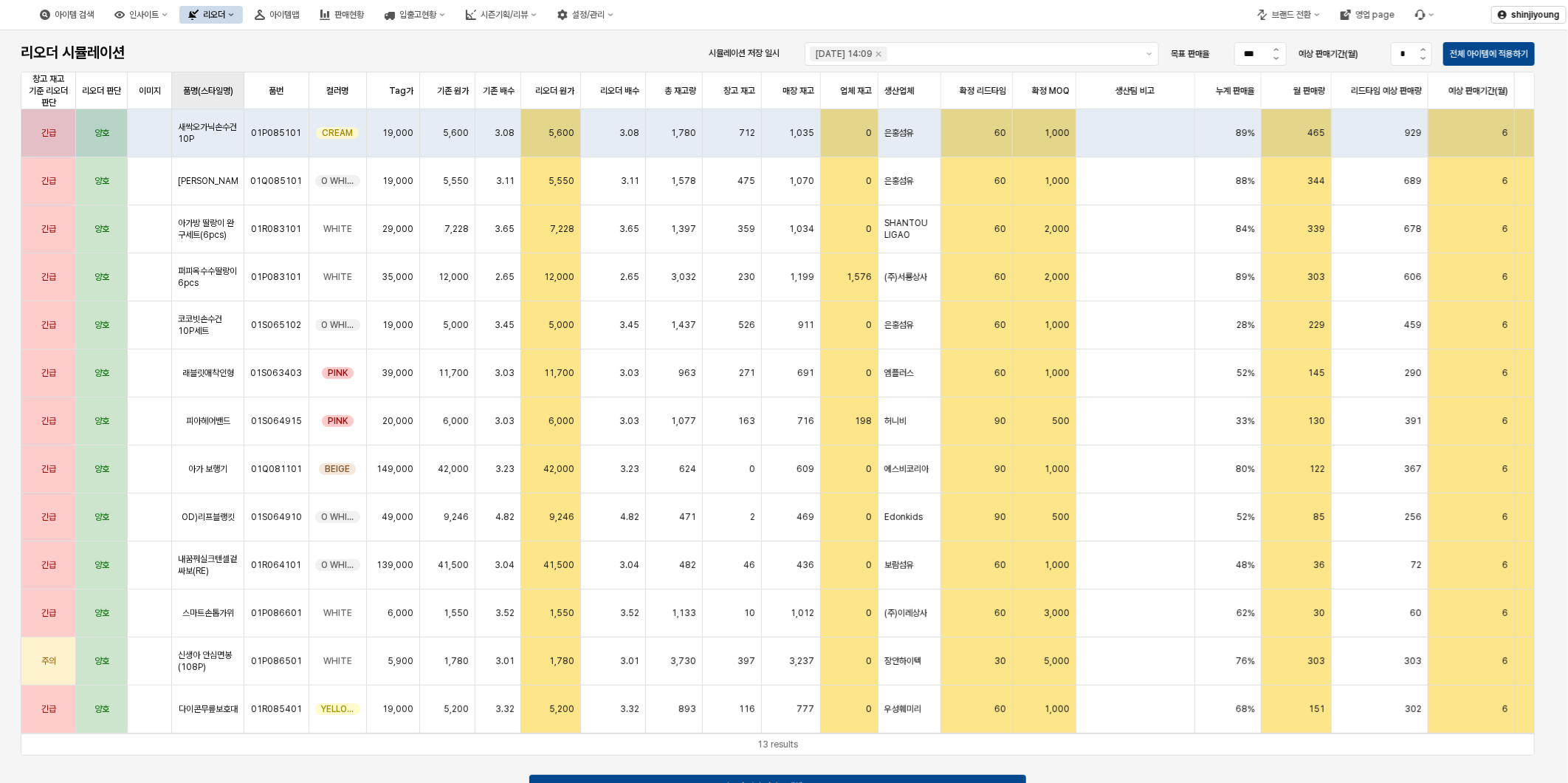
click at [209, 91] on div "품명(스타일명) 품명(스타일명)" at bounding box center [208, 91] width 73 height 37
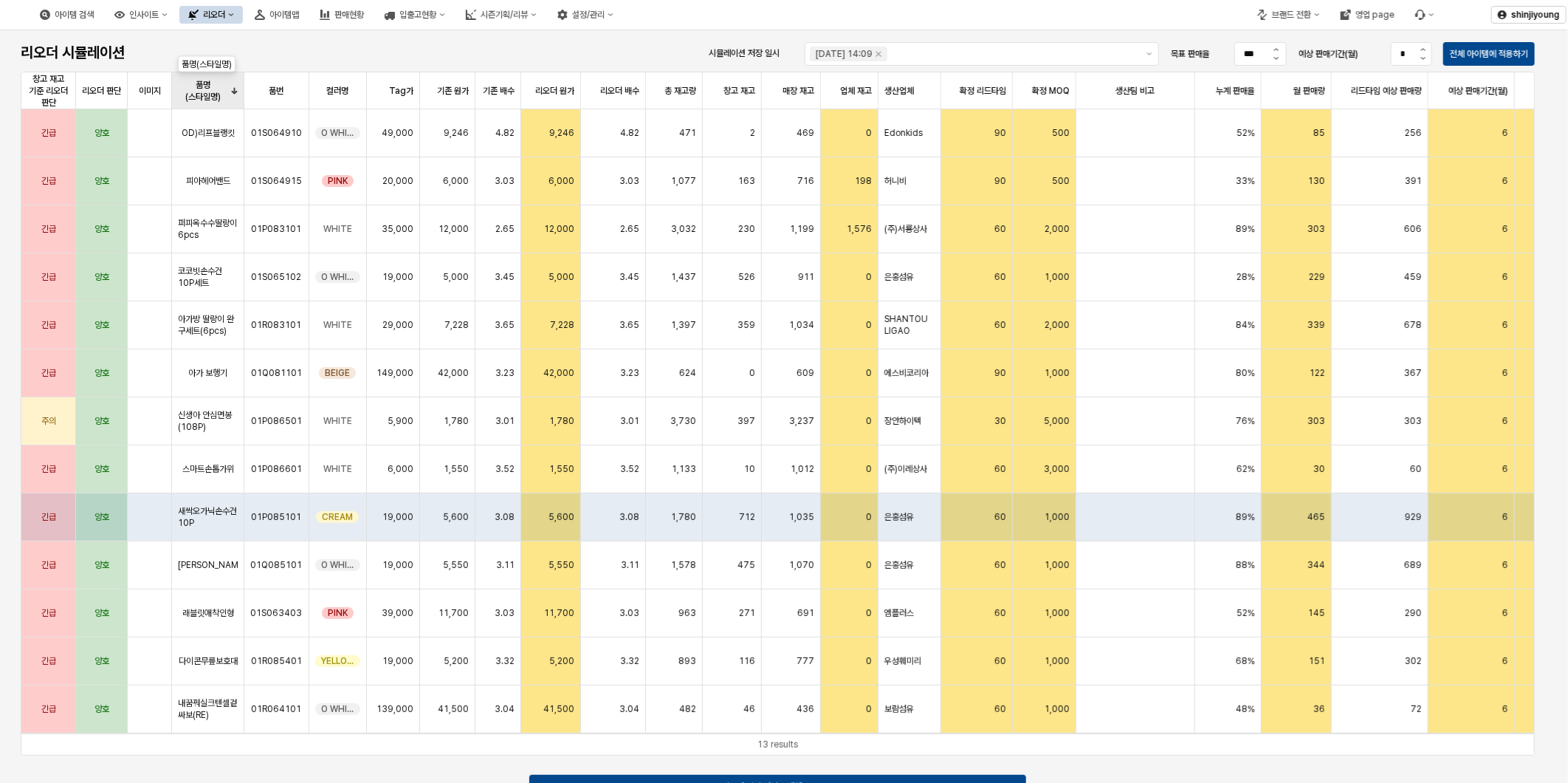
click at [209, 91] on div "품명(스타일명) 품명(스타일명)" at bounding box center [208, 91] width 73 height 37
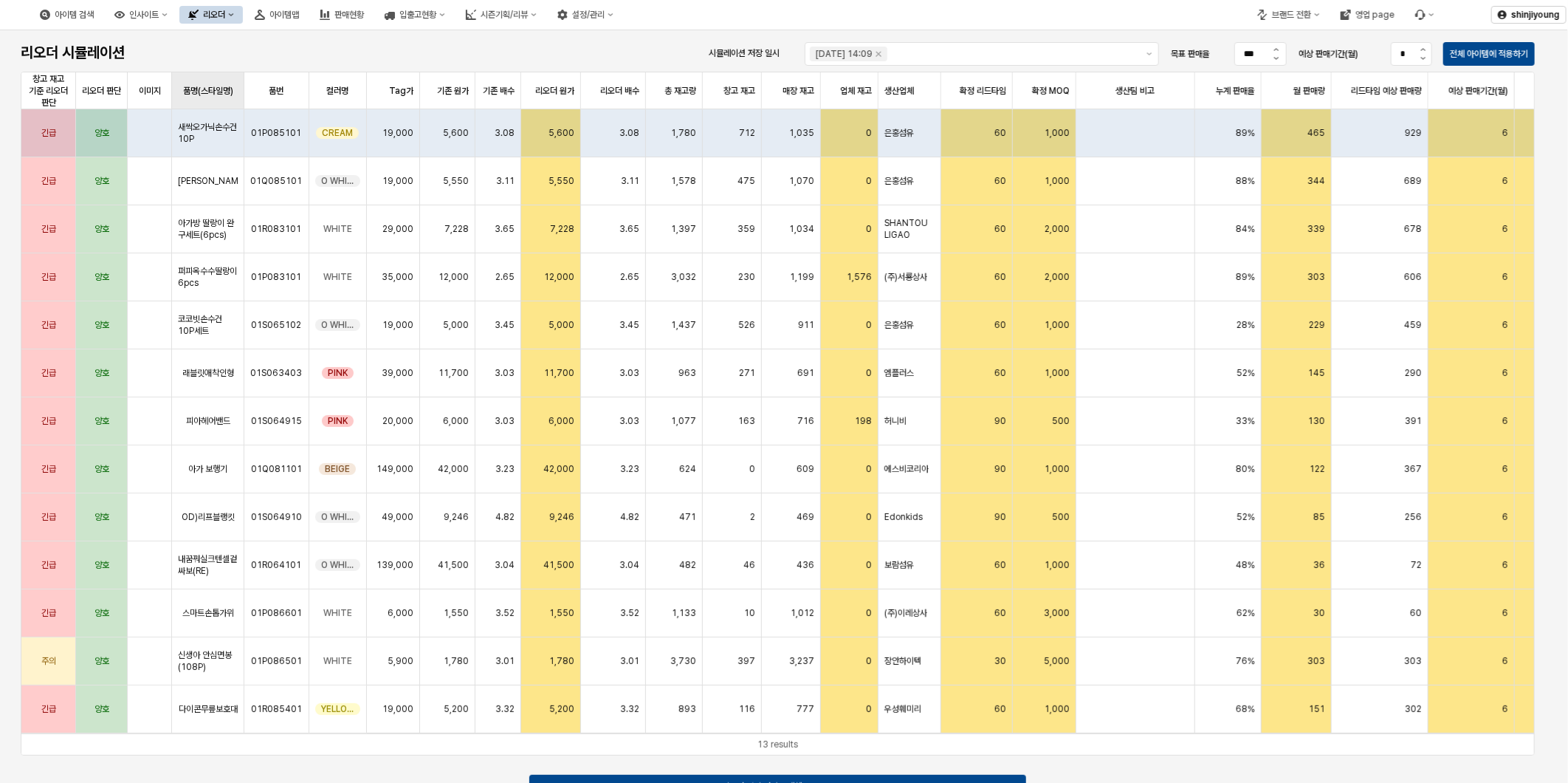
click at [209, 91] on div "품명(스타일명) 품명(스타일명)" at bounding box center [208, 91] width 73 height 37
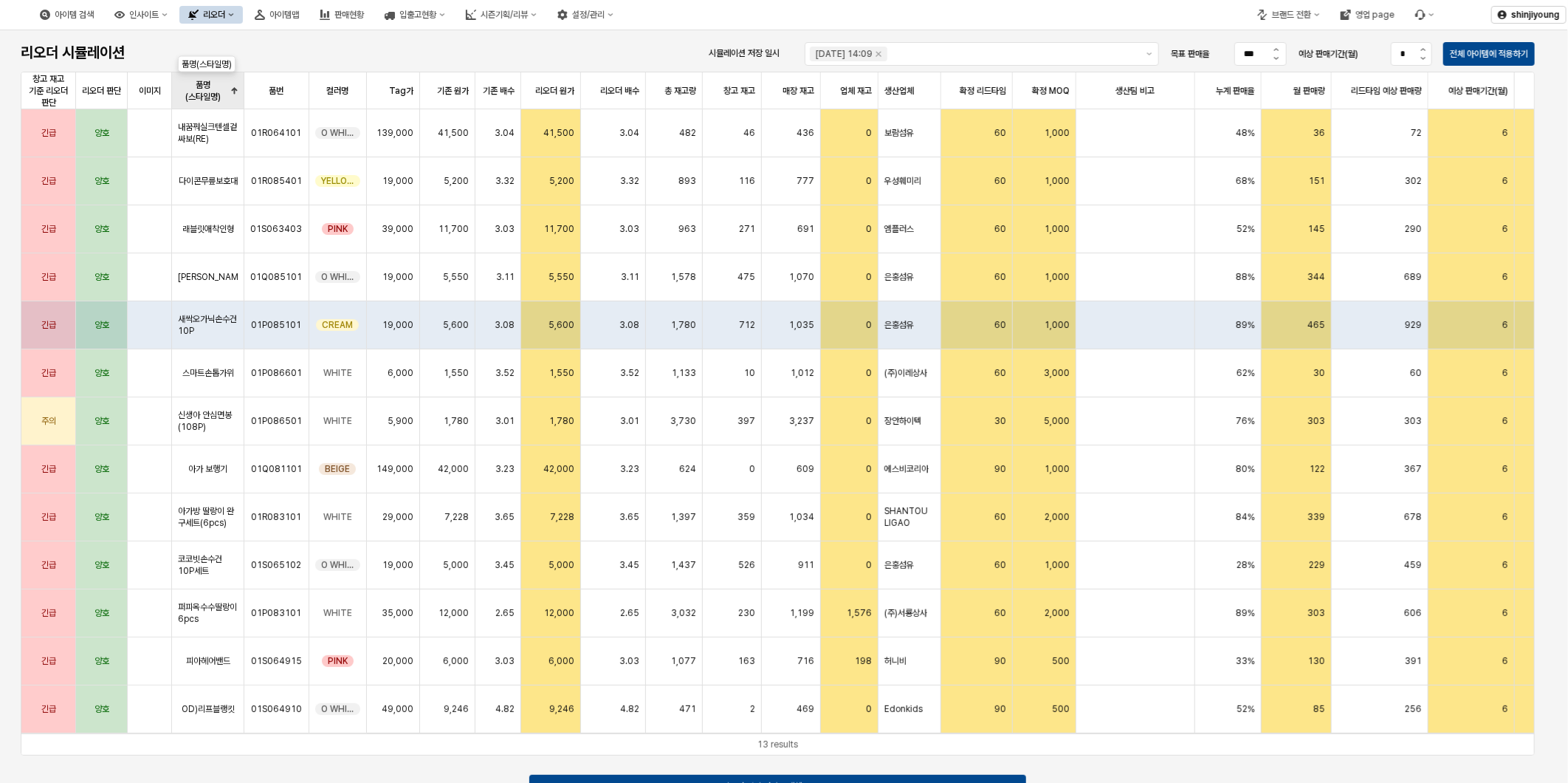
click at [209, 91] on div "품명(스타일명) 품명(스타일명)" at bounding box center [208, 91] width 73 height 37
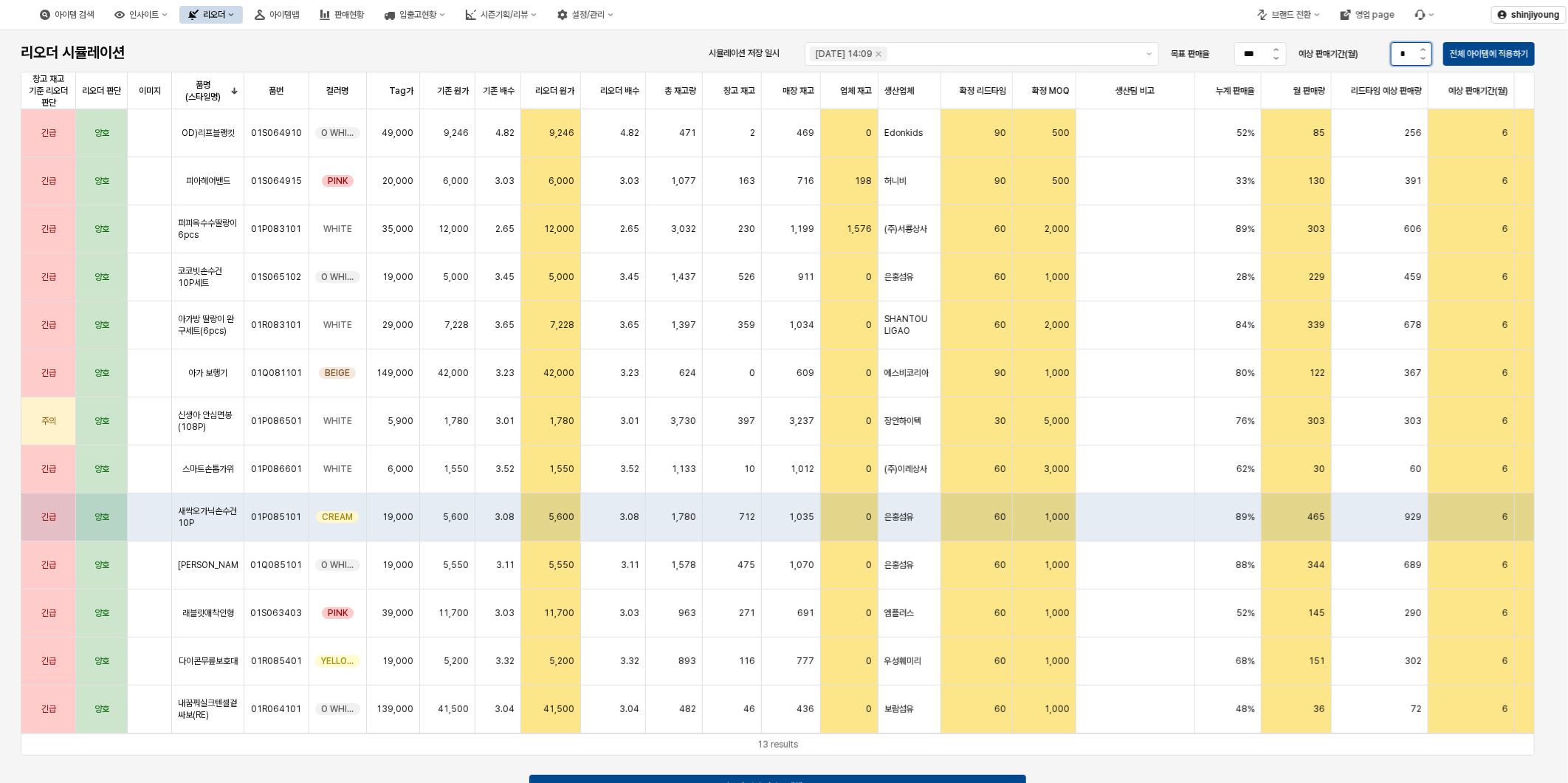
drag, startPoint x: 1408, startPoint y: 53, endPoint x: 1288, endPoint y: 61, distance: 120.3
click at [1294, 61] on div "예상 판매기간(월) *" at bounding box center [1366, 53] width 145 height 30
type input "**"
click at [1478, 50] on p "전체 아이템에 적용하기" at bounding box center [1489, 54] width 78 height 12
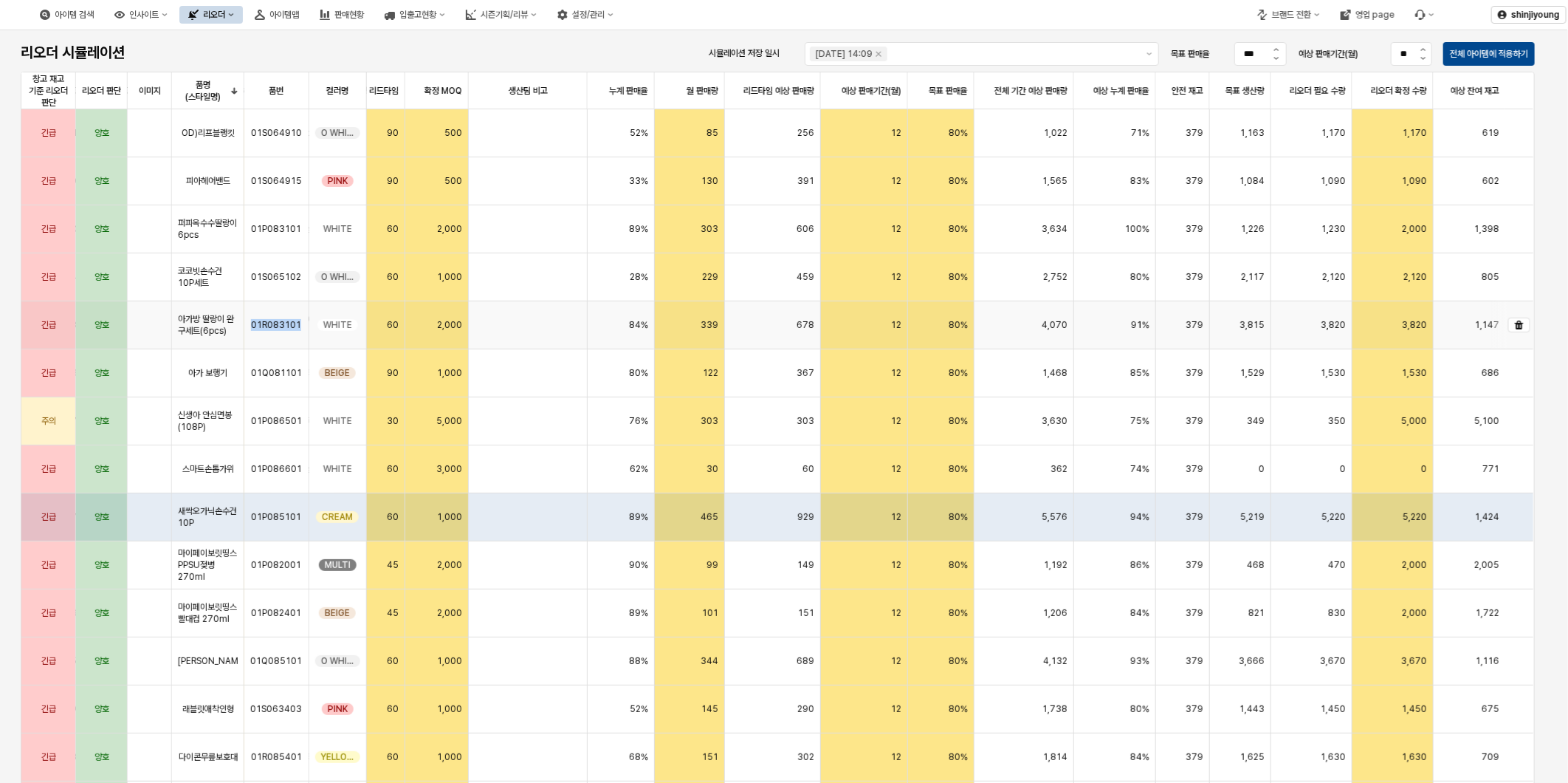
drag, startPoint x: 303, startPoint y: 325, endPoint x: 249, endPoint y: 322, distance: 54.1
click at [249, 322] on div "01R083101" at bounding box center [277, 325] width 65 height 48
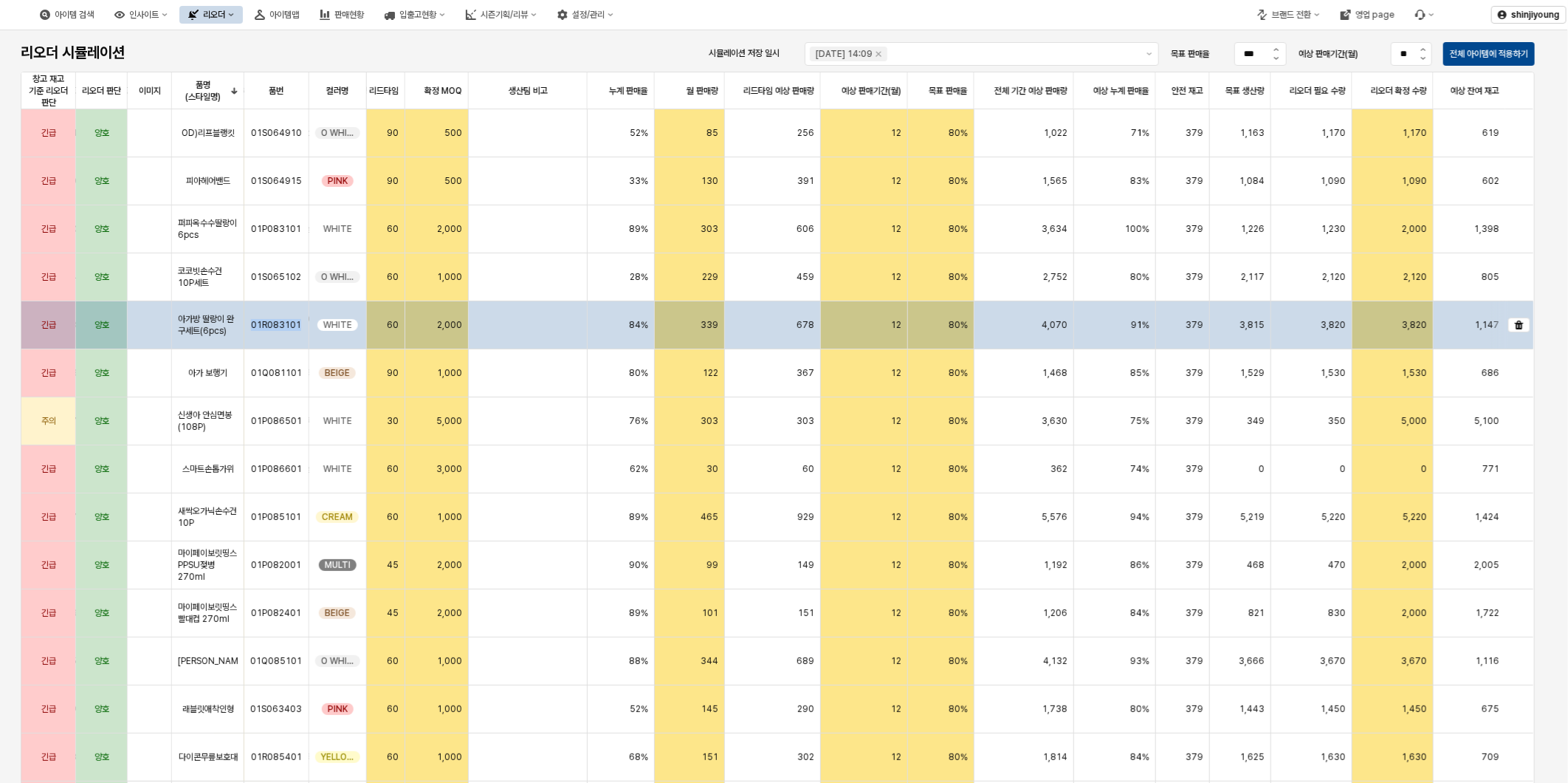
copy span "01R083101"
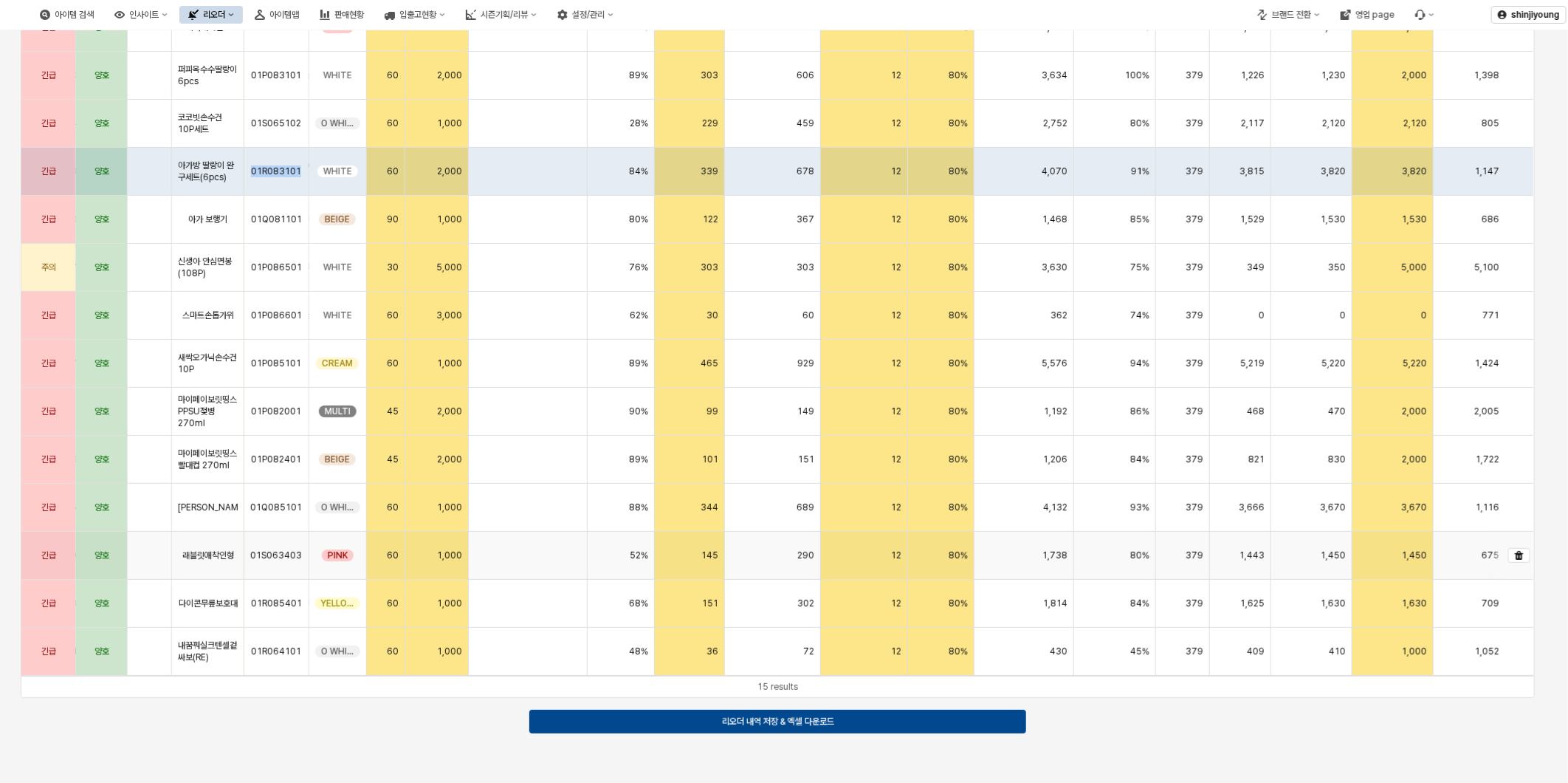
scroll to position [0, 618]
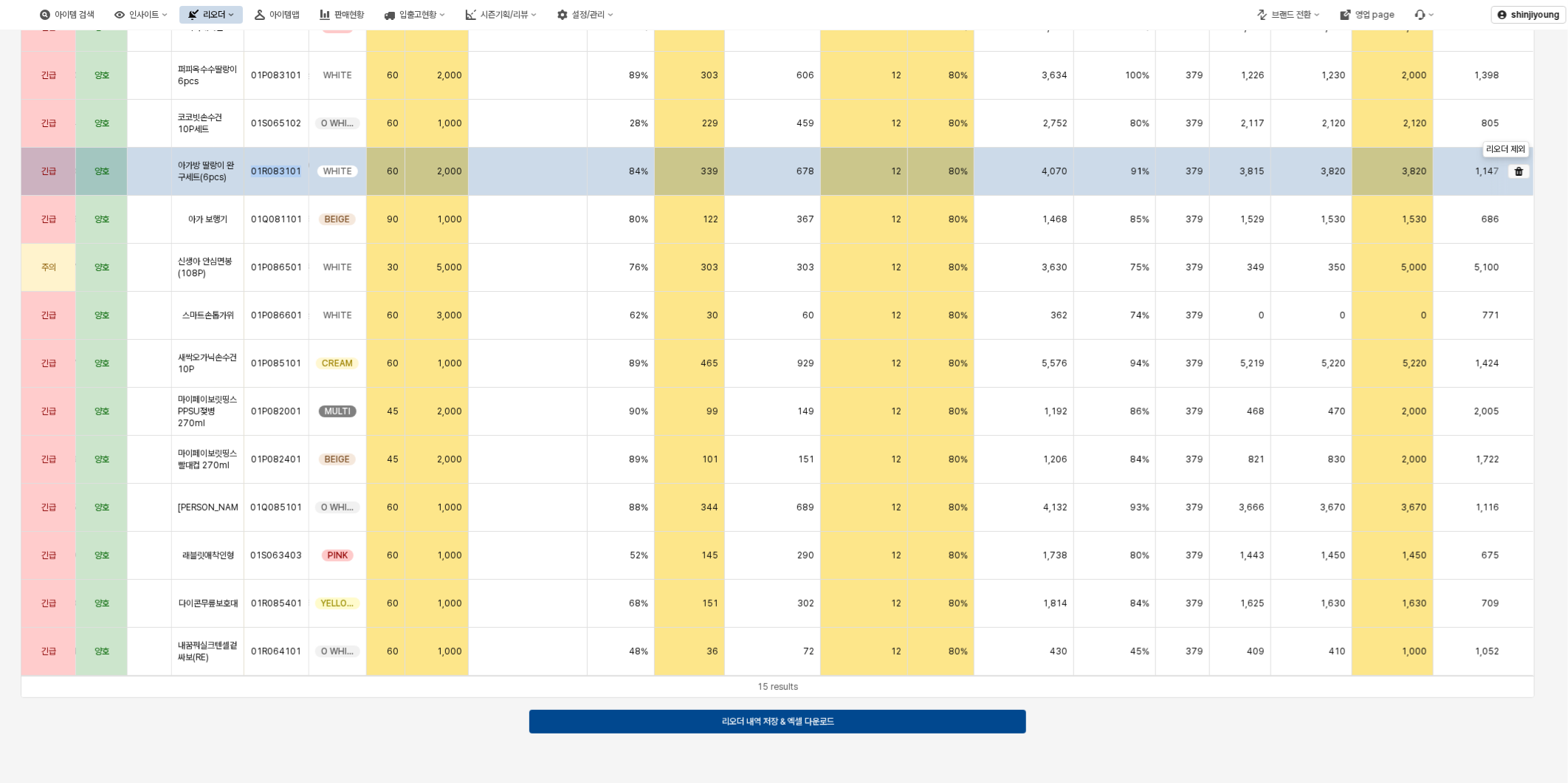
click at [1516, 172] on icon "리오더 제외" at bounding box center [1520, 170] width 9 height 9
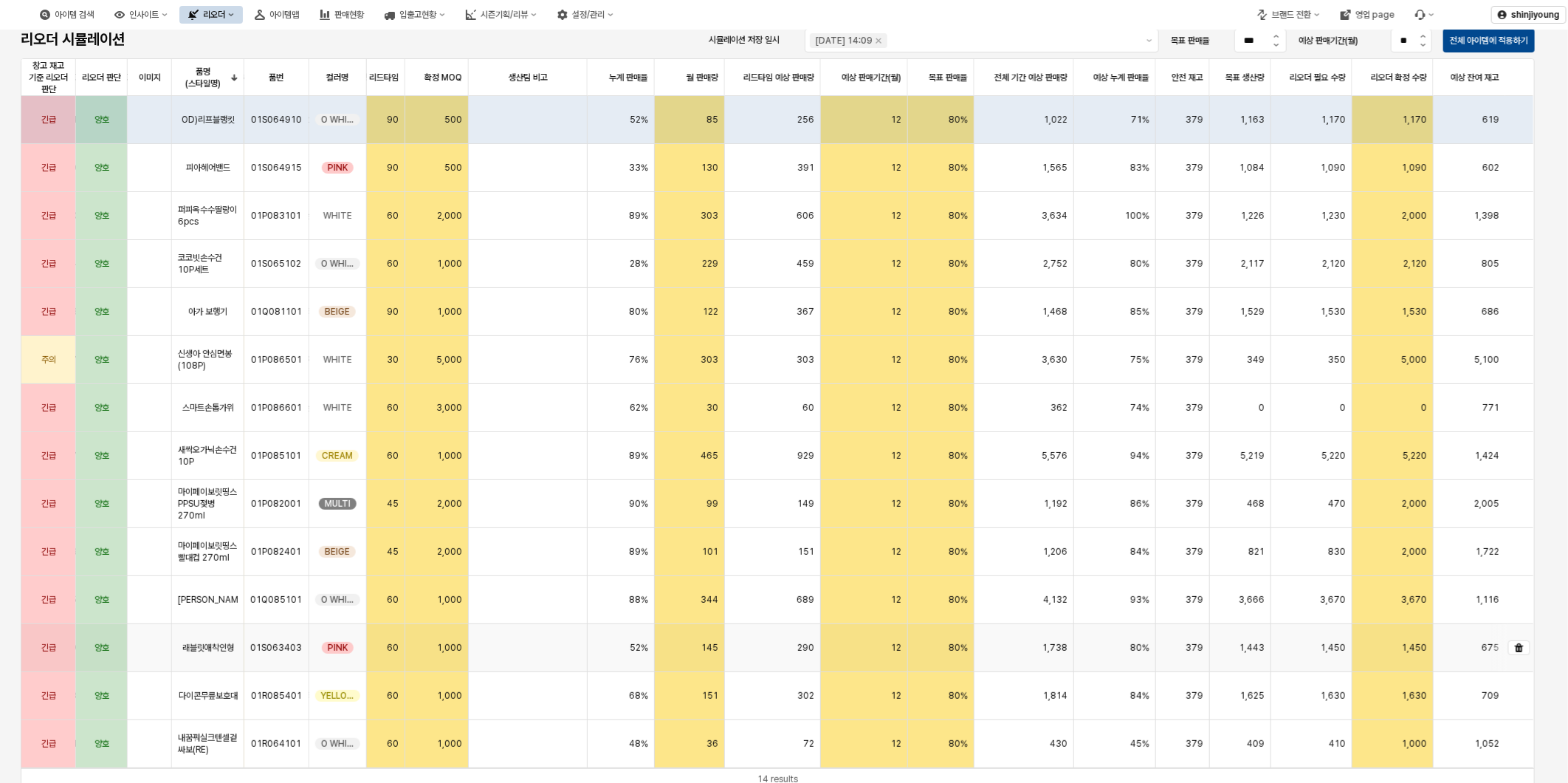
scroll to position [0, 0]
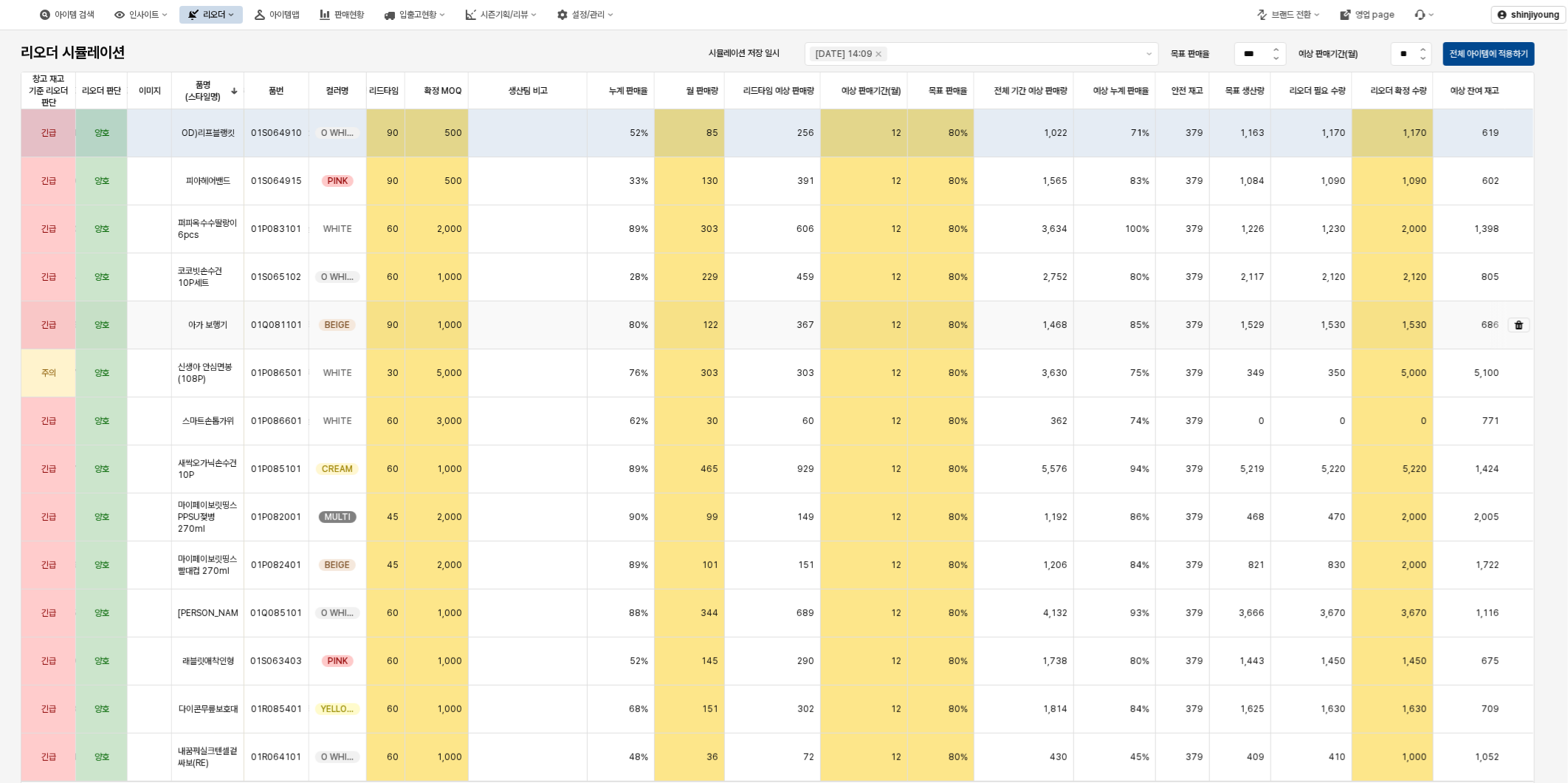
click at [1522, 325] on icon "리오더 제외" at bounding box center [1520, 324] width 9 height 9
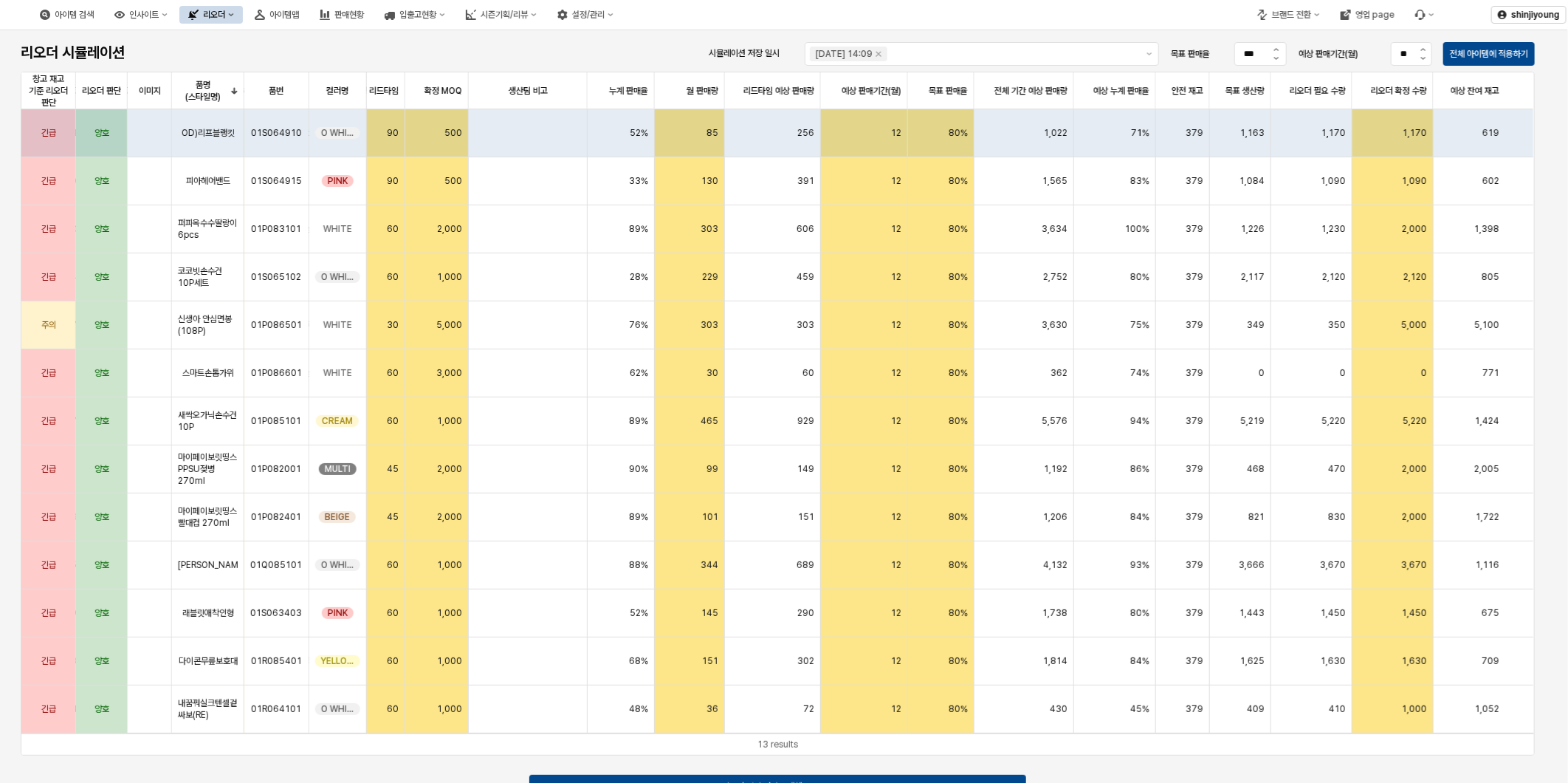
click at [226, 15] on div "리오더" at bounding box center [214, 15] width 22 height 11
click at [270, 37] on div "용품" at bounding box center [295, 42] width 78 height 12
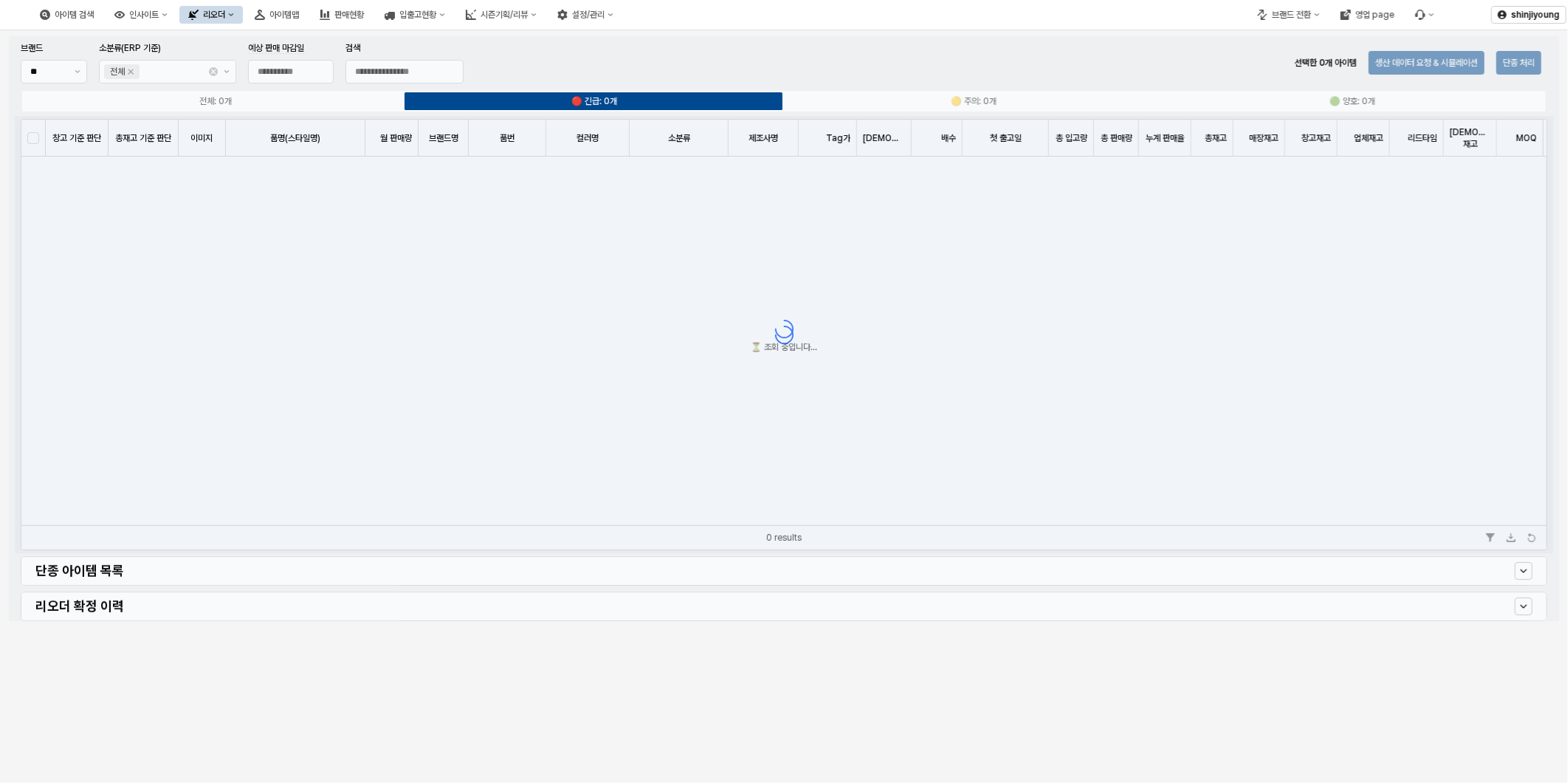
type input "**********"
click at [76, 79] on div "App Frame" at bounding box center [784, 328] width 1551 height 585
click at [75, 70] on div "App Frame" at bounding box center [784, 328] width 1551 height 585
click at [86, 72] on div "App Frame" at bounding box center [784, 328] width 1551 height 585
click at [74, 71] on div "App Frame" at bounding box center [784, 328] width 1551 height 585
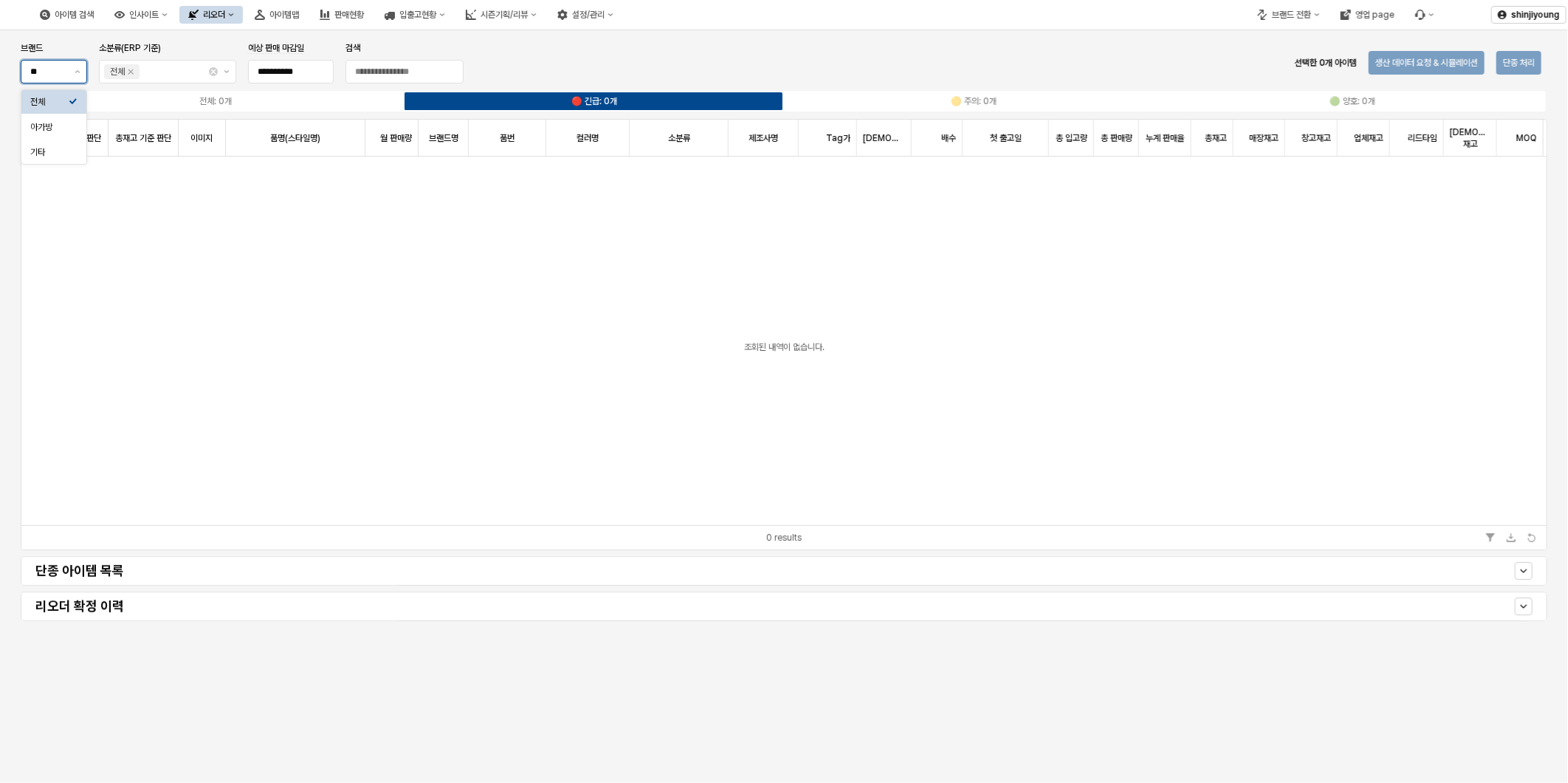
click at [74, 71] on button "제안 사항 표시" at bounding box center [77, 72] width 17 height 22
click at [75, 71] on icon "제안 사항 표시" at bounding box center [77, 71] width 6 height 3
click at [70, 71] on button "제안 사항 표시" at bounding box center [77, 72] width 17 height 22
click at [63, 126] on div "아가방" at bounding box center [49, 127] width 39 height 12
type input "***"
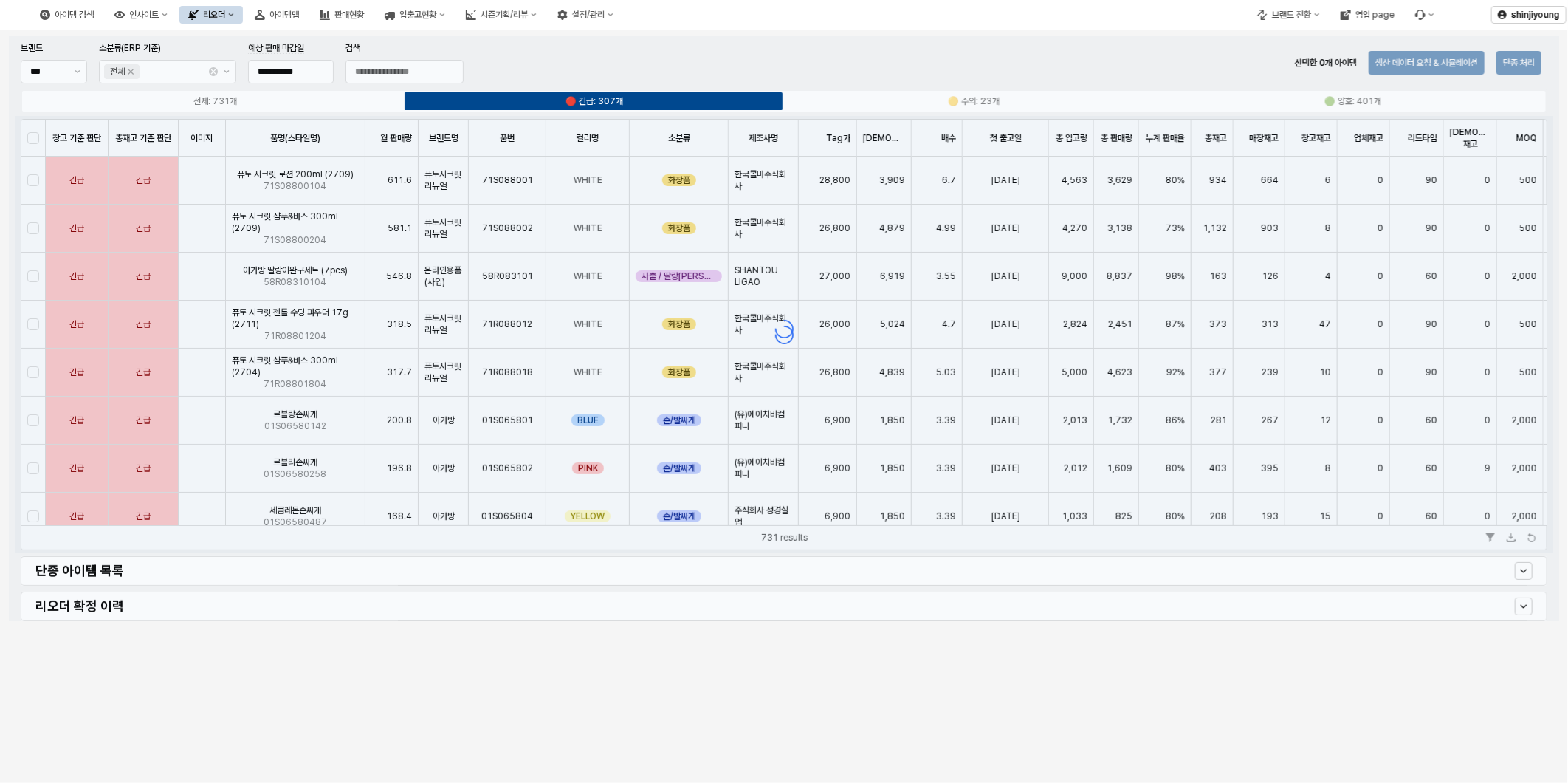
click at [407, 70] on div "App Frame" at bounding box center [784, 328] width 1551 height 585
click at [399, 69] on div "App Frame" at bounding box center [784, 328] width 1551 height 585
click at [434, 74] on div "App Frame" at bounding box center [784, 328] width 1551 height 585
click at [416, 70] on div "App Frame" at bounding box center [784, 328] width 1551 height 585
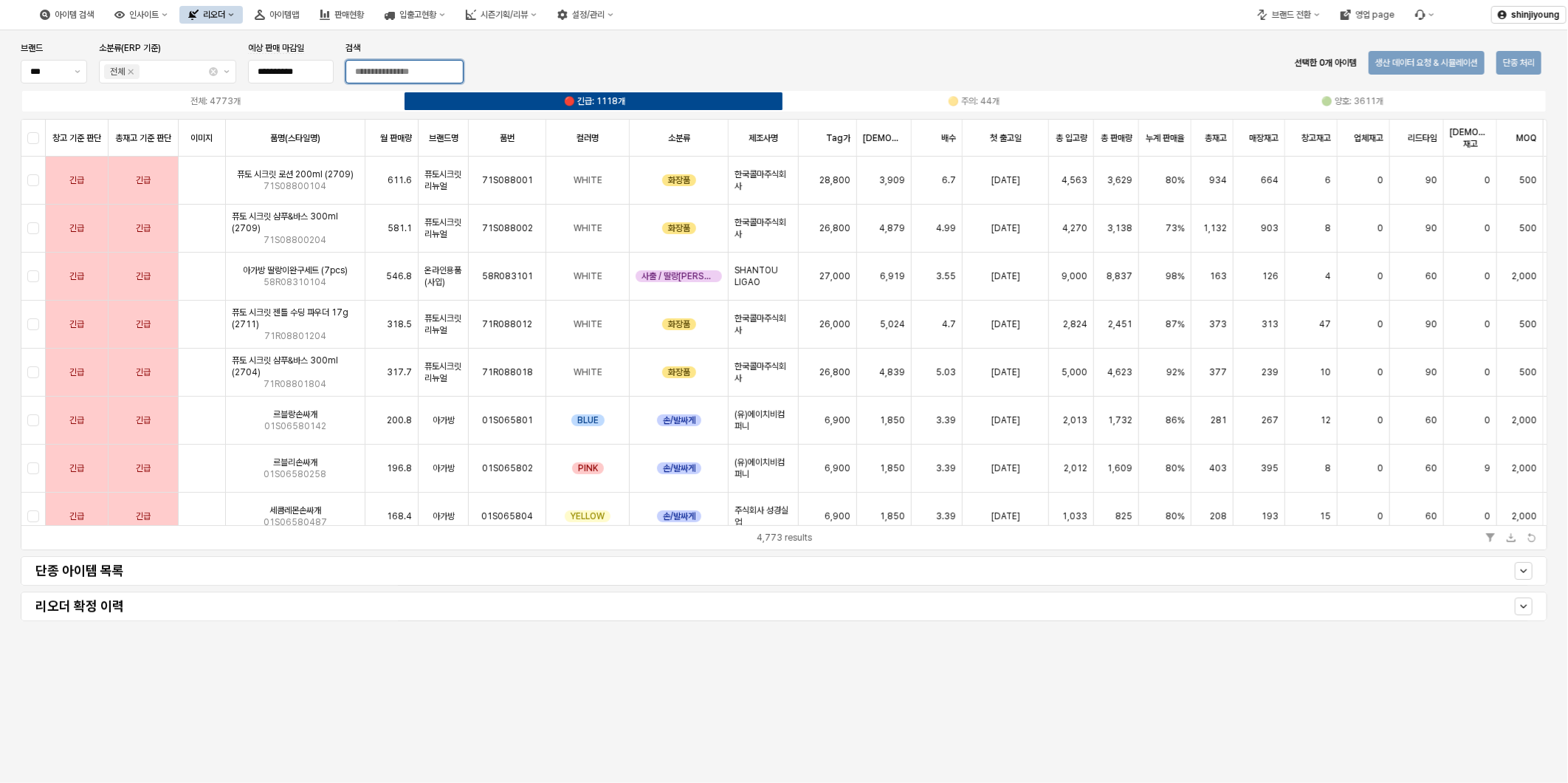
click at [416, 70] on input "검색" at bounding box center [405, 72] width 117 height 22
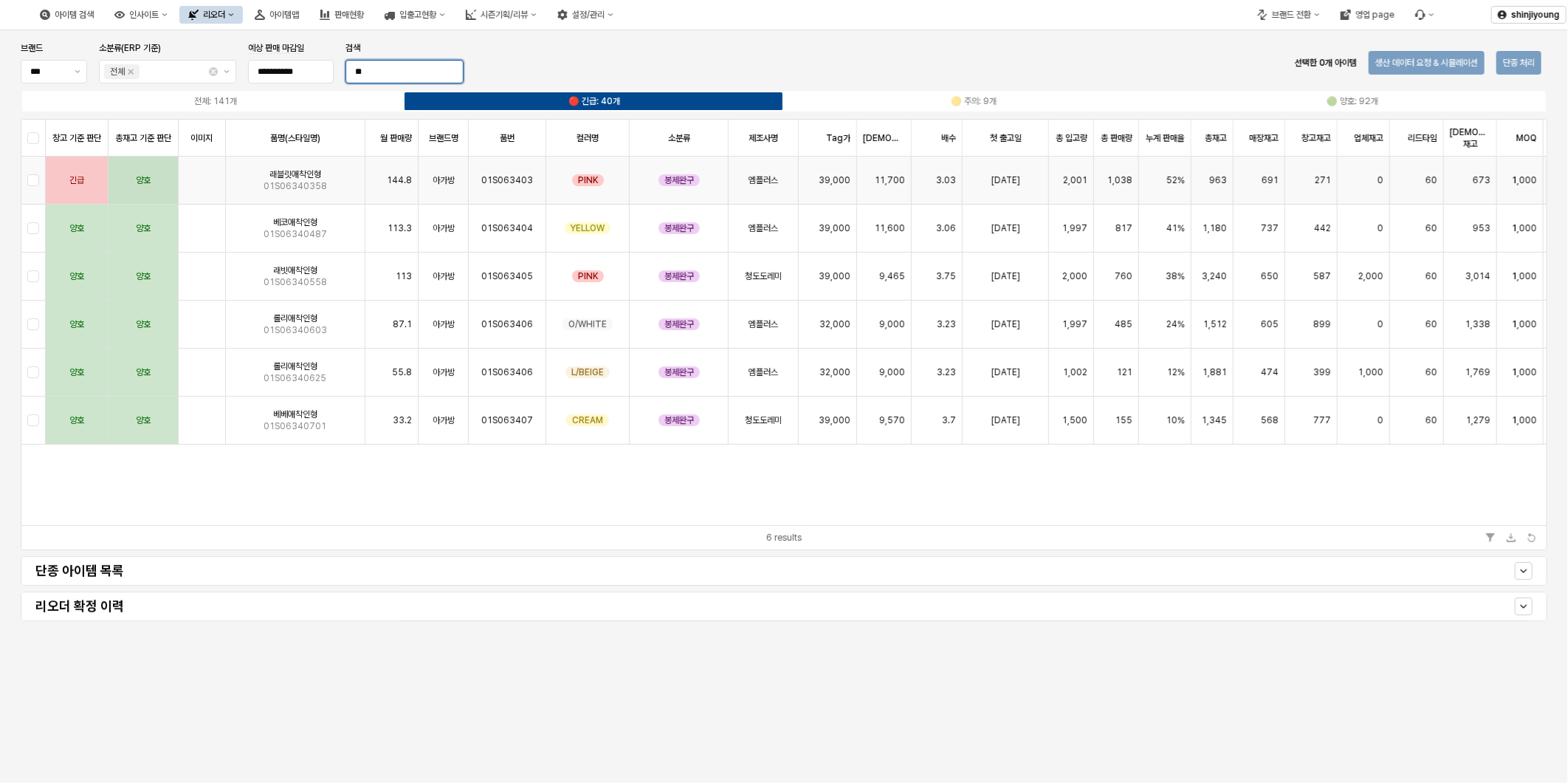
type input "**"
click at [31, 181] on div "App Frame" at bounding box center [33, 181] width 24 height 48
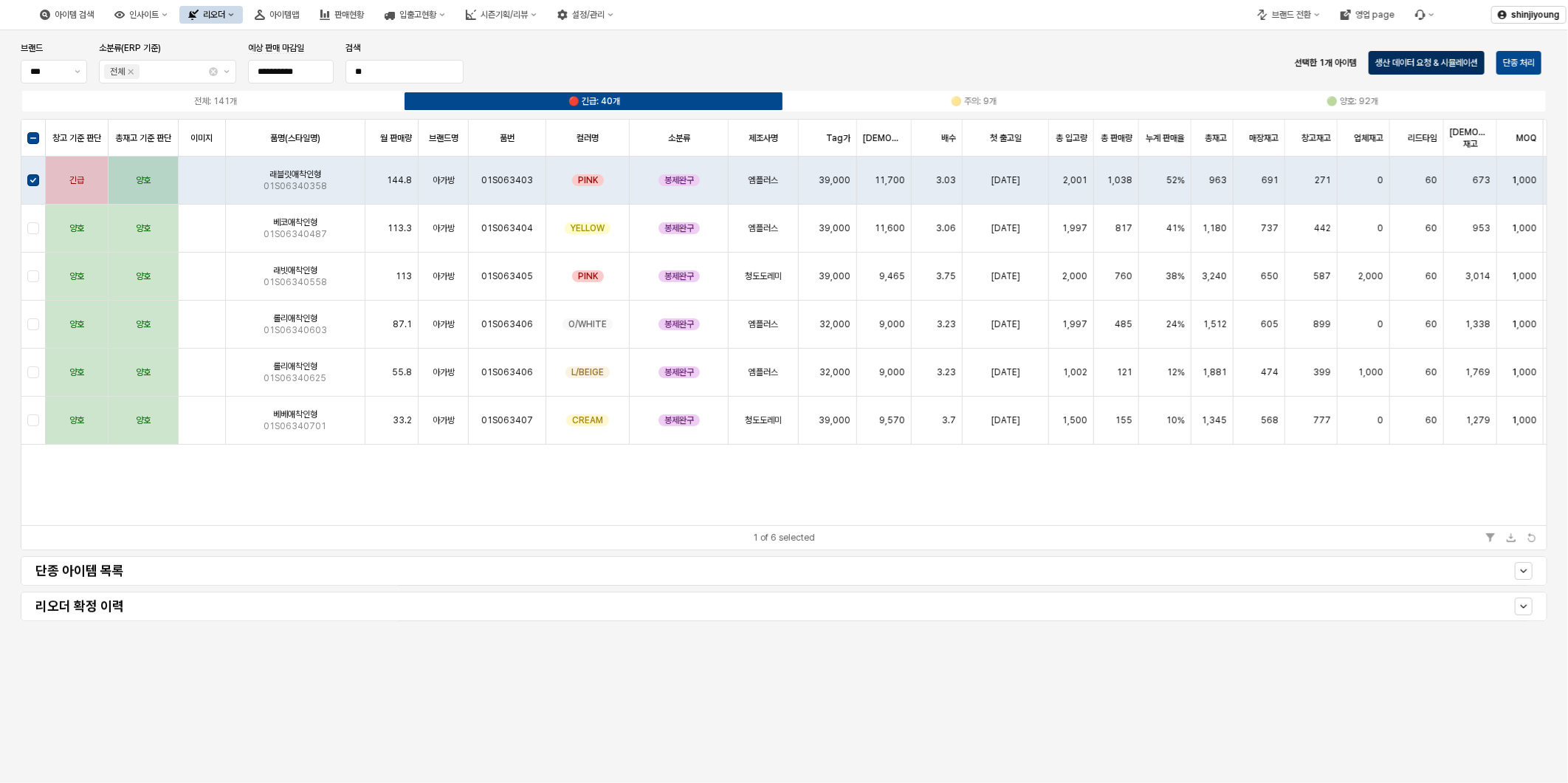
click at [1413, 64] on p "생산 데이터 요청 & 시뮬레이션" at bounding box center [1427, 63] width 103 height 12
drag, startPoint x: 400, startPoint y: 72, endPoint x: 178, endPoint y: 64, distance: 222.1
click at [192, 68] on div "**********" at bounding box center [242, 62] width 455 height 47
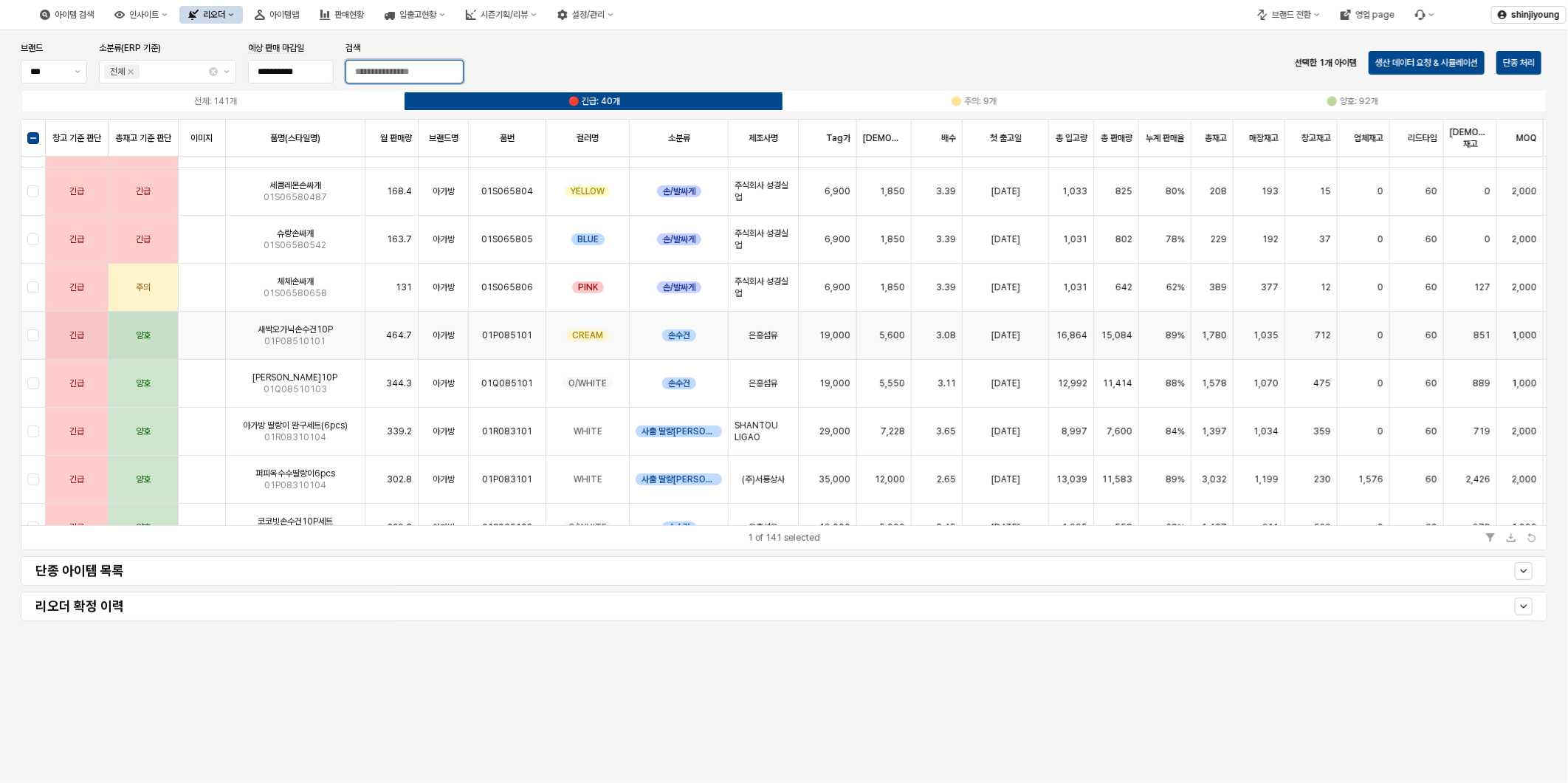
scroll to position [164, 0]
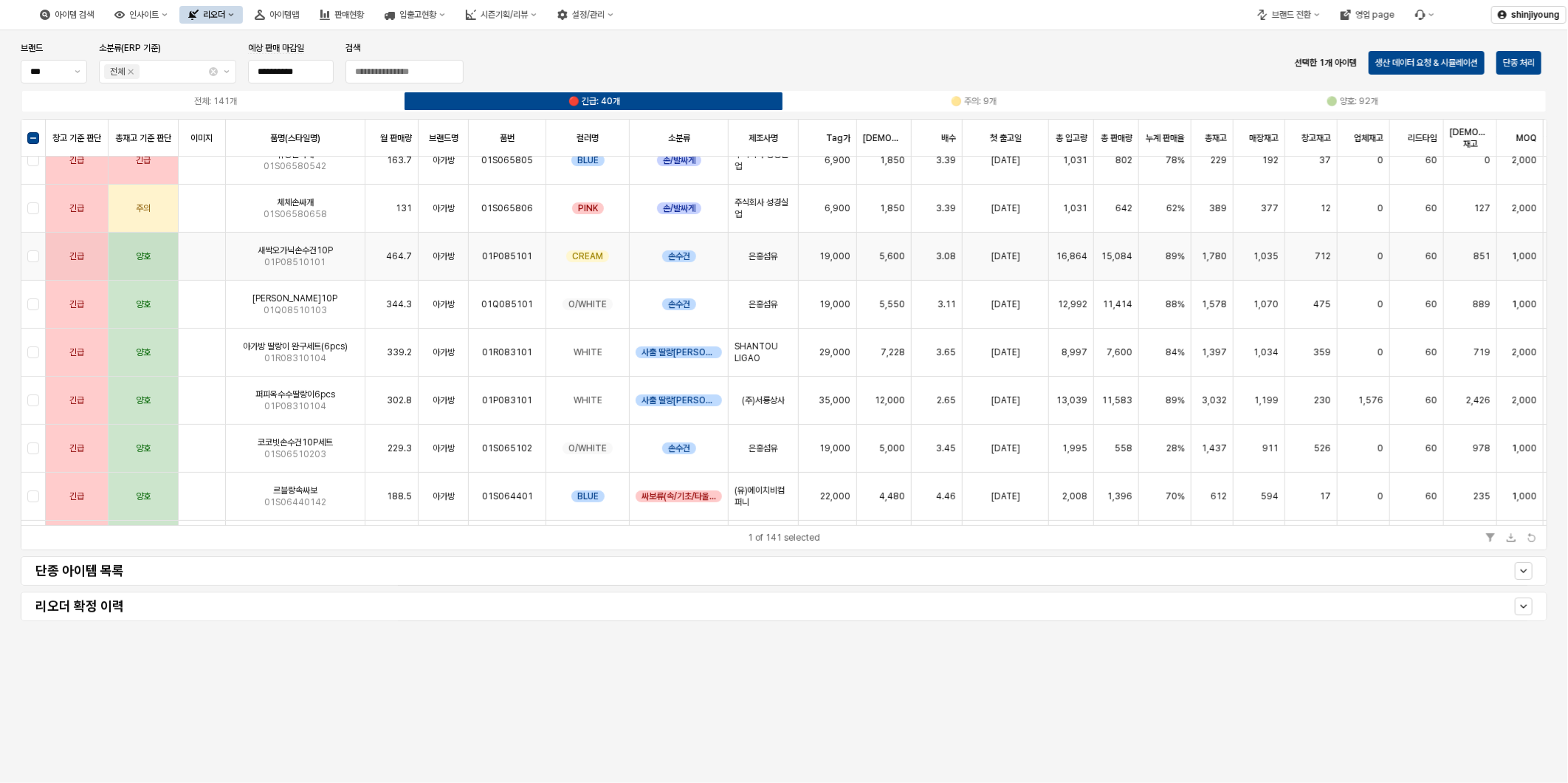
click at [31, 260] on div "App Frame" at bounding box center [33, 256] width 24 height 48
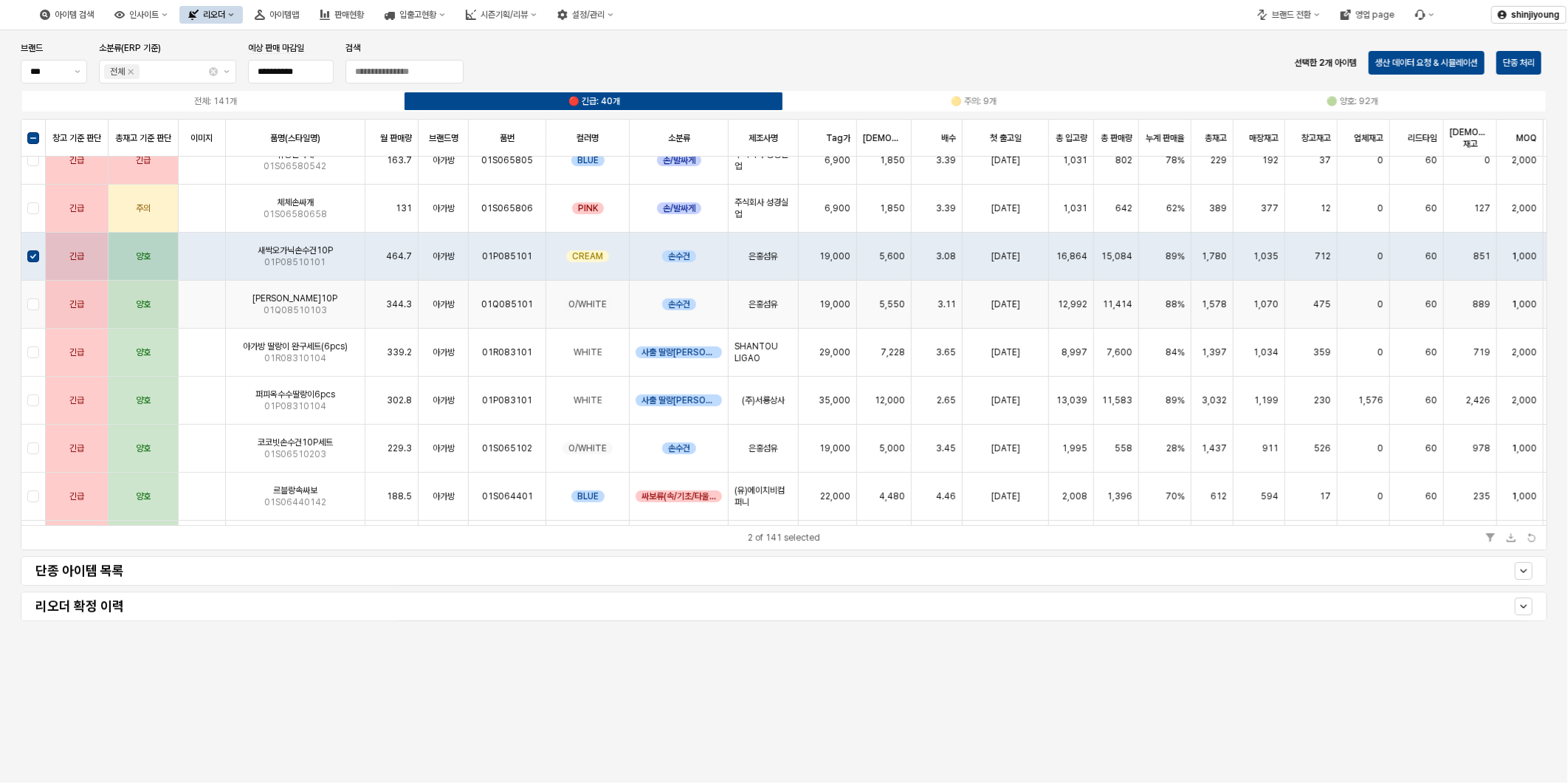
click at [31, 306] on div "App Frame" at bounding box center [33, 305] width 24 height 48
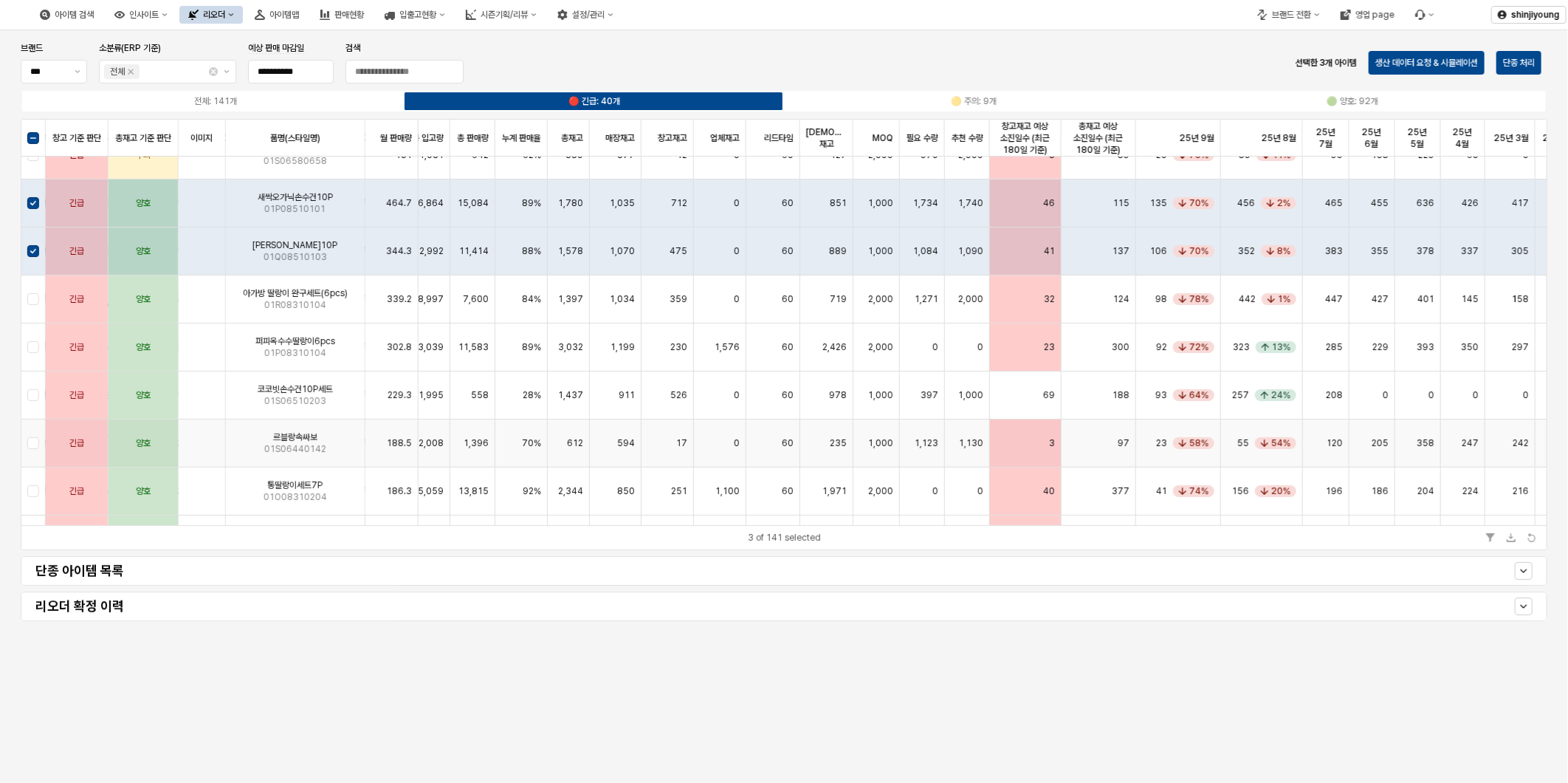
scroll to position [246, 644]
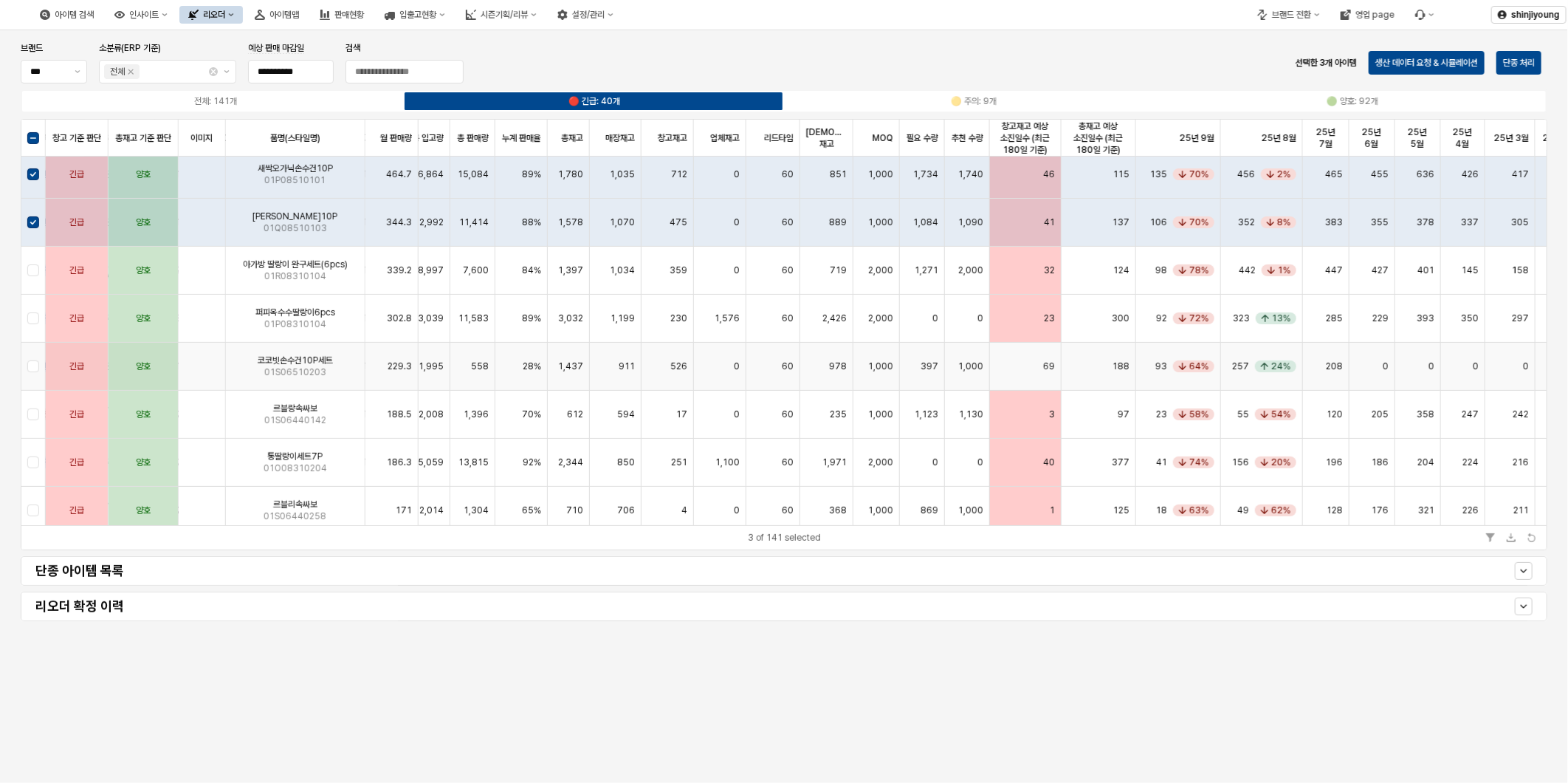
click at [28, 366] on div "App Frame" at bounding box center [33, 367] width 24 height 48
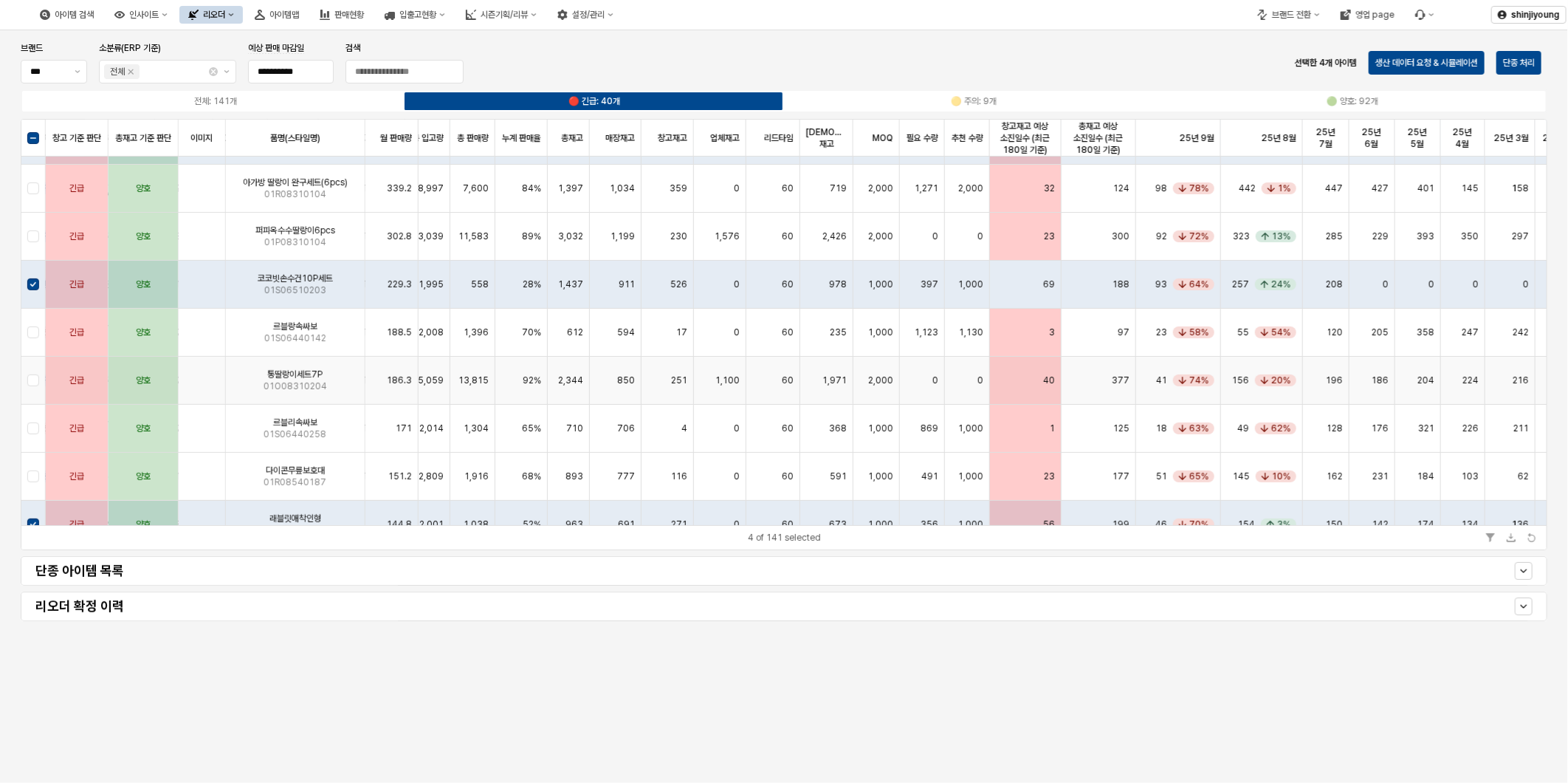
scroll to position [409, 644]
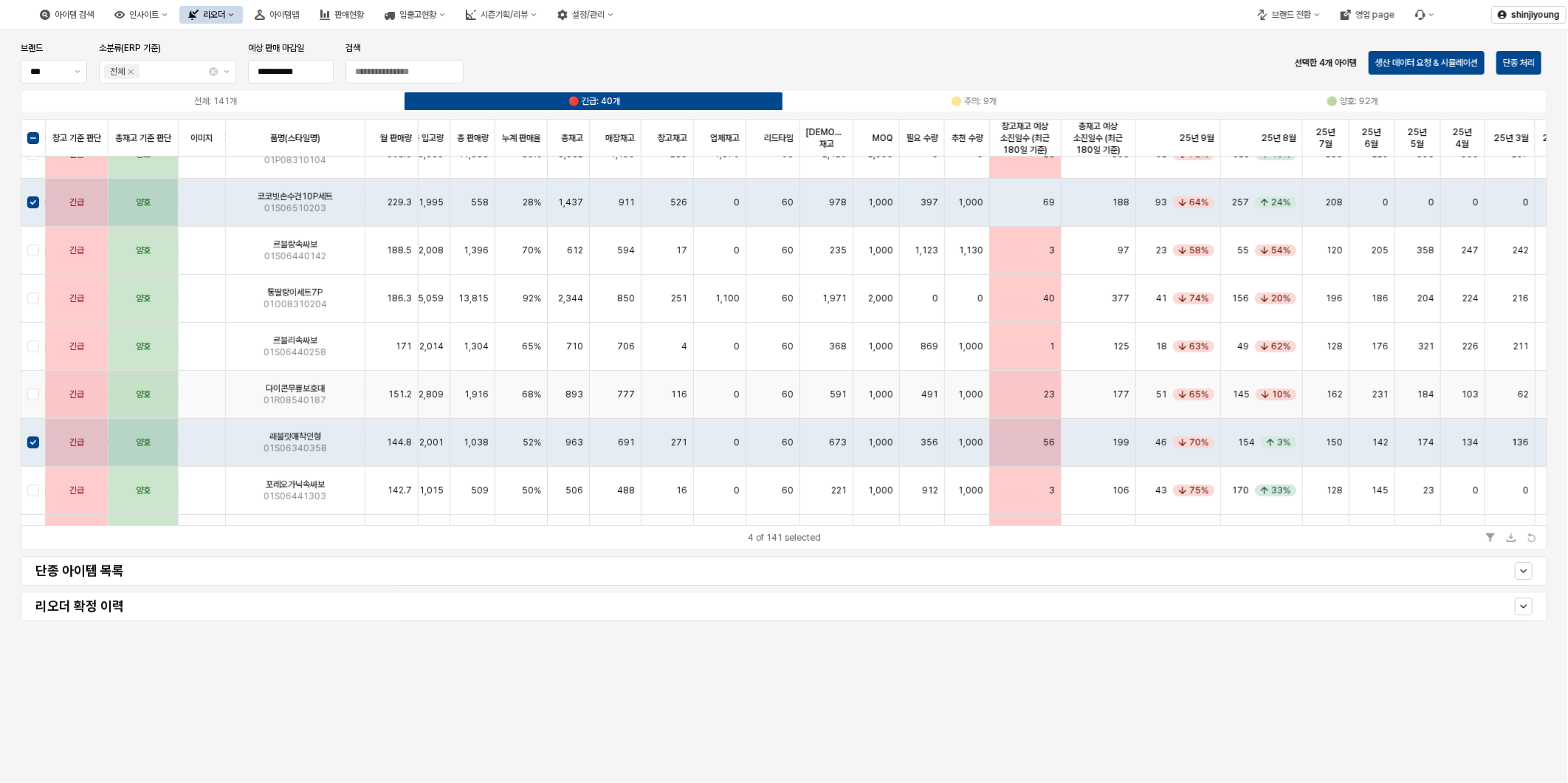
click at [35, 399] on div "App Frame" at bounding box center [33, 395] width 24 height 48
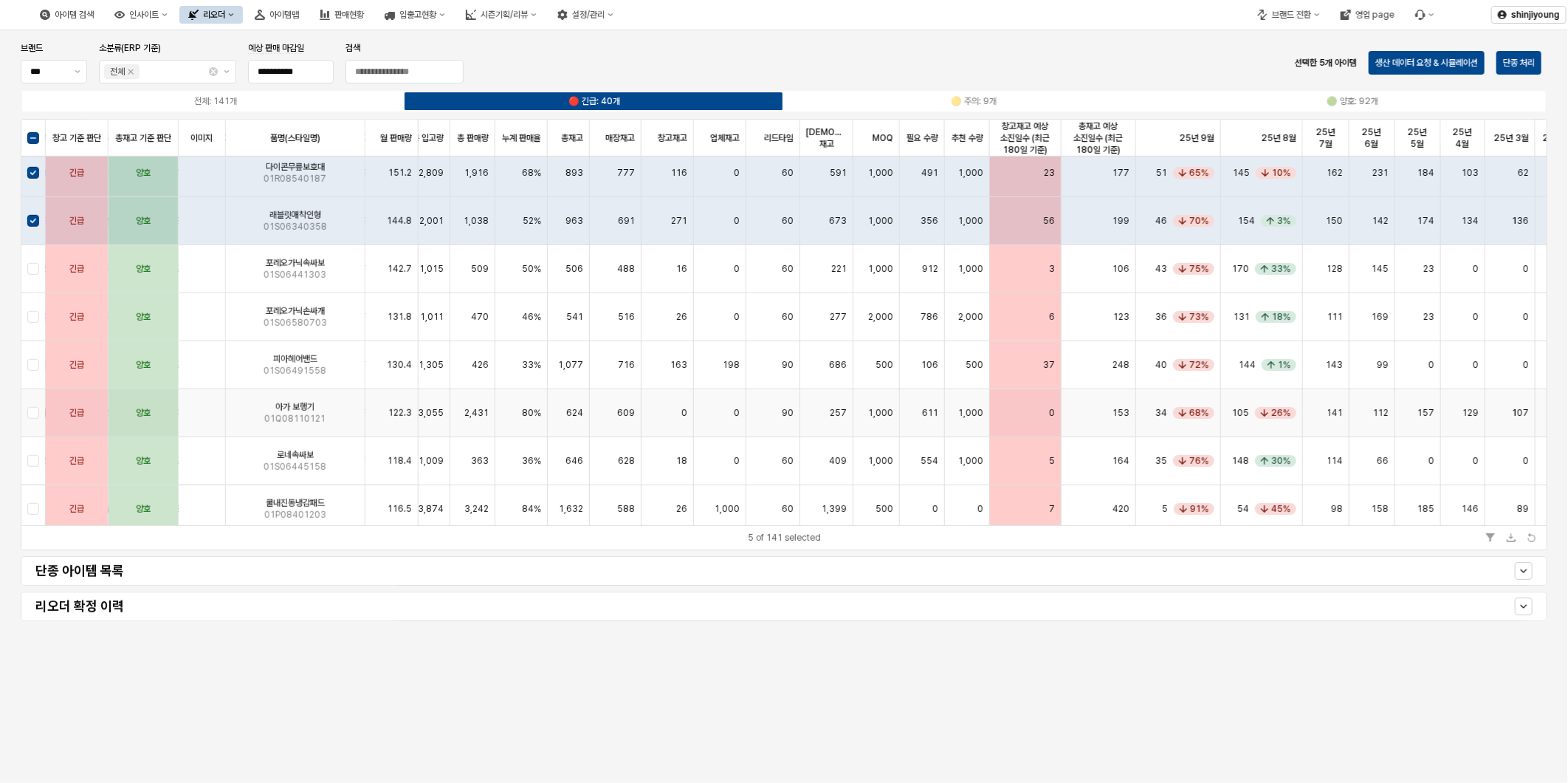
scroll to position [655, 644]
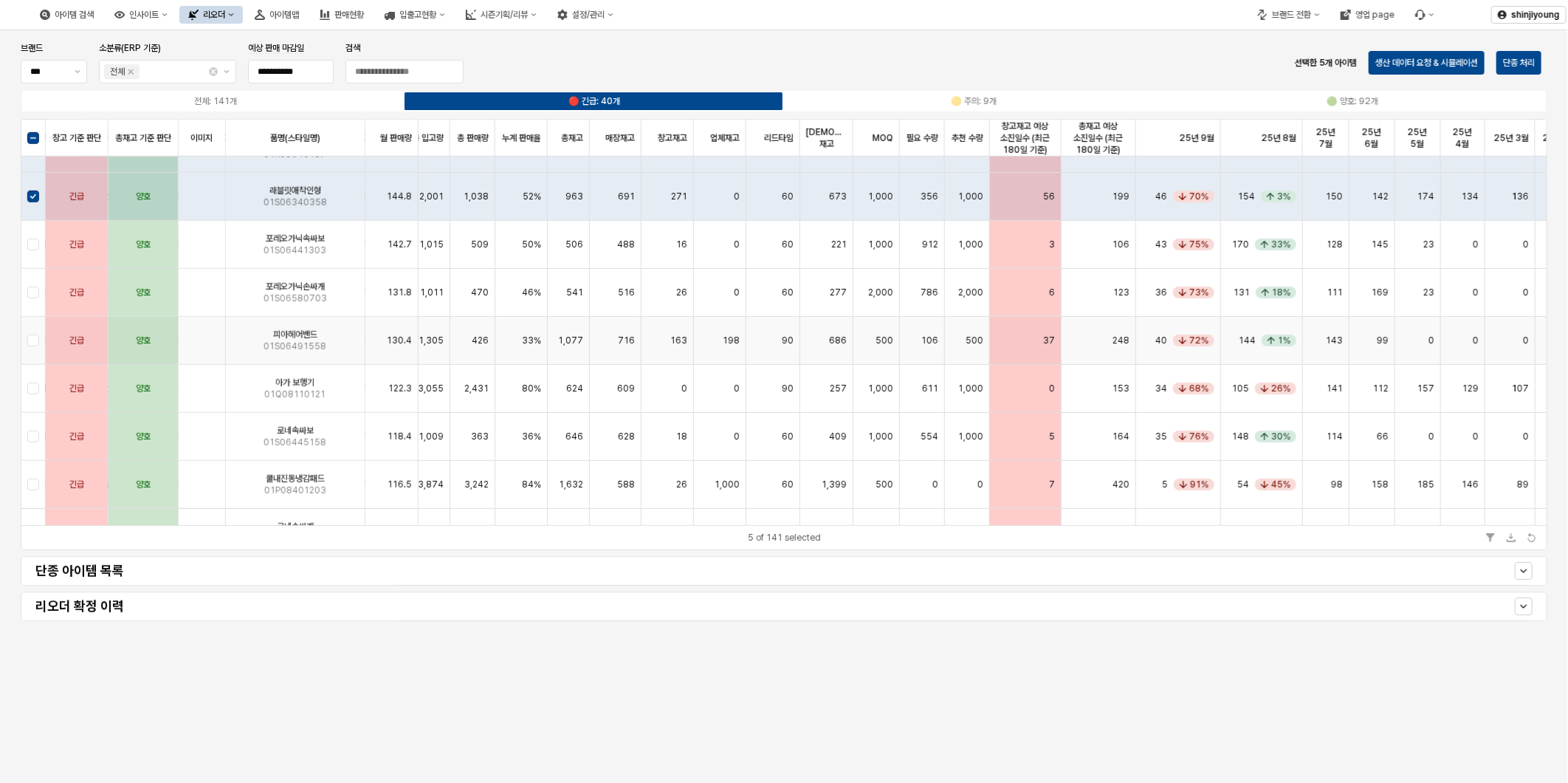
click at [33, 343] on div "App Frame" at bounding box center [33, 341] width 24 height 48
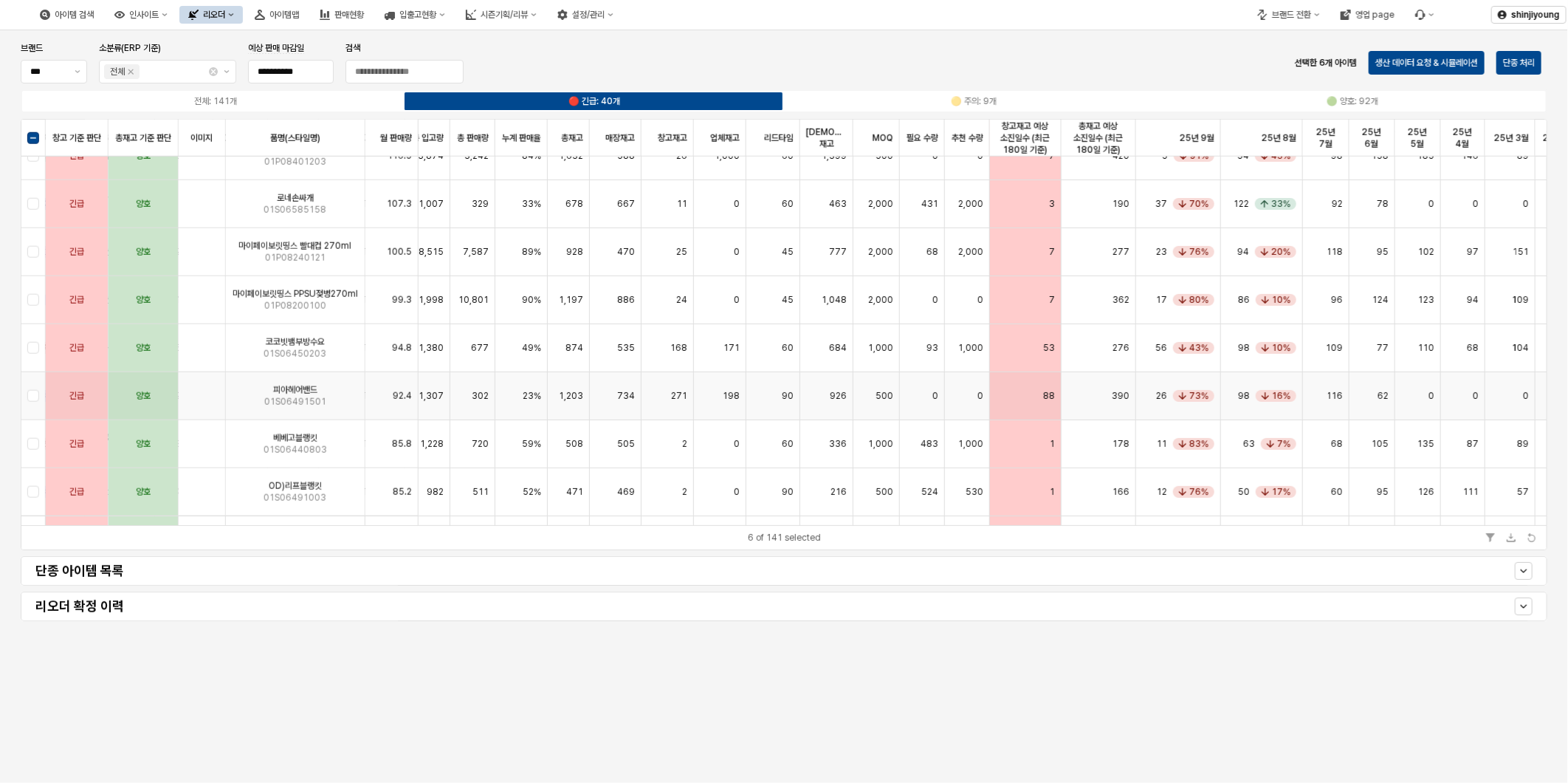
scroll to position [1067, 644]
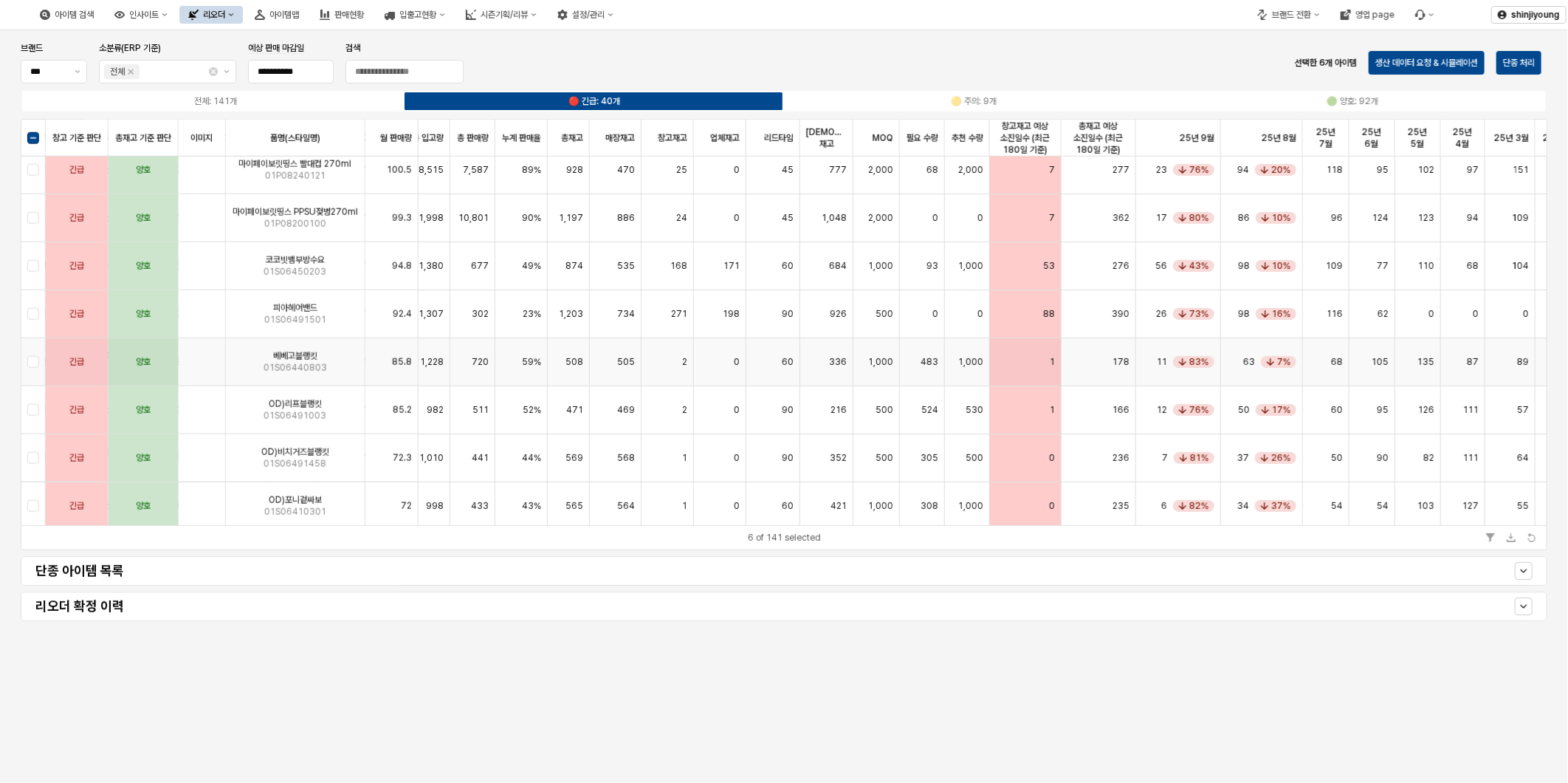
click at [35, 364] on div "App Frame" at bounding box center [33, 362] width 24 height 48
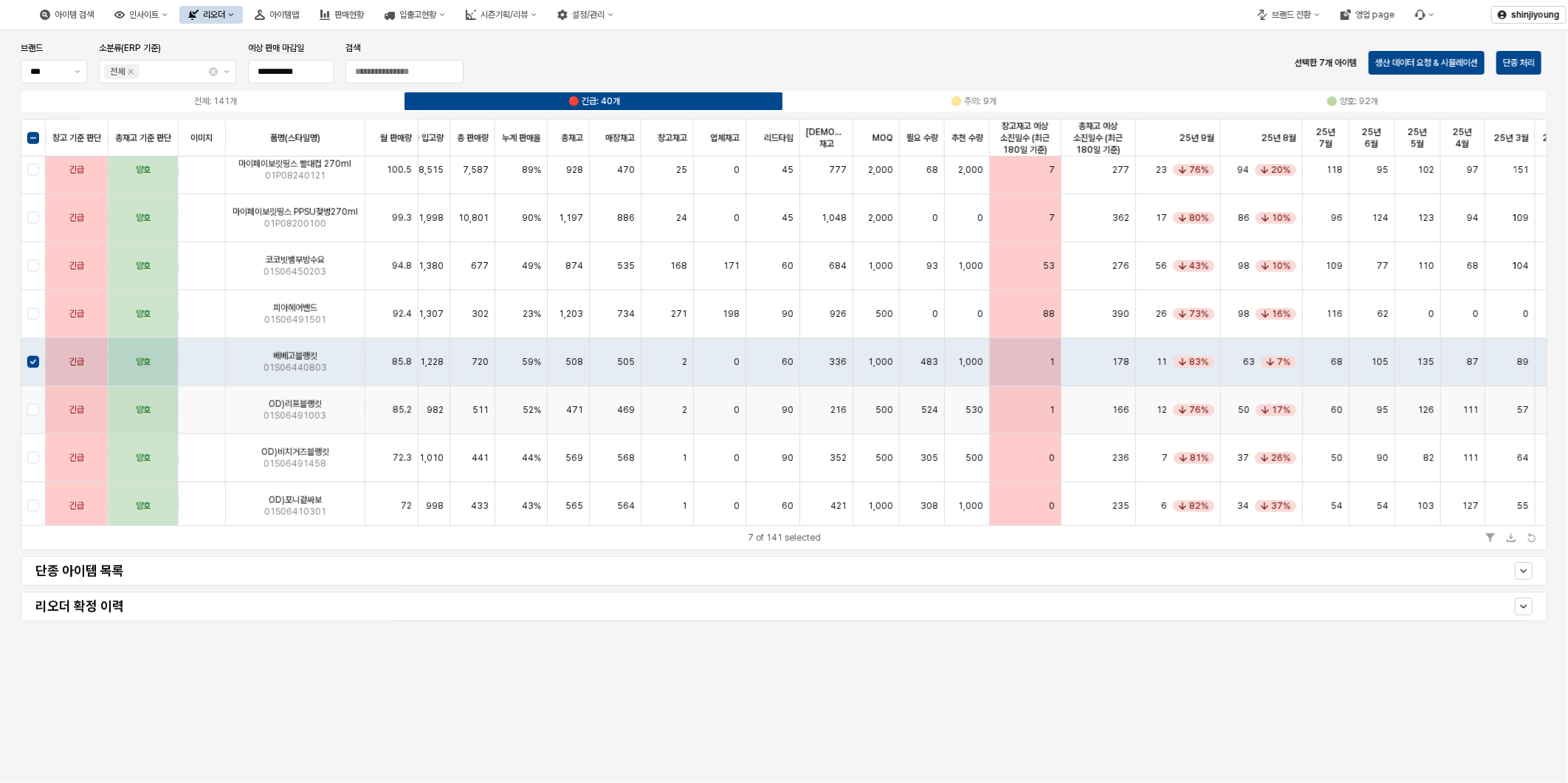
click at [32, 404] on div "App Frame" at bounding box center [33, 410] width 24 height 48
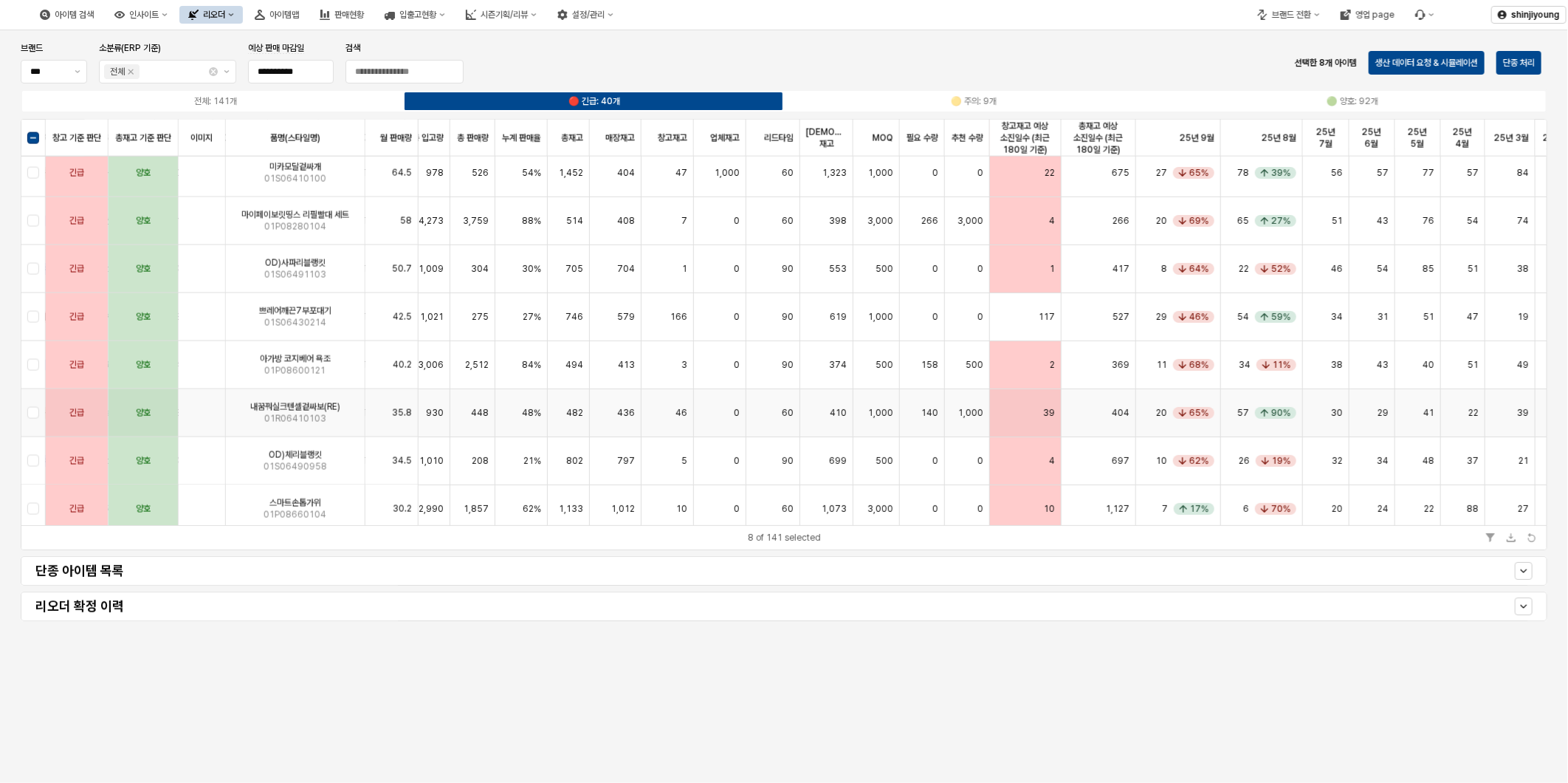
scroll to position [1477, 644]
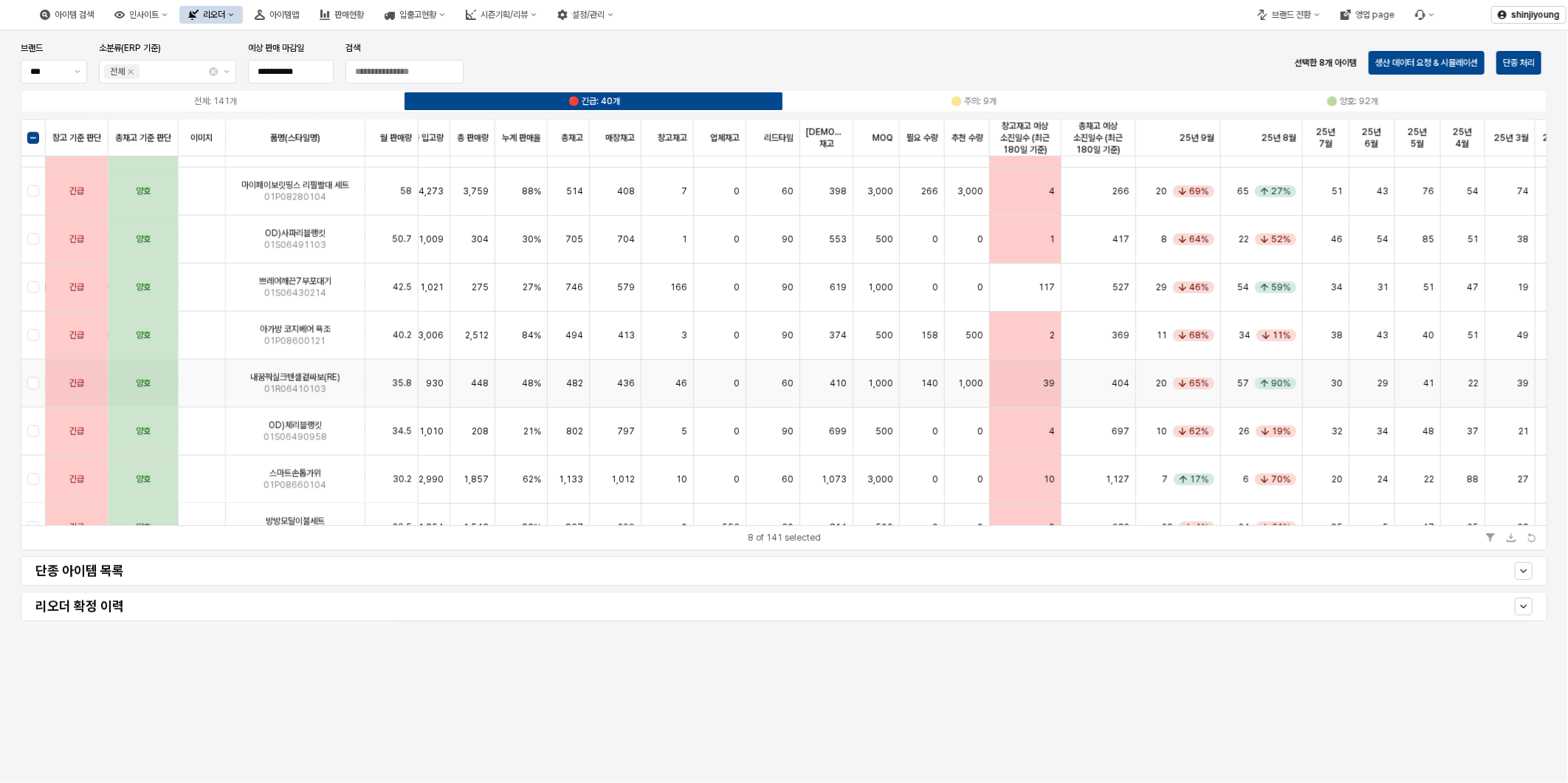
click at [33, 388] on div "App Frame" at bounding box center [33, 384] width 24 height 48
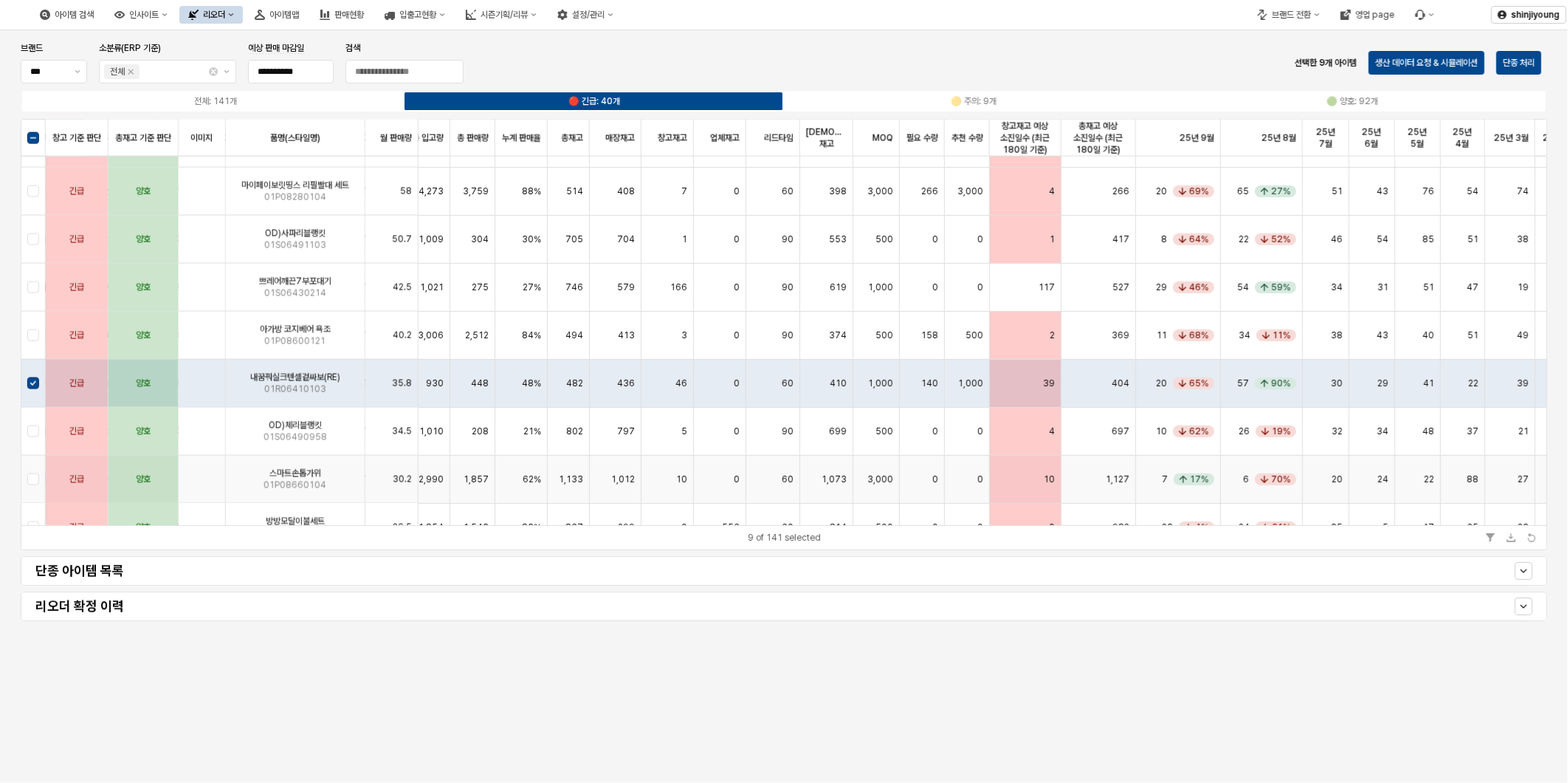
scroll to position [1558, 644]
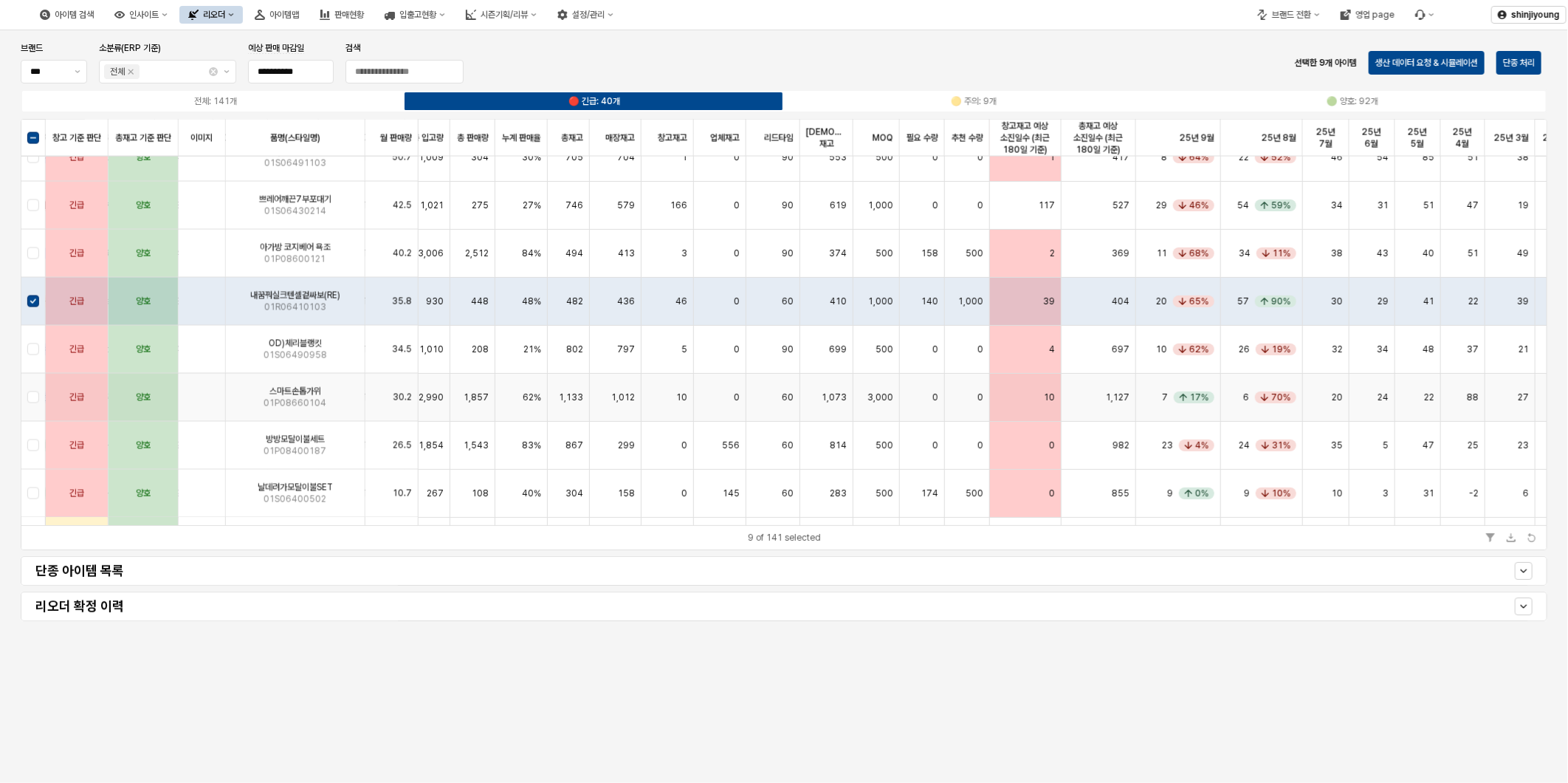
click at [37, 400] on div "App Frame" at bounding box center [33, 398] width 24 height 48
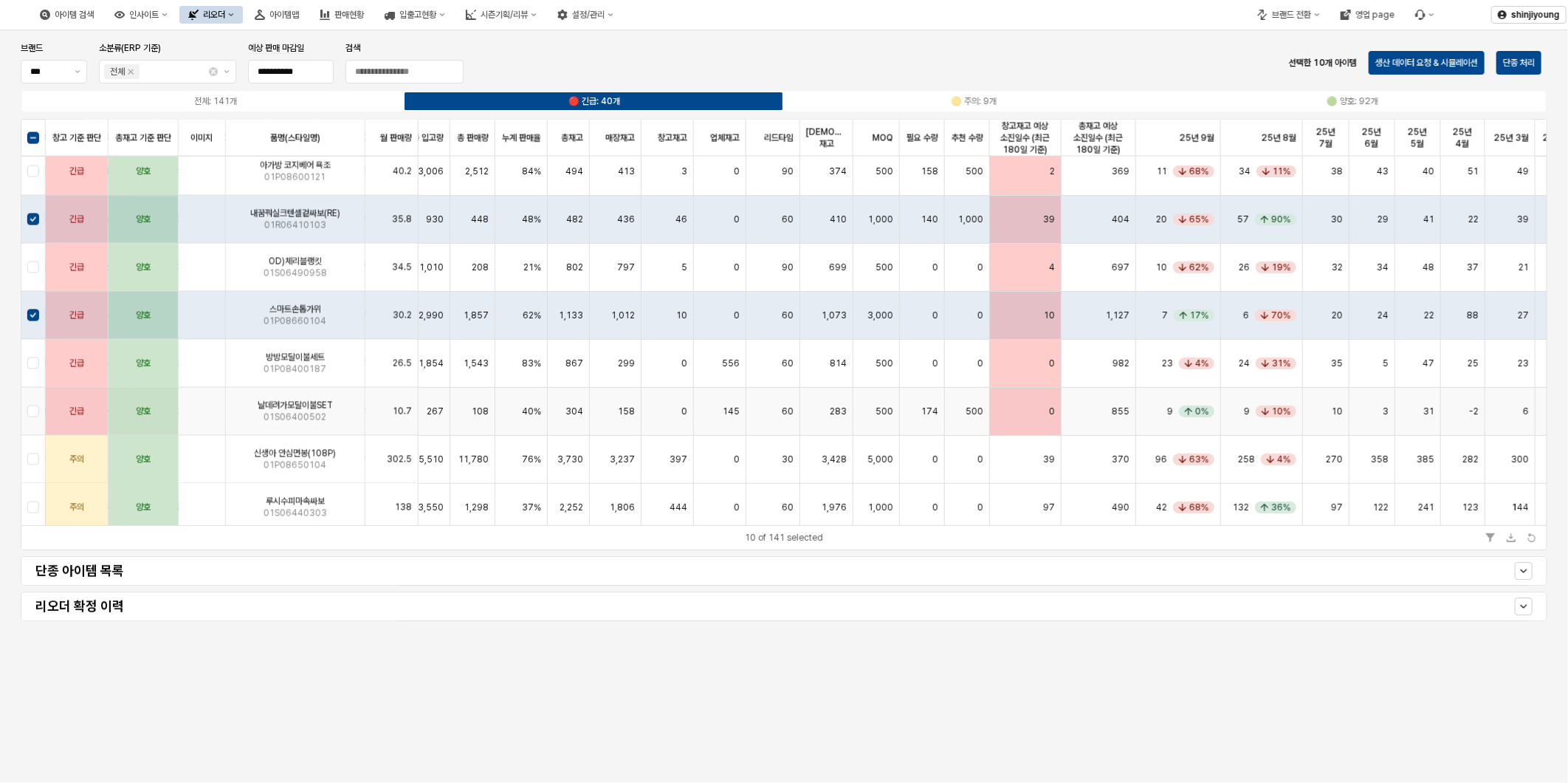
scroll to position [1723, 644]
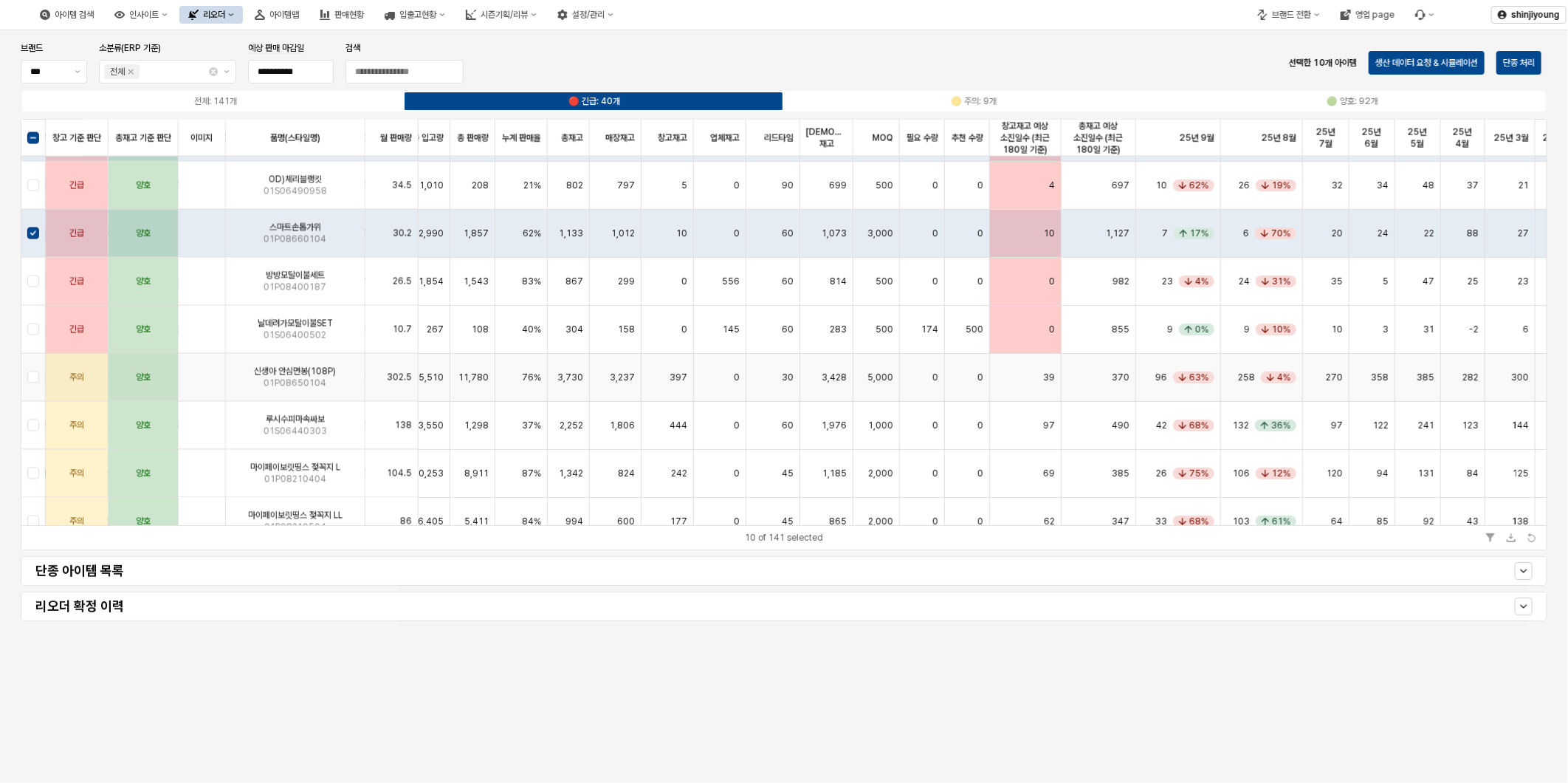
click at [35, 381] on div "App Frame" at bounding box center [33, 377] width 24 height 48
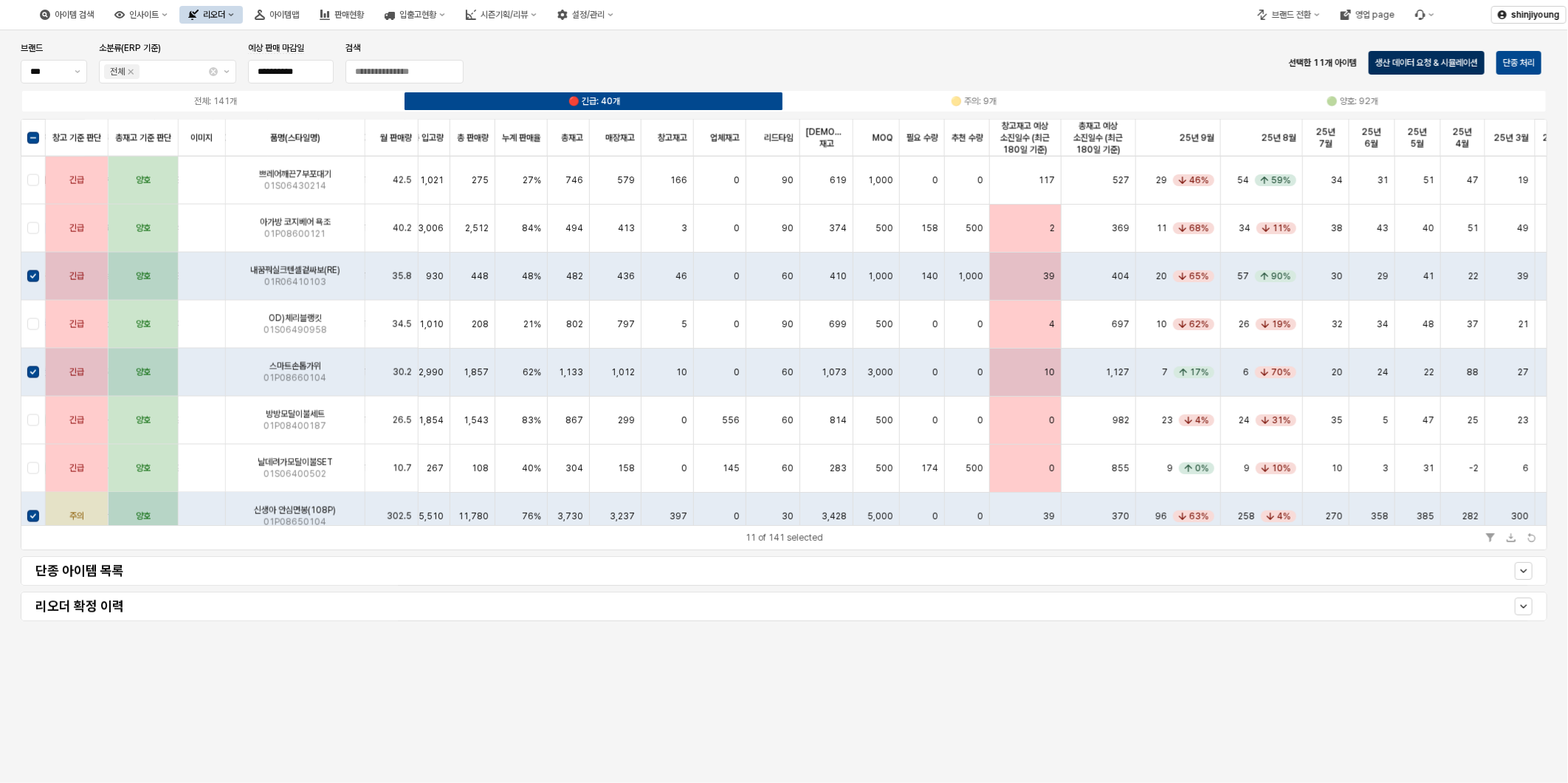
scroll to position [1558, 644]
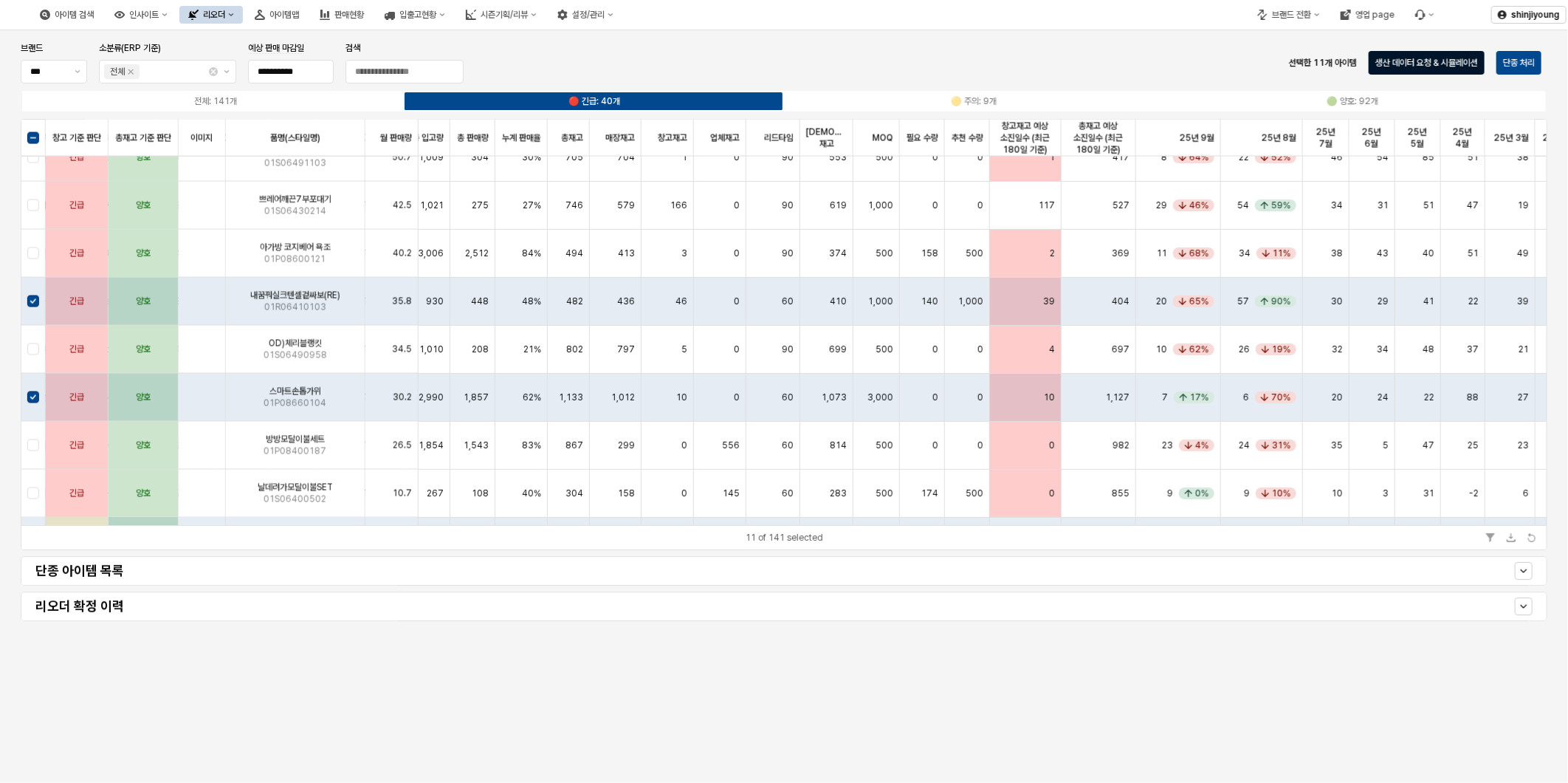
click at [1431, 57] on p "생산 데이터 요청 & 시뮬레이션" at bounding box center [1427, 63] width 103 height 12
click at [394, 64] on input "검색" at bounding box center [405, 72] width 117 height 22
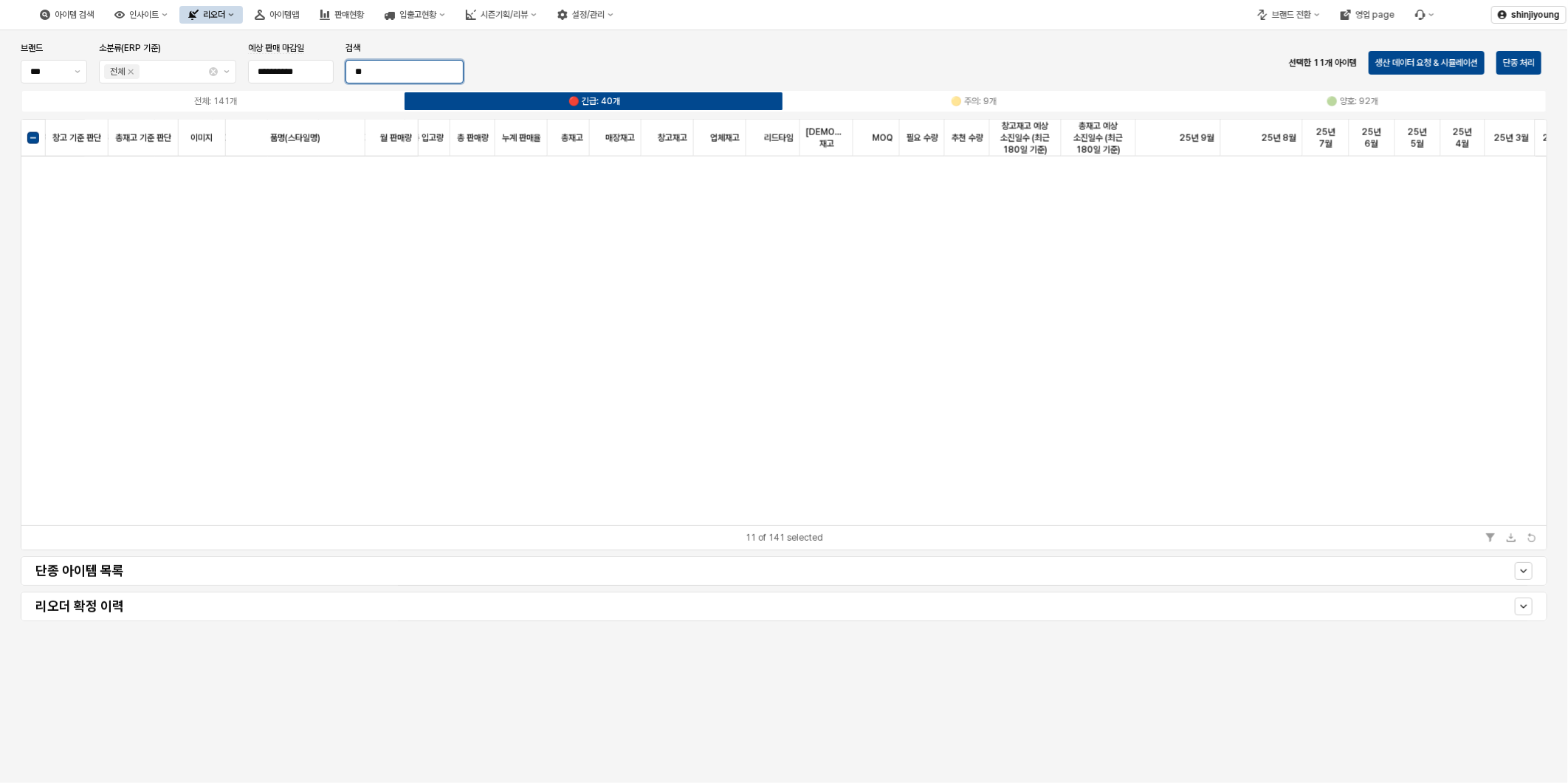
scroll to position [0, 644]
type input "*"
type input "***"
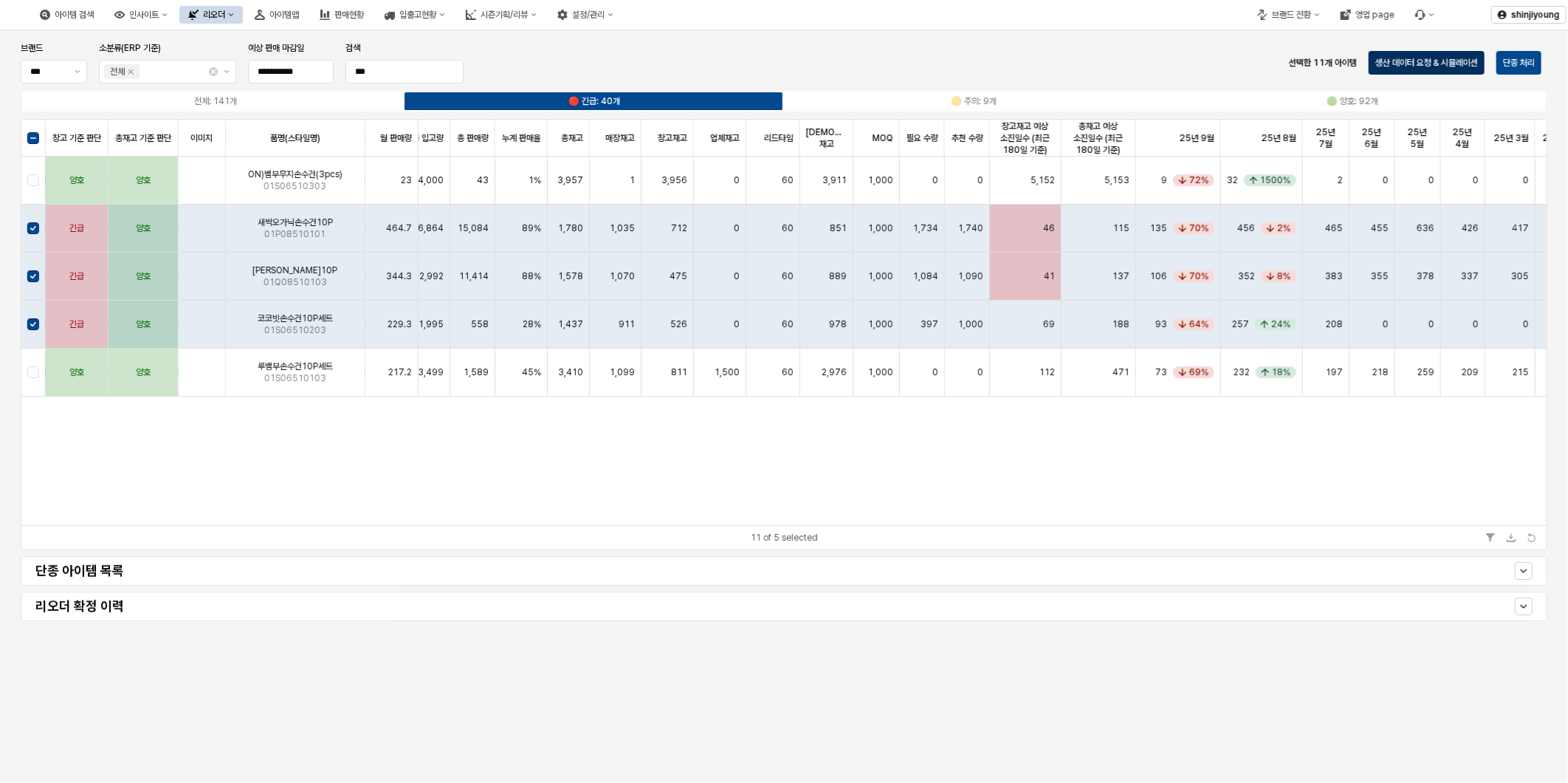
click at [1418, 58] on p "생산 데이터 요청 & 시뮬레이션" at bounding box center [1427, 63] width 103 height 12
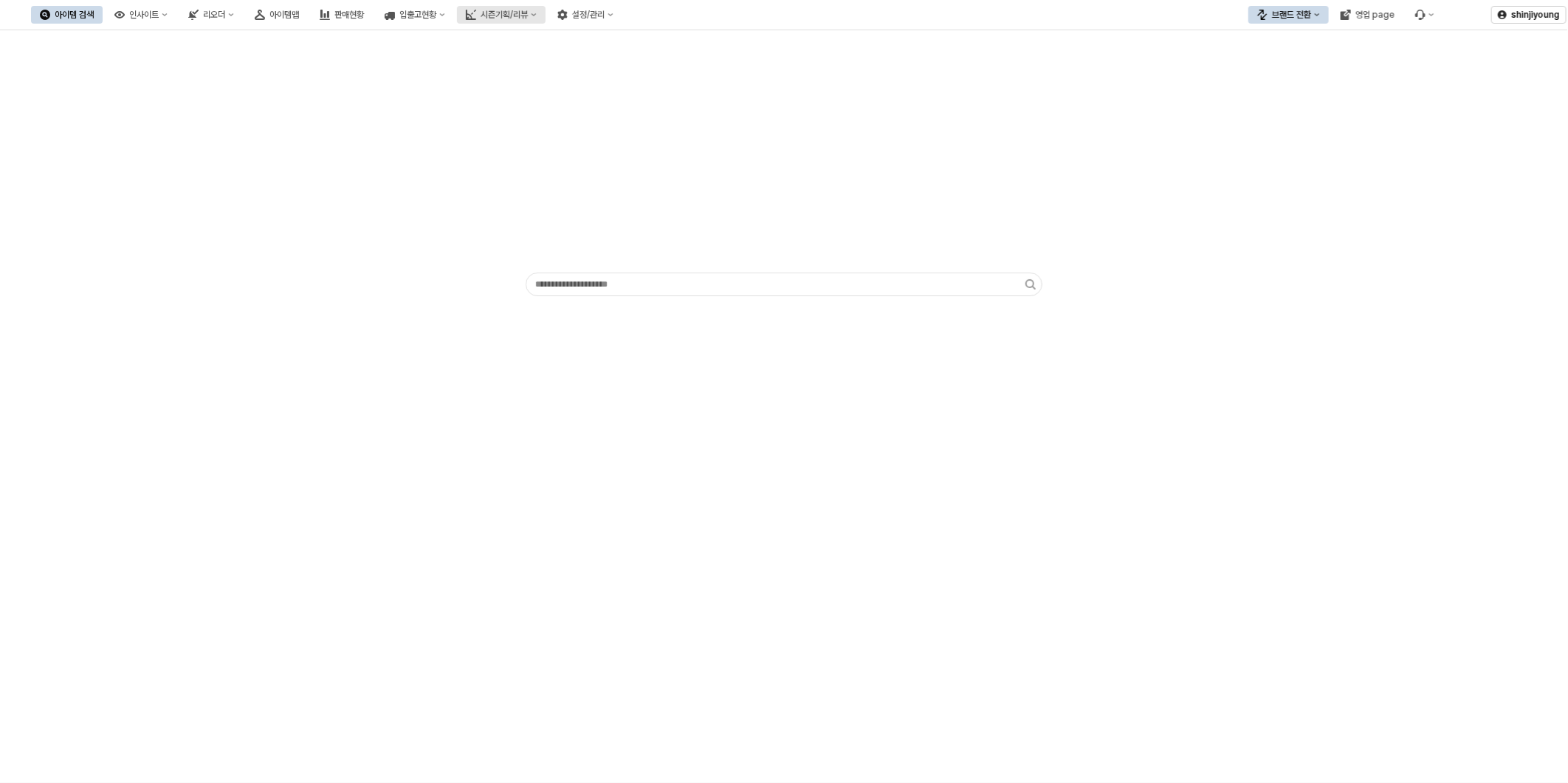
click at [528, 14] on div "시즌기획/리뷰" at bounding box center [504, 15] width 47 height 11
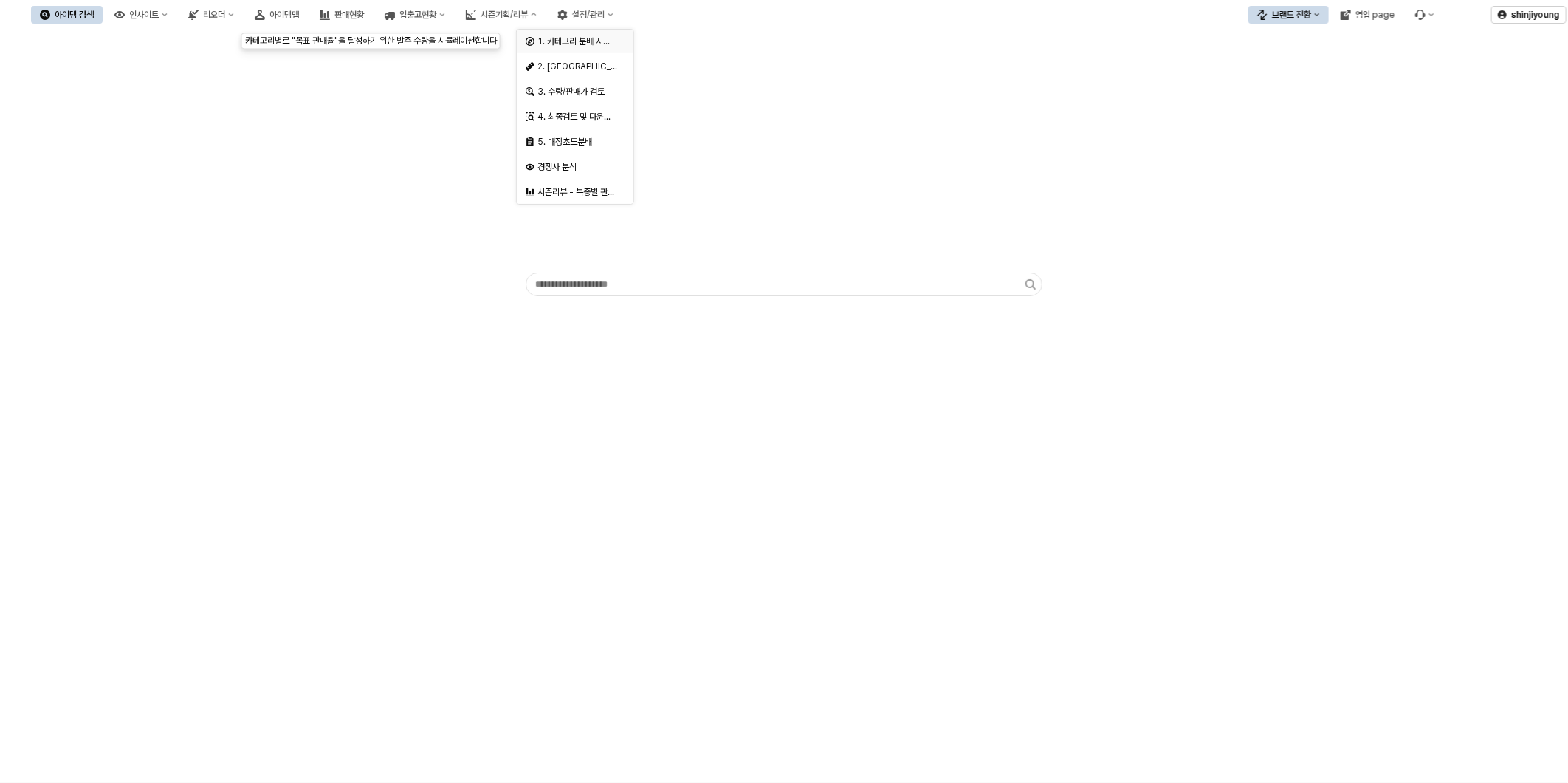
click at [588, 39] on span "1. 카테고리 분배 시뮬레이션" at bounding box center [585, 41] width 95 height 11
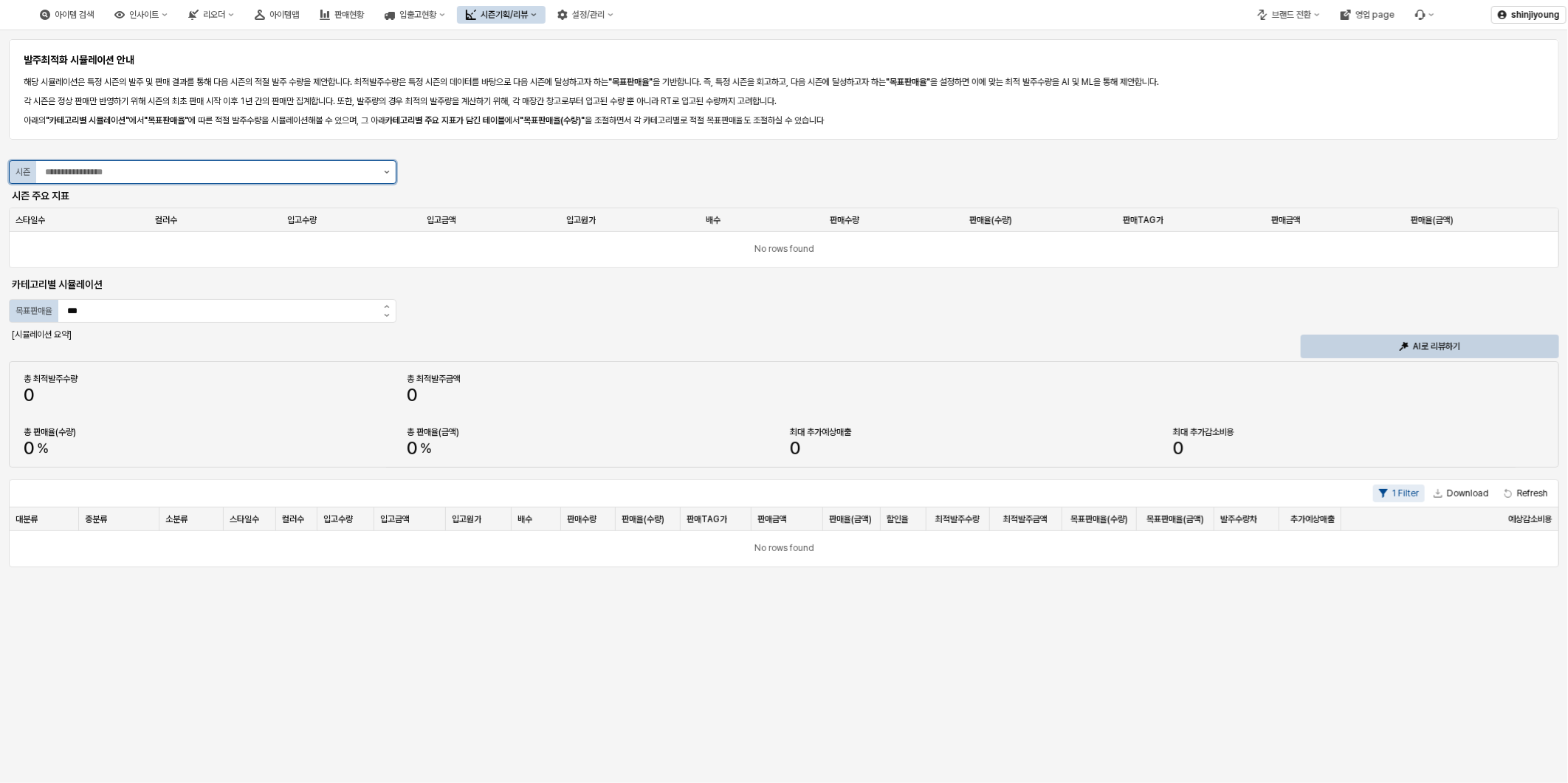
click at [393, 171] on button "제안 사항 표시" at bounding box center [387, 171] width 17 height 22
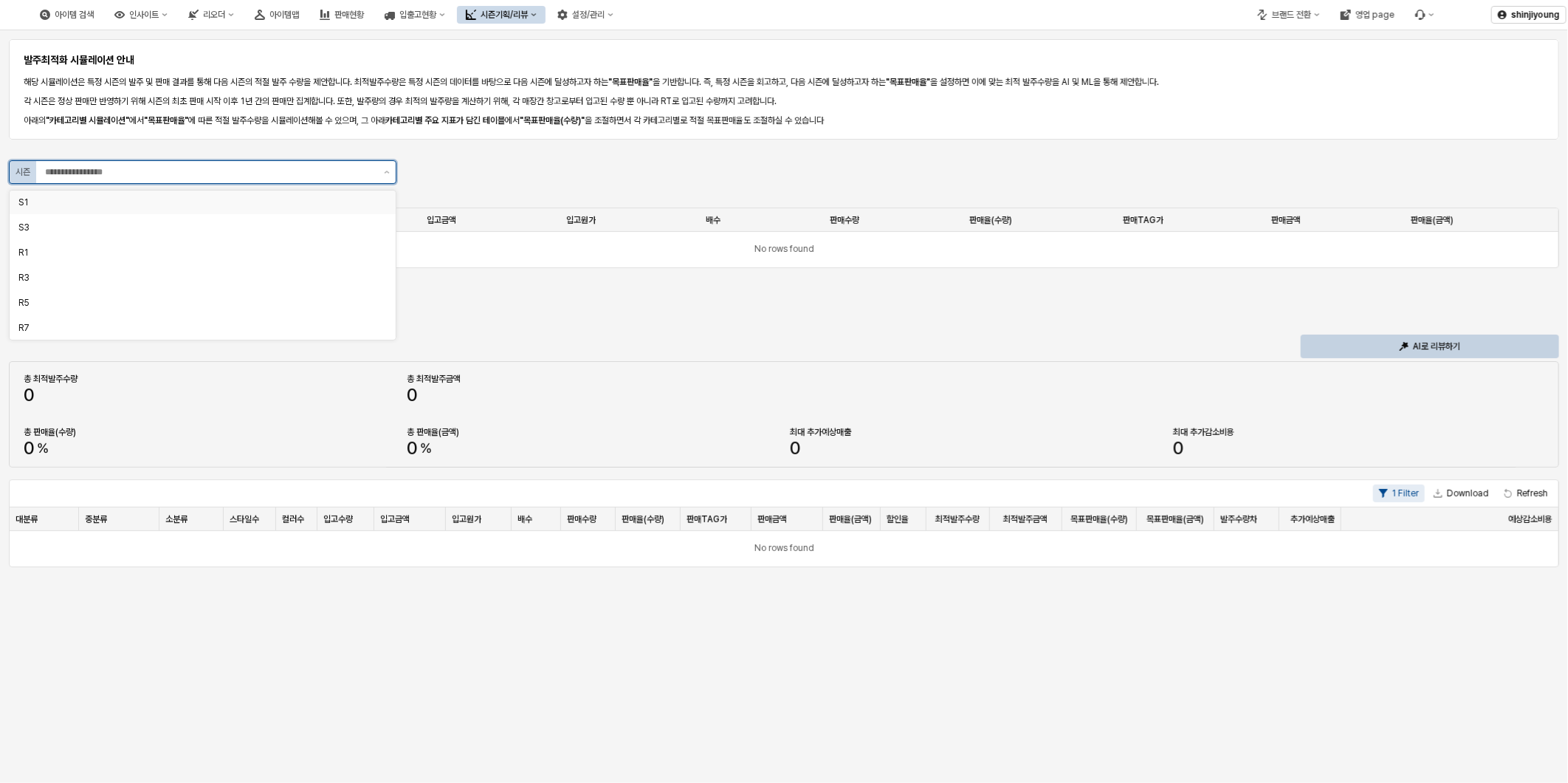
click at [113, 204] on div "S1" at bounding box center [198, 202] width 360 height 12
type input "**"
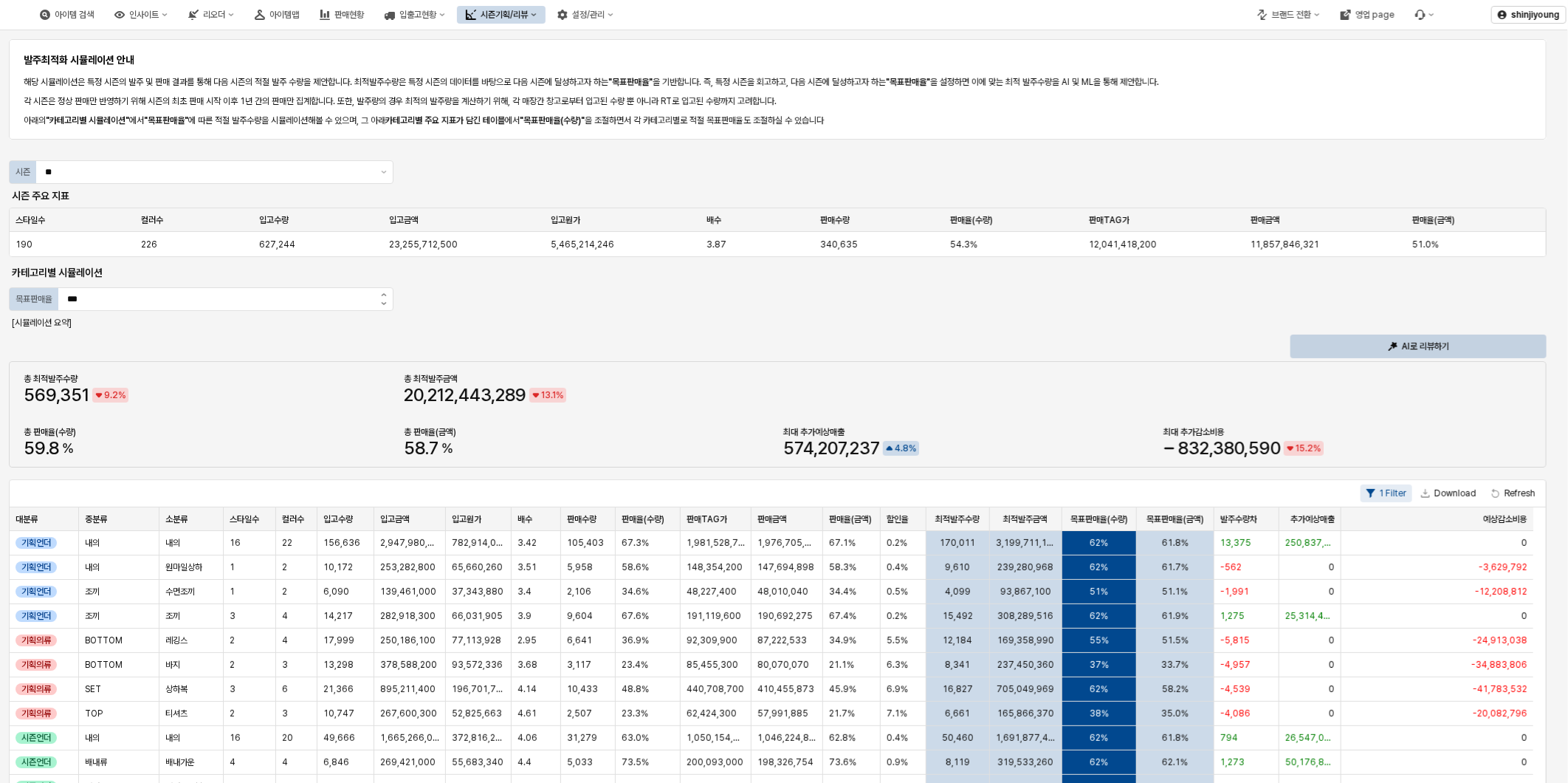
click at [973, 277] on div "발주최적화 시뮬레이션 안내 해당 시뮬레이션은 특정 시즌의 발주 및 판매 결과를 통해 다음 시즌의 적절 발주 수량을 제안합니다. 최적발주수량은 …" at bounding box center [784, 649] width 1551 height 1228
